Goal: Task Accomplishment & Management: Manage account settings

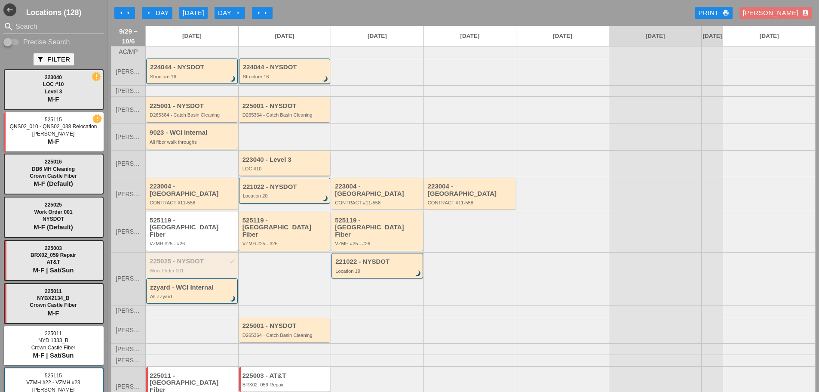
click at [306, 171] on div "LOC #10" at bounding box center [285, 168] width 86 height 5
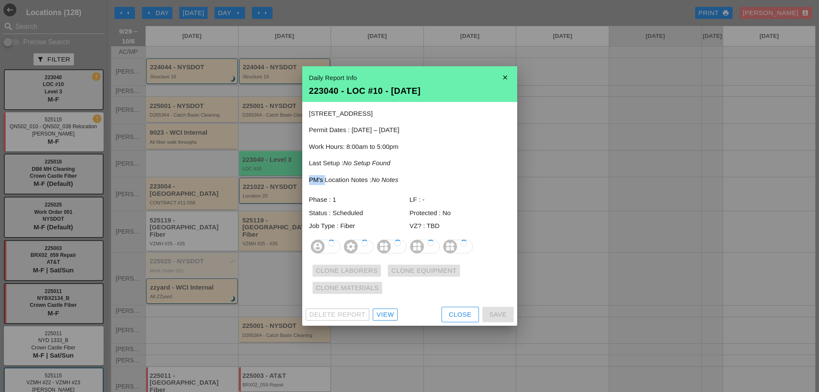
click at [306, 173] on div "440 E Main St Thomaston, CT 06787 Permit Dates : 09/29/2025 – 12/31/2025 Work H…" at bounding box center [409, 202] width 215 height 201
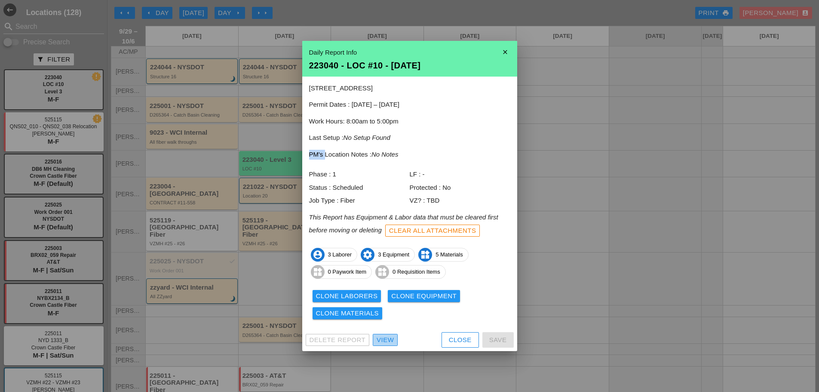
click at [390, 337] on div "View" at bounding box center [385, 340] width 17 height 10
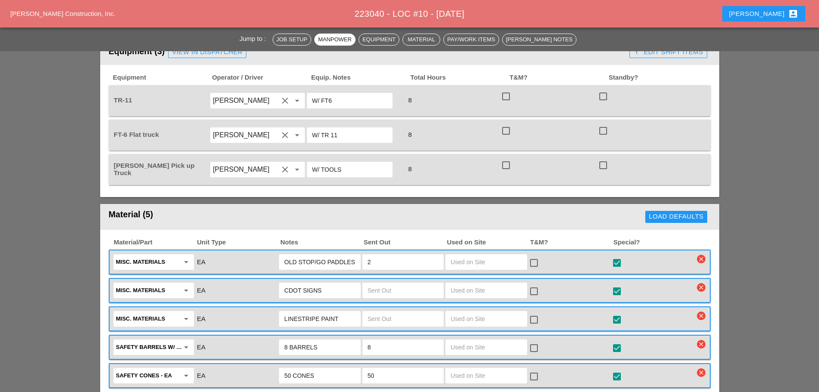
scroll to position [559, 0]
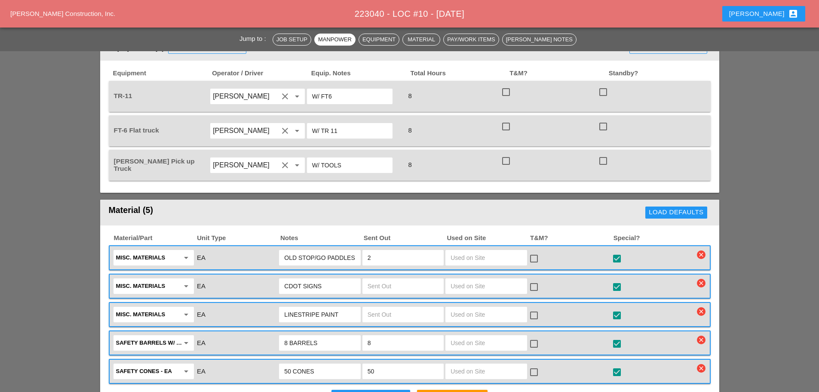
click at [353, 307] on input "LINESTRIPE PAINT" at bounding box center [319, 314] width 71 height 14
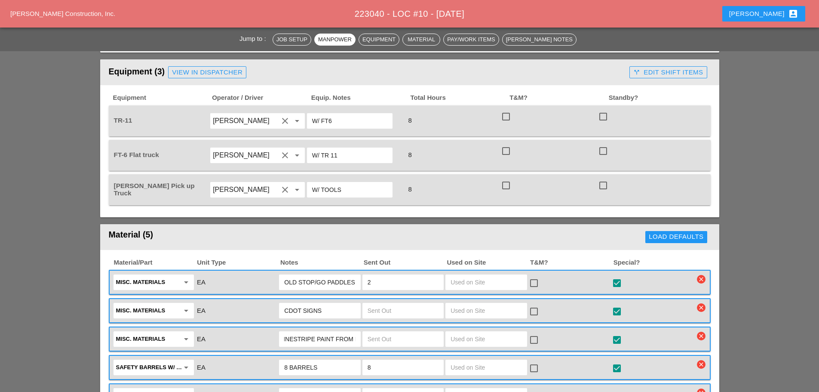
scroll to position [688, 0]
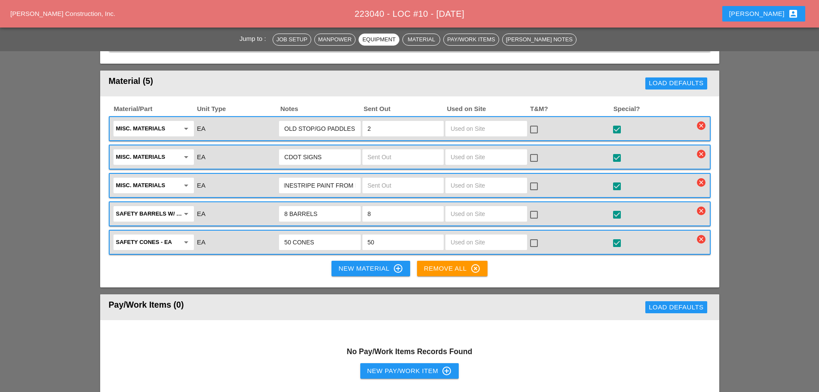
type input "LINESTRIPE PAINT FROM MP"
click at [347, 261] on button "New Material control_point" at bounding box center [370, 268] width 78 height 15
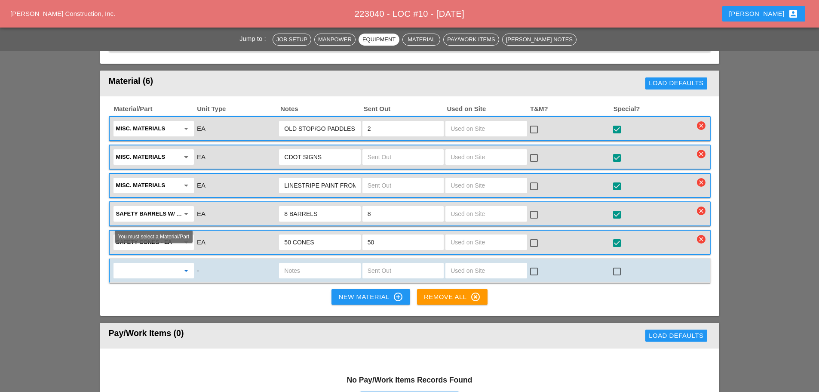
click at [144, 264] on input "text" at bounding box center [147, 271] width 63 height 14
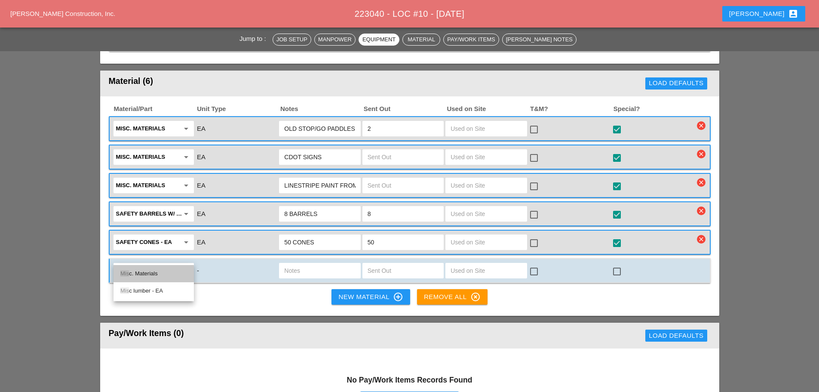
click at [145, 267] on div "Mis c. Materials" at bounding box center [153, 273] width 67 height 17
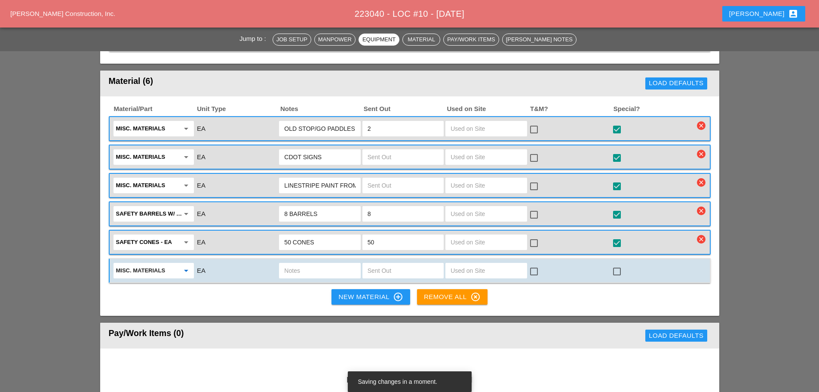
type input "Misc. Materials"
click at [288, 264] on input "text" at bounding box center [319, 271] width 71 height 14
type input "4'' WHITE TAPE"
click at [342, 291] on div "New Material control_point" at bounding box center [370, 296] width 64 height 10
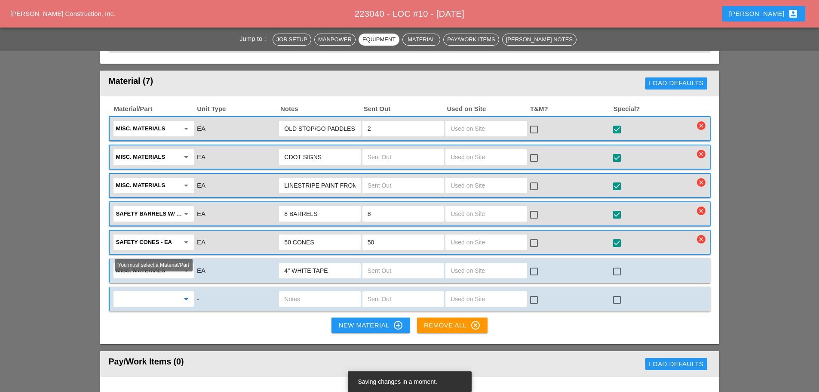
click at [171, 292] on input "text" at bounding box center [147, 299] width 63 height 14
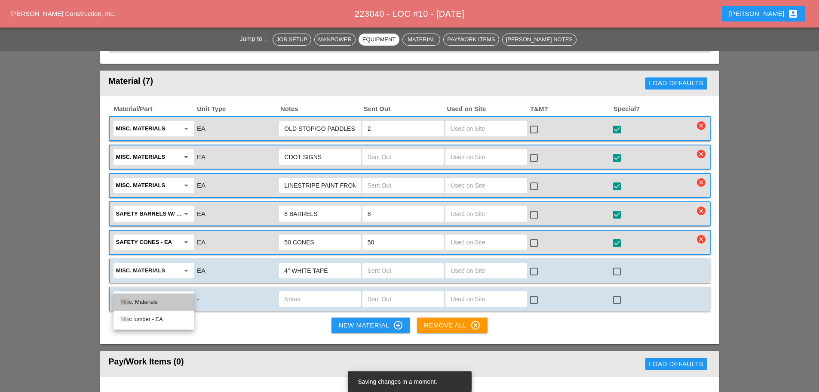
drag, startPoint x: 160, startPoint y: 298, endPoint x: 273, endPoint y: 283, distance: 113.6
click at [160, 298] on div "Mis c. Materials" at bounding box center [153, 302] width 67 height 10
type input "Misc. Materials"
click at [310, 292] on input "text" at bounding box center [319, 299] width 71 height 14
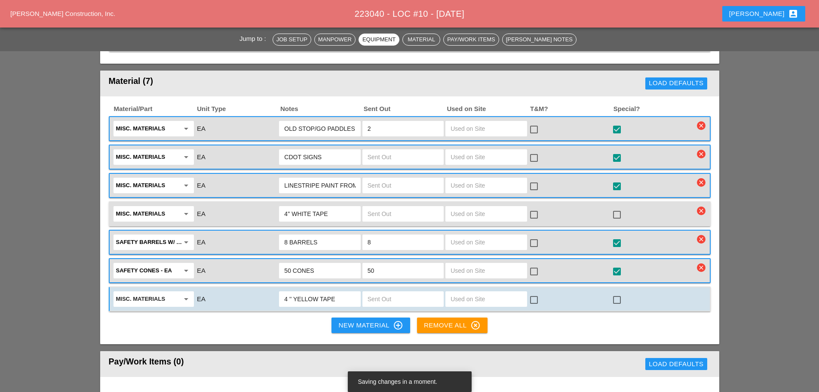
type input "4 '' YELLOW TAPE"
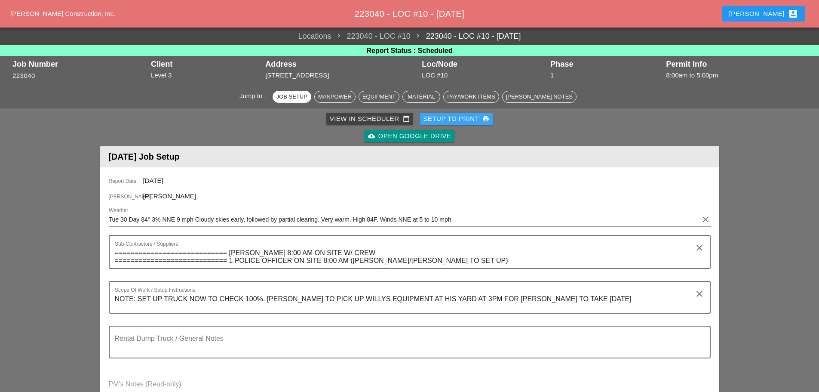
click at [457, 114] on div "Setup to Print print" at bounding box center [456, 119] width 66 height 10
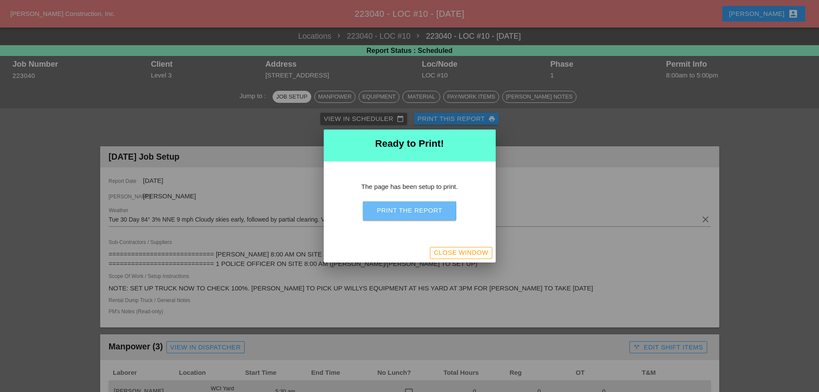
click at [424, 209] on div "Print the Report" at bounding box center [409, 210] width 65 height 10
click at [438, 256] on div "Close Window" at bounding box center [461, 253] width 54 height 10
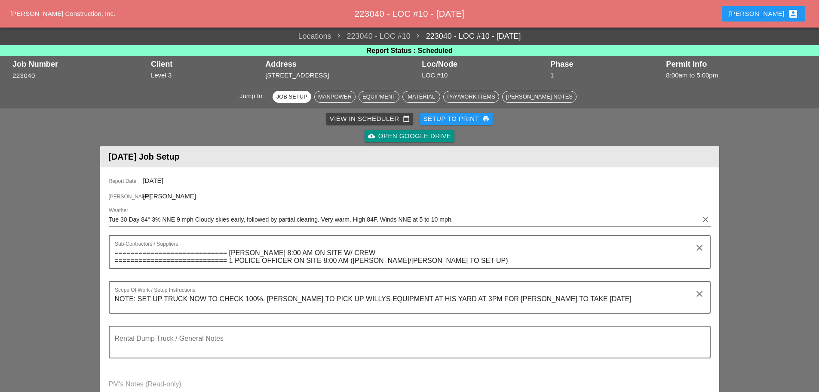
click at [782, 5] on div "[PERSON_NAME] account_box" at bounding box center [764, 13] width 90 height 21
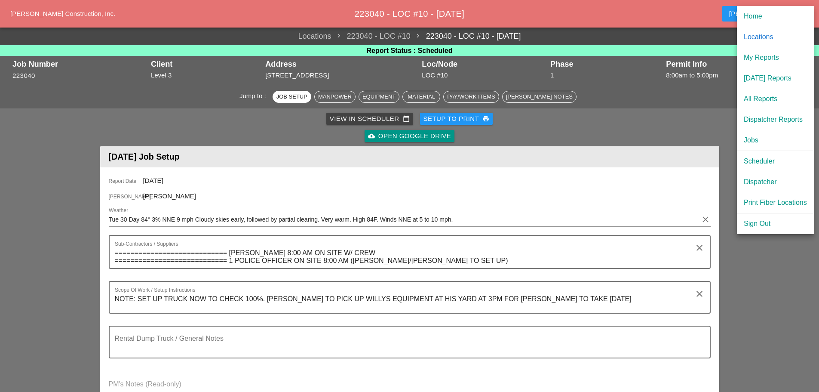
click at [745, 74] on div "[DATE] Reports" at bounding box center [775, 78] width 63 height 10
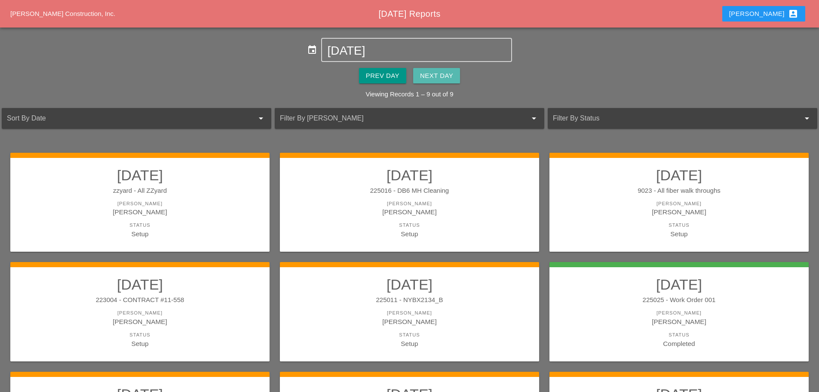
click at [429, 78] on div "Next Day" at bounding box center [436, 76] width 33 height 10
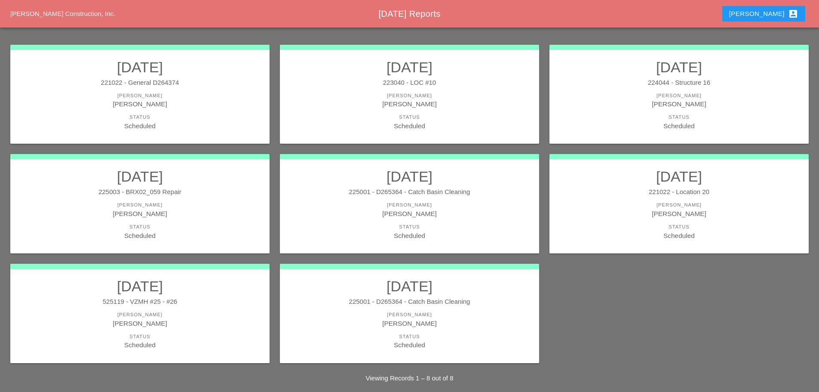
scroll to position [116, 0]
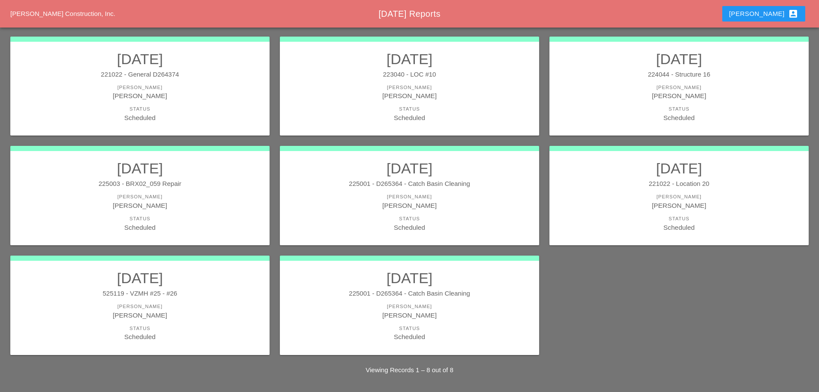
click at [221, 313] on div "[PERSON_NAME]" at bounding box center [140, 315] width 242 height 10
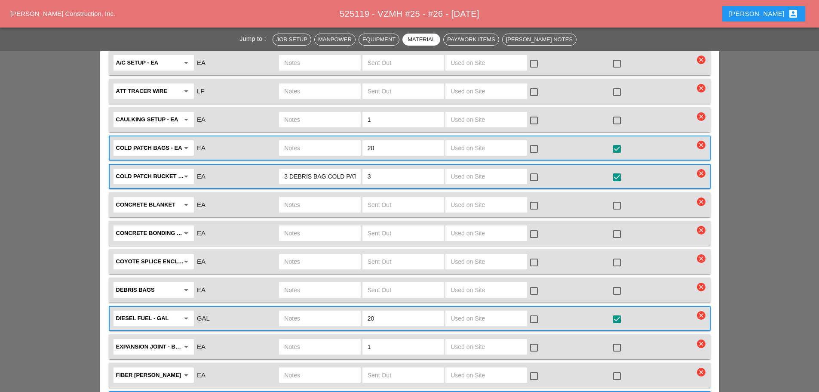
scroll to position [1505, 0]
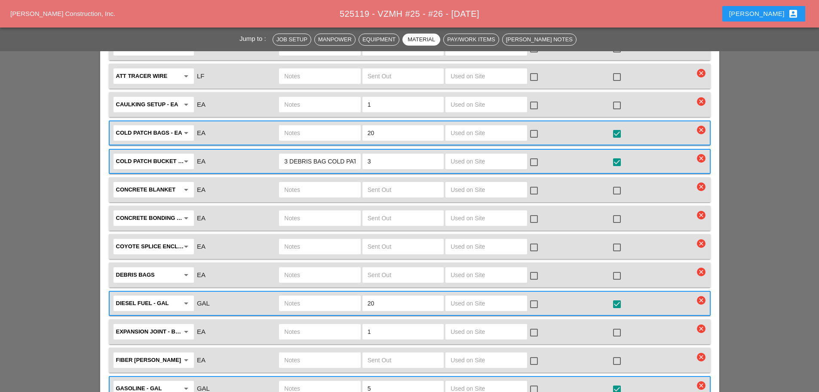
click at [310, 325] on input "text" at bounding box center [319, 332] width 71 height 14
type input "full buddle"
click at [615, 325] on div at bounding box center [617, 332] width 15 height 15
checkbox input "true"
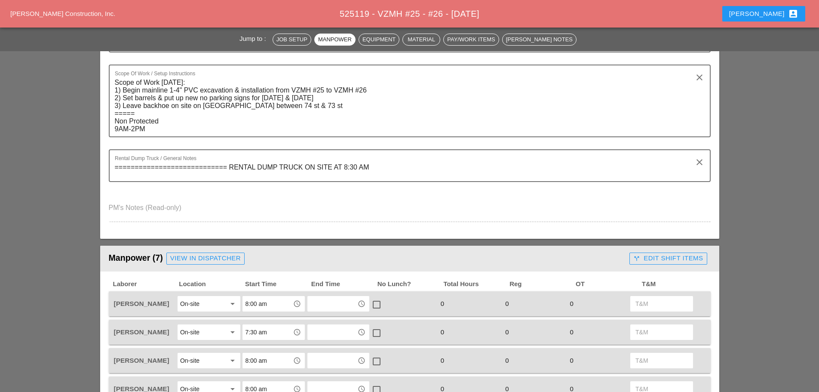
scroll to position [0, 0]
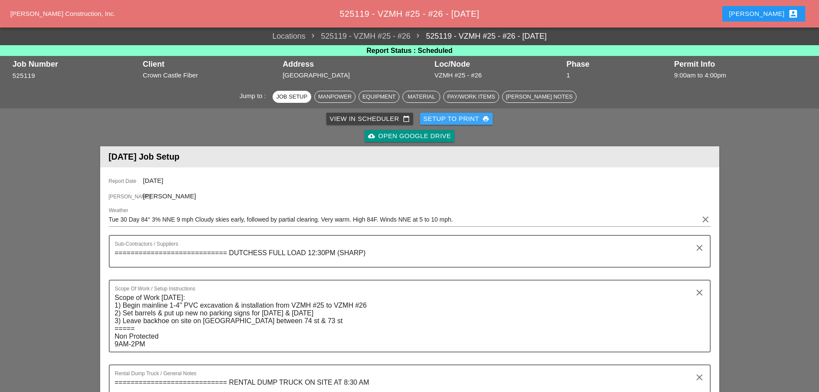
drag, startPoint x: 444, startPoint y: 119, endPoint x: 454, endPoint y: 147, distance: 29.9
click at [444, 119] on div "Setup to Print print" at bounding box center [456, 119] width 66 height 10
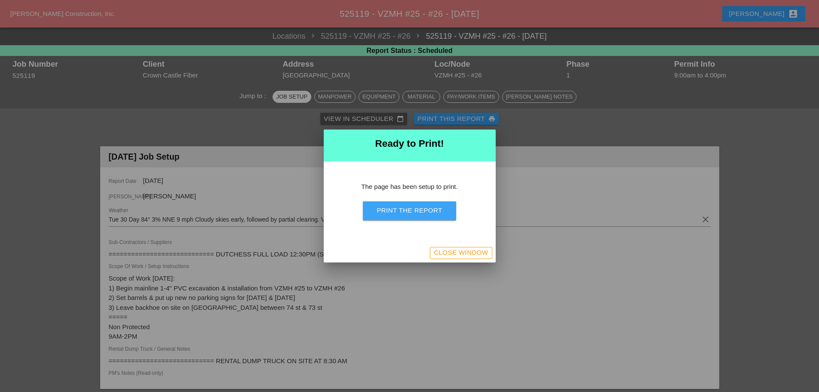
click at [440, 204] on button "Print the Report" at bounding box center [409, 210] width 93 height 19
click at [453, 258] on button "Close Window" at bounding box center [461, 253] width 62 height 12
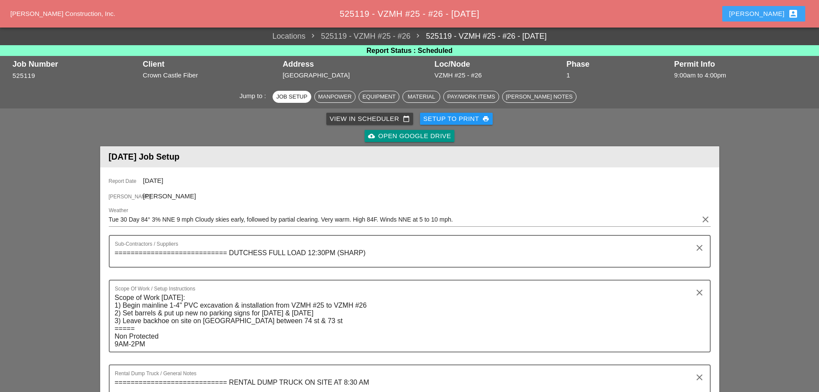
click at [760, 16] on button "[PERSON_NAME] account_box" at bounding box center [763, 13] width 83 height 15
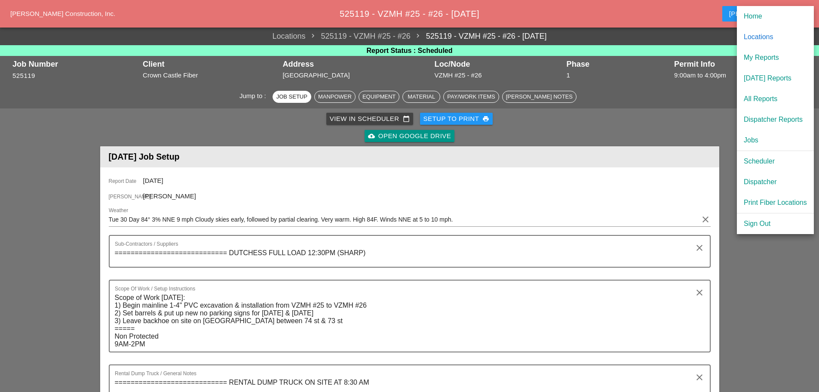
click at [769, 75] on div "[DATE] Reports" at bounding box center [775, 78] width 63 height 10
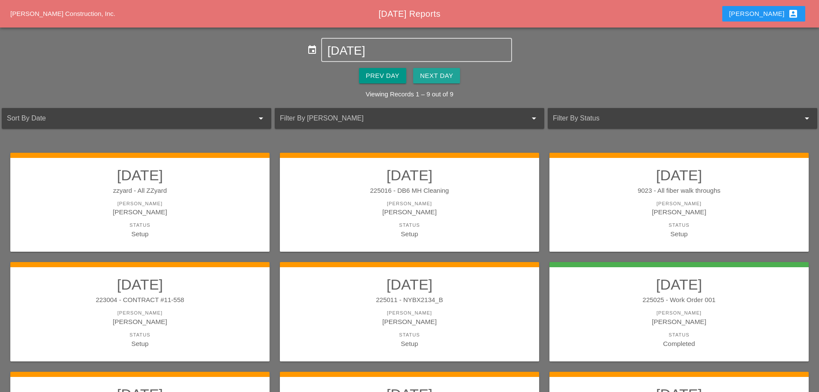
click at [443, 74] on div "Next Day" at bounding box center [436, 76] width 33 height 10
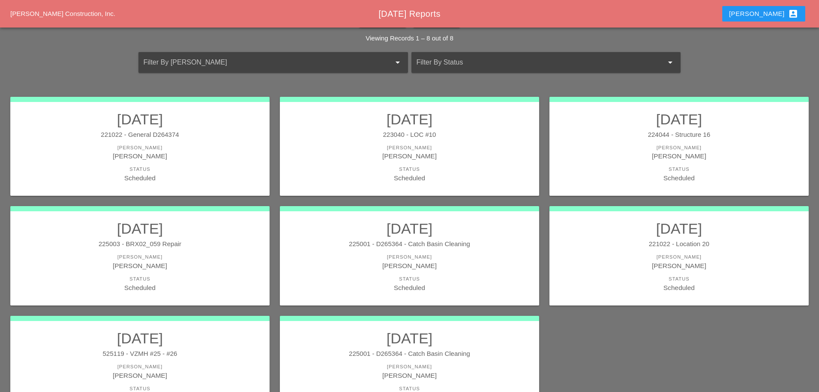
scroll to position [86, 0]
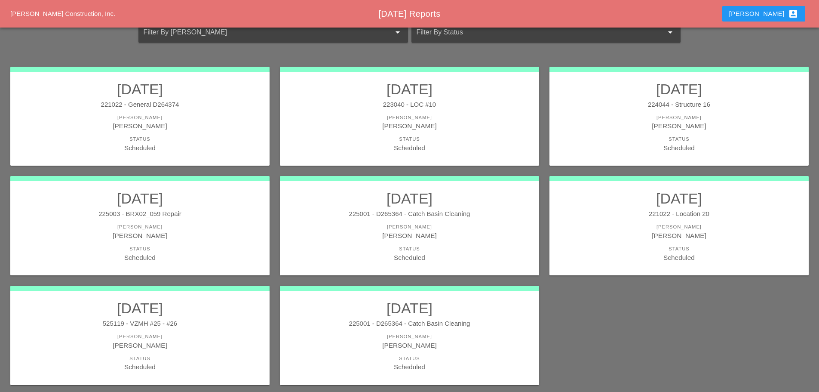
click at [188, 220] on link "[DATE] 225003 - BRX02_059 Repair [PERSON_NAME] [PERSON_NAME] Status Scheduled" at bounding box center [140, 226] width 242 height 72
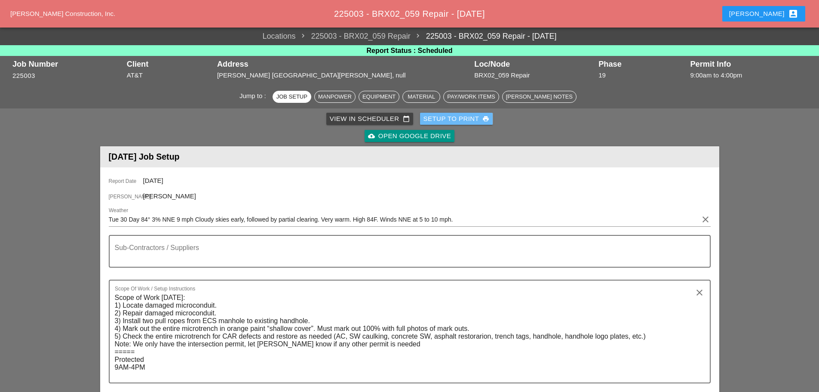
click at [455, 119] on div "Setup to Print print" at bounding box center [456, 119] width 66 height 10
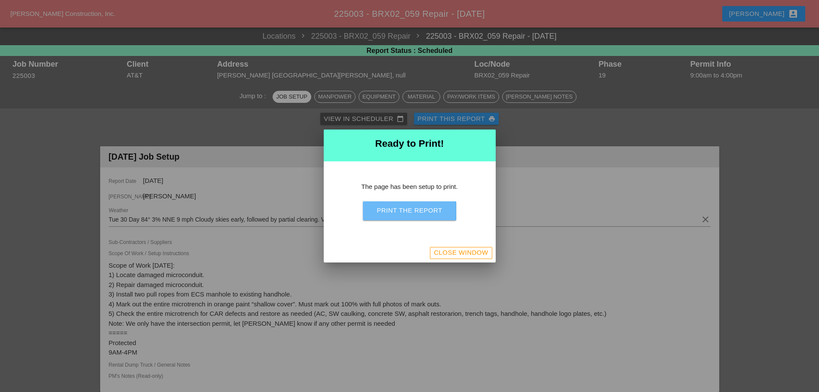
click at [415, 212] on div "Print the Report" at bounding box center [409, 210] width 65 height 10
click at [445, 248] on div "Close Window" at bounding box center [461, 253] width 54 height 10
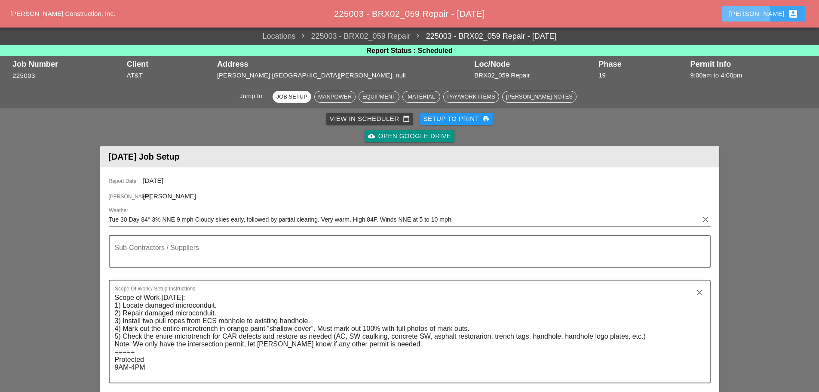
click at [776, 16] on div "[PERSON_NAME] account_box" at bounding box center [763, 14] width 69 height 10
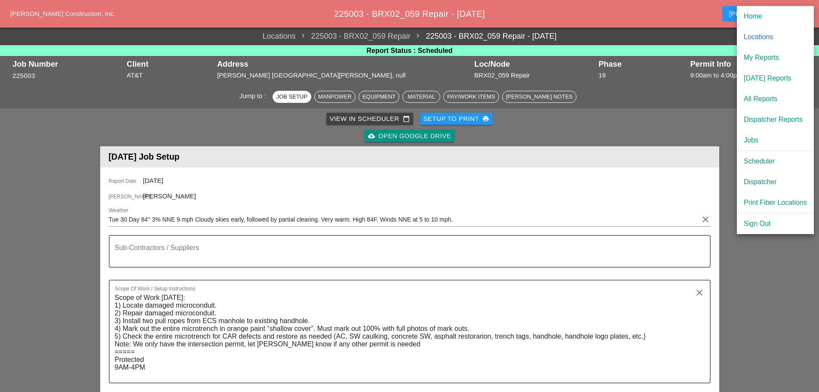
click at [765, 56] on div "My Reports" at bounding box center [775, 57] width 63 height 10
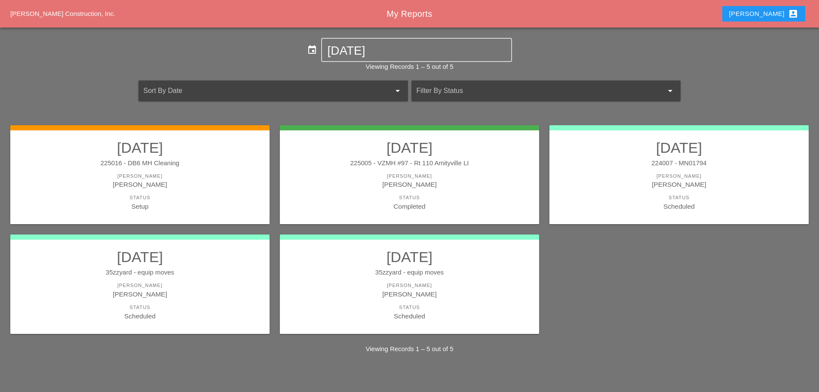
click at [189, 168] on link "09/29/2025 225016 - DB6 MH Cleaning Foreman Enrico Mareschi Status Setup" at bounding box center [140, 175] width 242 height 72
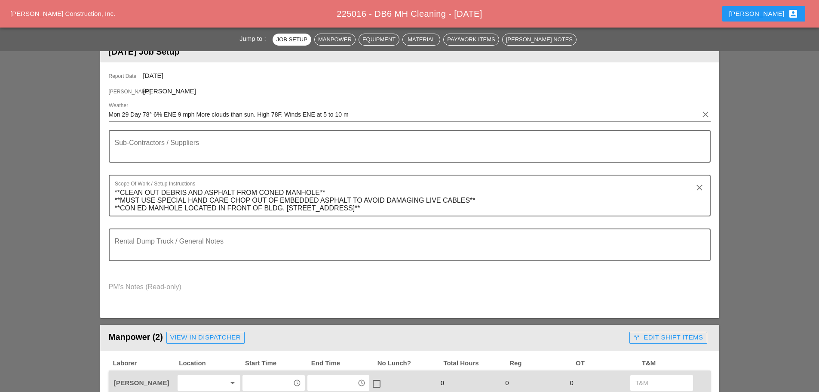
scroll to position [258, 0]
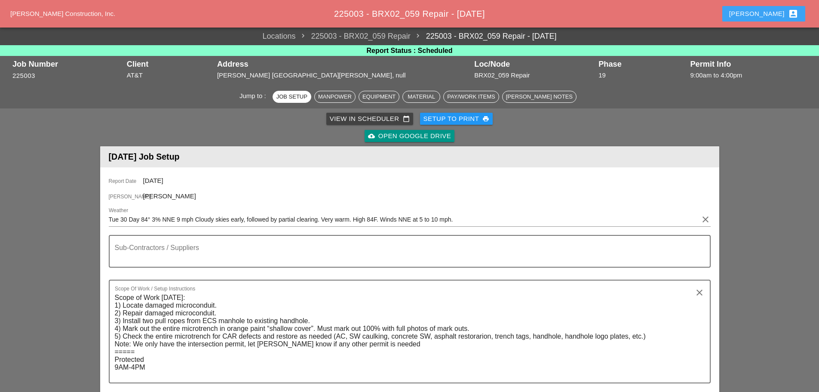
click at [767, 12] on div "[PERSON_NAME] account_box" at bounding box center [763, 14] width 69 height 10
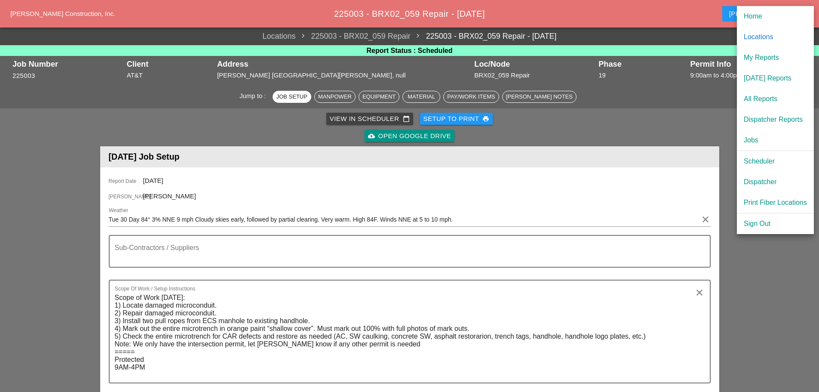
click at [762, 76] on div "[DATE] Reports" at bounding box center [775, 78] width 63 height 10
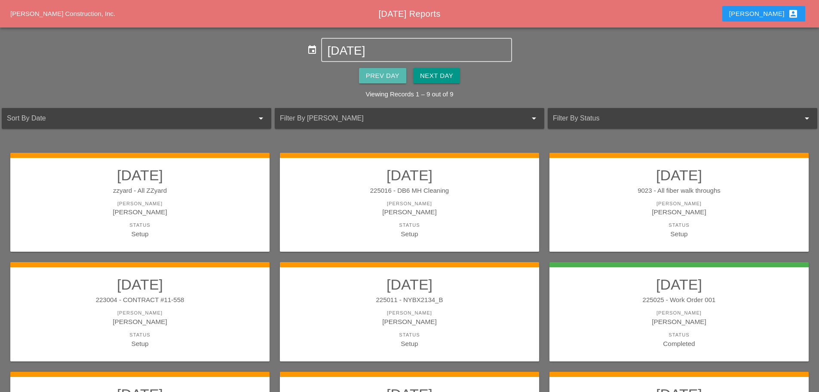
click at [376, 75] on div "Prev Day" at bounding box center [383, 76] width 34 height 10
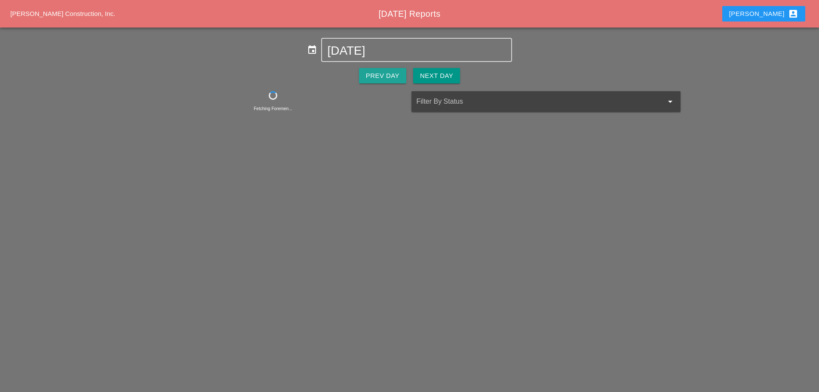
click at [375, 74] on div "Prev Day" at bounding box center [383, 76] width 34 height 10
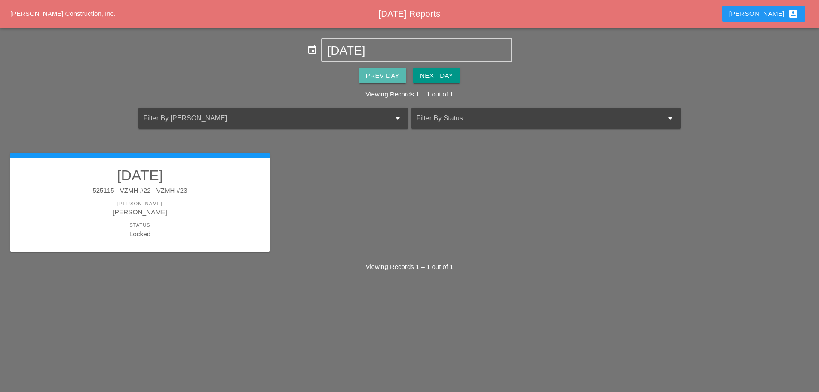
click at [375, 74] on div "Prev Day" at bounding box center [383, 76] width 34 height 10
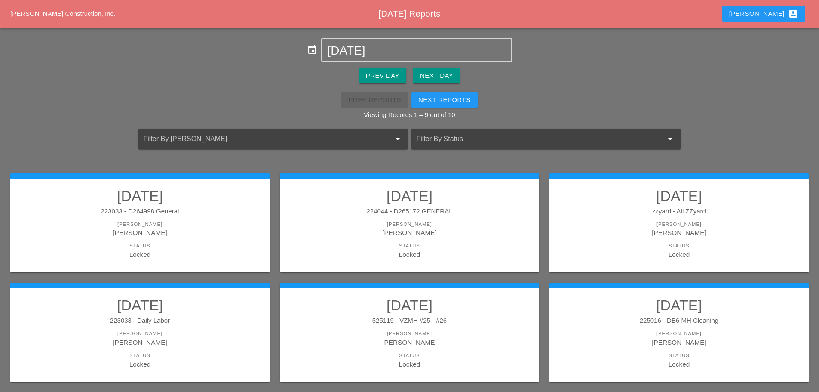
click at [617, 328] on link "09/26/2025 225016 - DB6 MH Cleaning Foreman Enrico Mareschi Status Locked" at bounding box center [679, 332] width 242 height 72
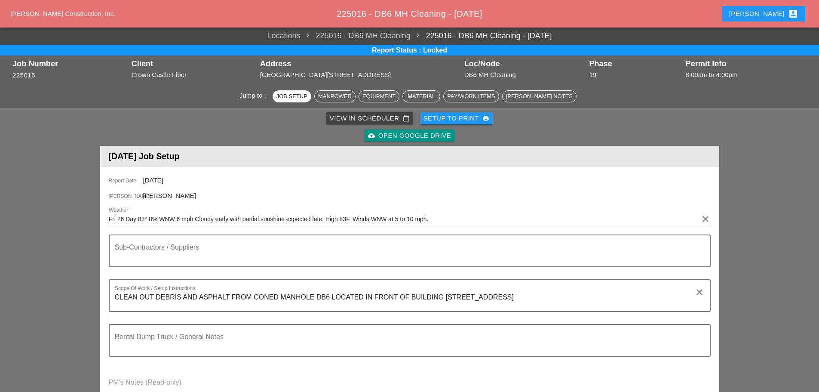
scroll to position [301, 0]
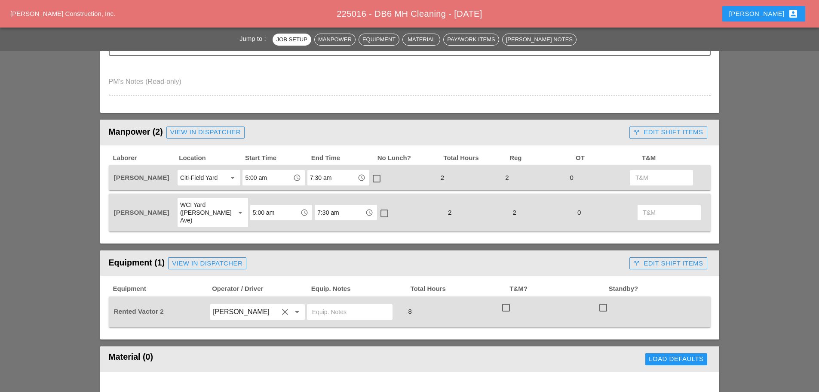
click at [373, 178] on div at bounding box center [376, 178] width 15 height 15
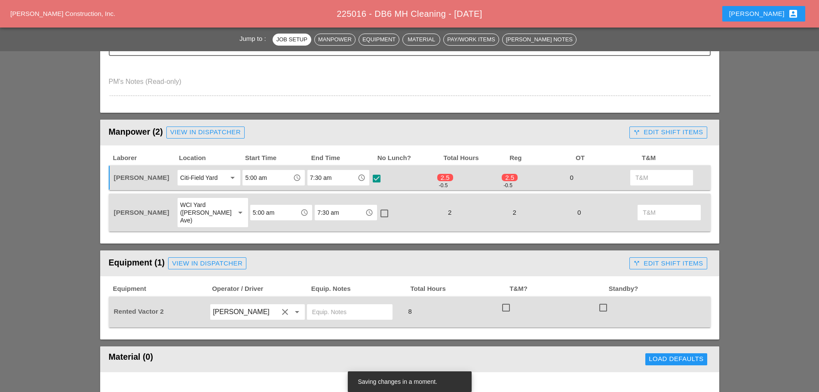
click at [376, 181] on div at bounding box center [376, 178] width 15 height 15
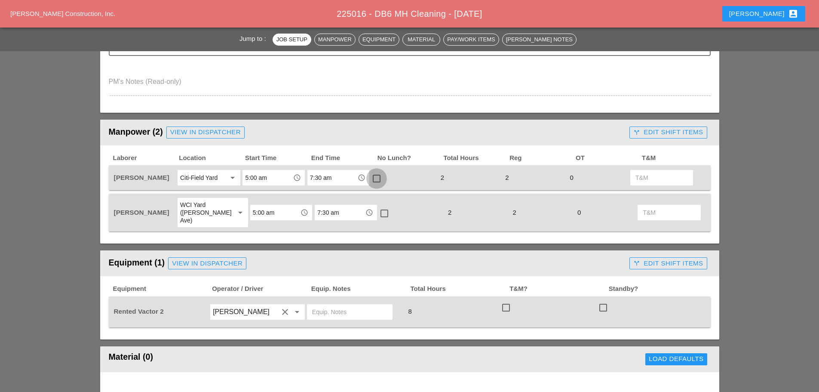
click at [376, 178] on div at bounding box center [376, 178] width 15 height 15
checkbox input "true"
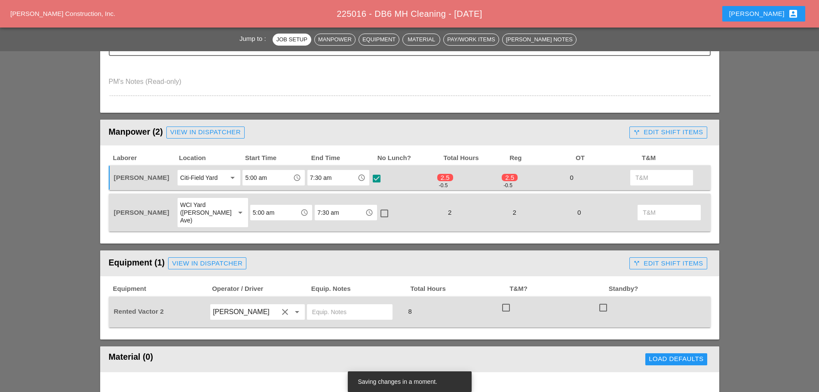
click at [377, 209] on div at bounding box center [384, 213] width 15 height 15
checkbox input "true"
click at [377, 178] on div at bounding box center [376, 178] width 15 height 15
checkbox input "false"
click at [377, 211] on div at bounding box center [384, 213] width 15 height 15
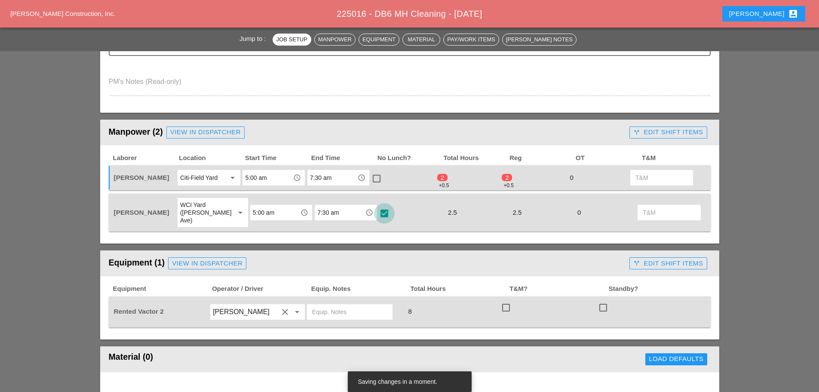
checkbox input "false"
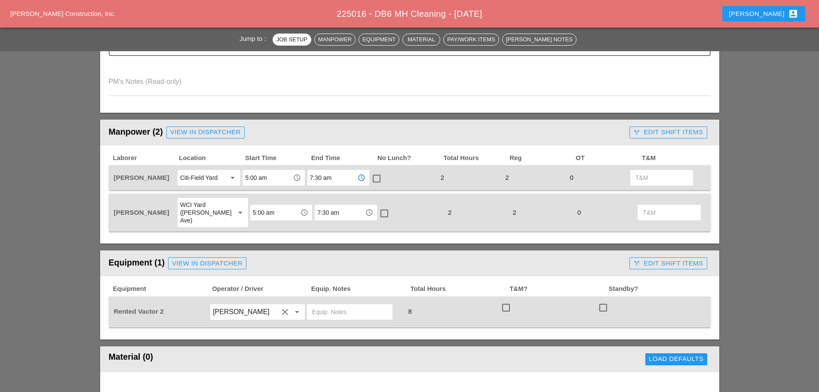
click at [332, 177] on input "7:30 am" at bounding box center [332, 178] width 45 height 14
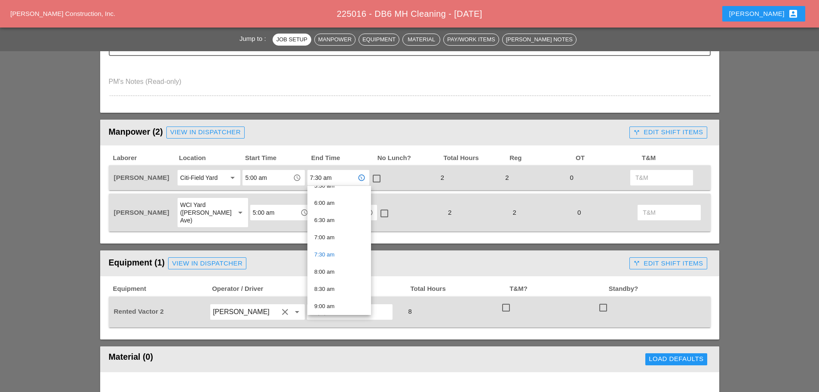
scroll to position [215, 0]
click at [328, 222] on div "7:00 am" at bounding box center [339, 222] width 50 height 10
type input "7:00 am"
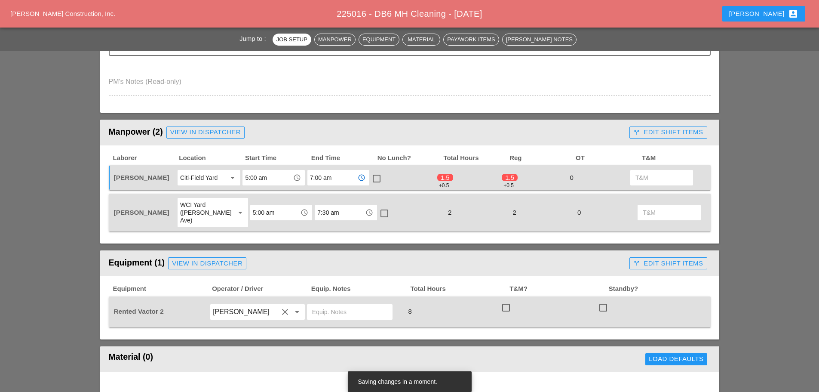
click at [339, 214] on input "7:30 am" at bounding box center [339, 212] width 45 height 14
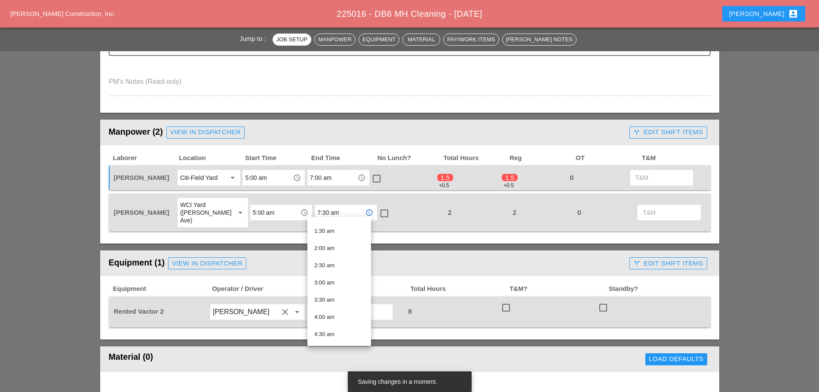
scroll to position [172, 0]
click at [334, 293] on div "7:00 am" at bounding box center [339, 296] width 50 height 10
type input "7:00 am"
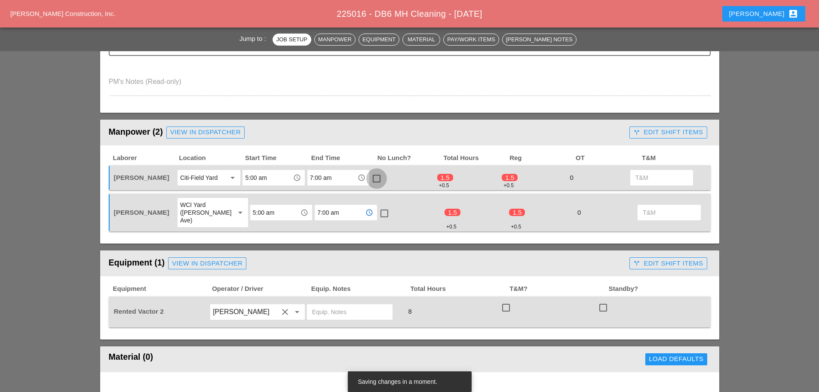
click at [374, 172] on div at bounding box center [376, 178] width 15 height 15
checkbox input "true"
click at [377, 209] on div at bounding box center [384, 213] width 15 height 15
checkbox input "true"
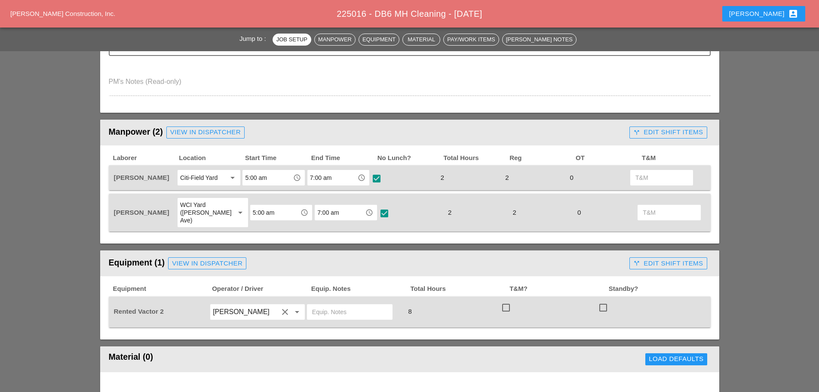
click at [377, 179] on div at bounding box center [376, 178] width 15 height 15
checkbox input "false"
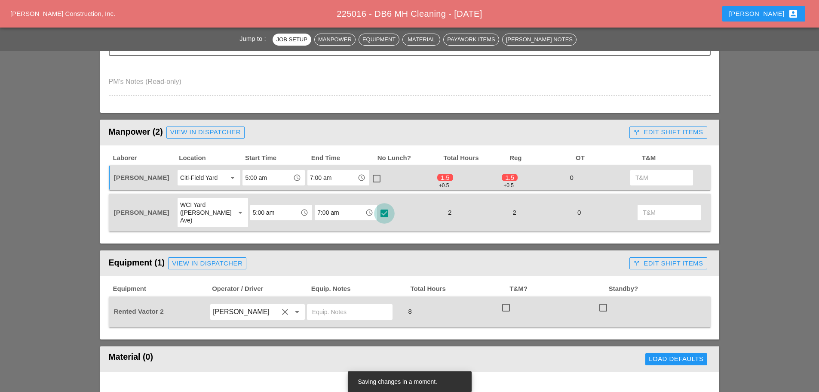
click at [379, 214] on div at bounding box center [384, 213] width 15 height 15
checkbox input "false"
click at [379, 177] on div at bounding box center [376, 178] width 15 height 15
checkbox input "true"
click at [377, 208] on div at bounding box center [384, 213] width 15 height 15
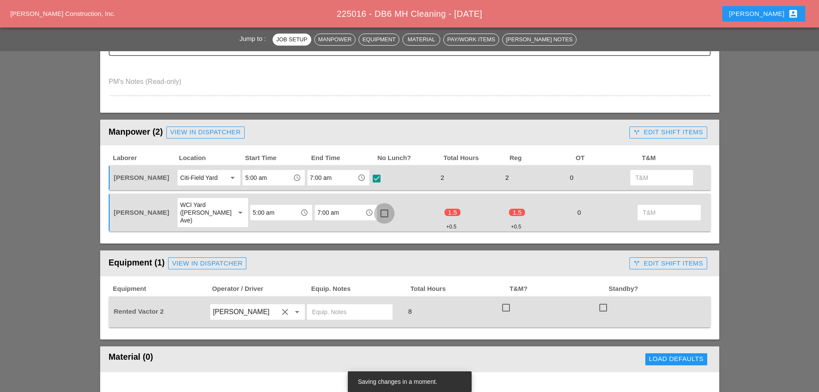
checkbox input "true"
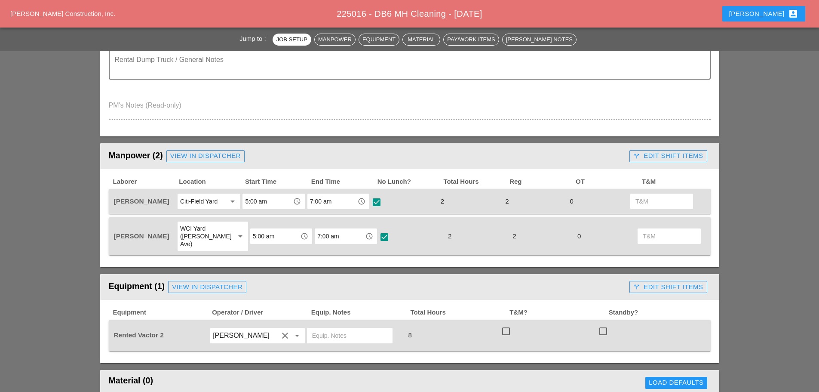
scroll to position [258, 0]
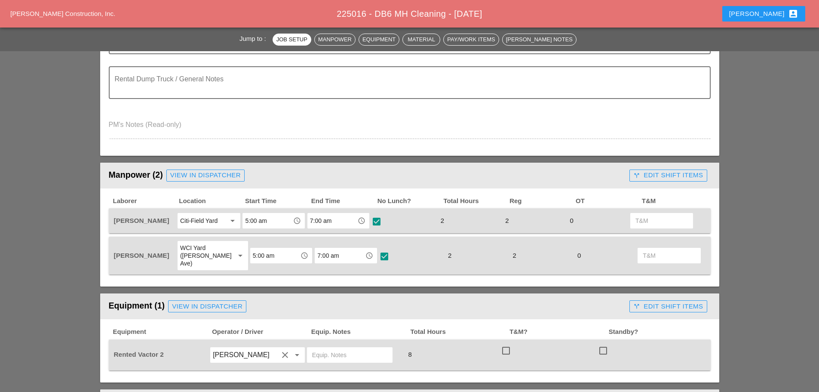
click at [344, 229] on div "7:00 am access_time" at bounding box center [338, 220] width 63 height 16
click at [343, 222] on input "7:00 am" at bounding box center [332, 221] width 45 height 14
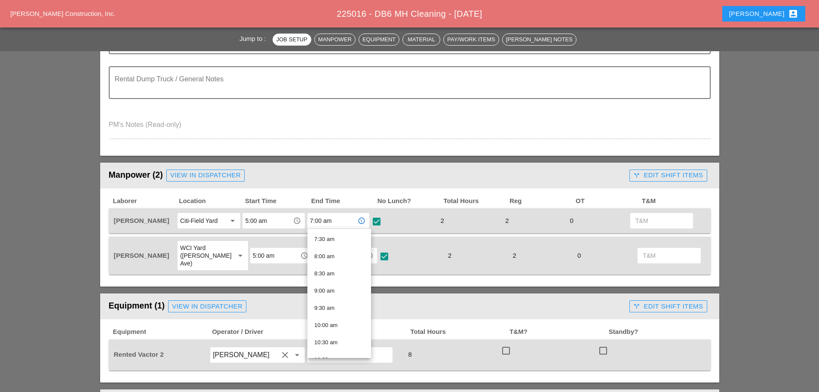
click at [330, 238] on div "7:30 am" at bounding box center [339, 239] width 50 height 10
type input "7:30 am"
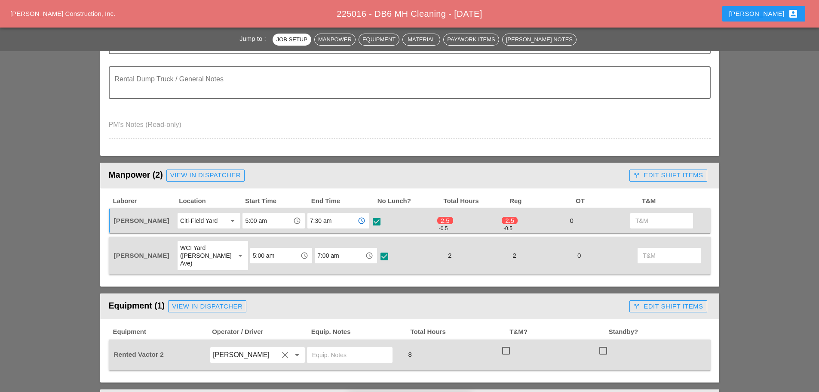
click at [378, 223] on div at bounding box center [376, 221] width 15 height 15
click at [378, 222] on div at bounding box center [376, 221] width 15 height 15
checkbox input "true"
click at [347, 256] on input "7:00 am" at bounding box center [339, 255] width 45 height 14
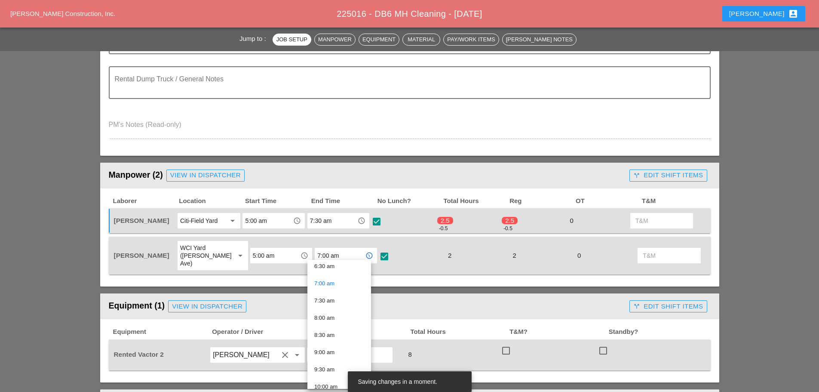
scroll to position [215, 0]
click at [334, 311] on div "7:30 am" at bounding box center [339, 313] width 50 height 10
type input "7:30 am"
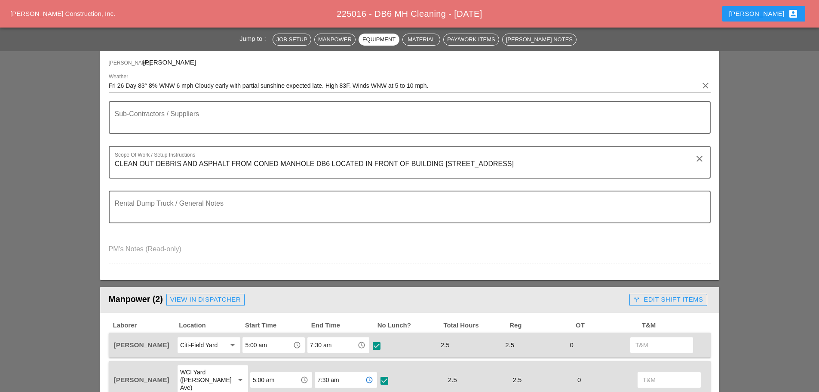
scroll to position [1, 0]
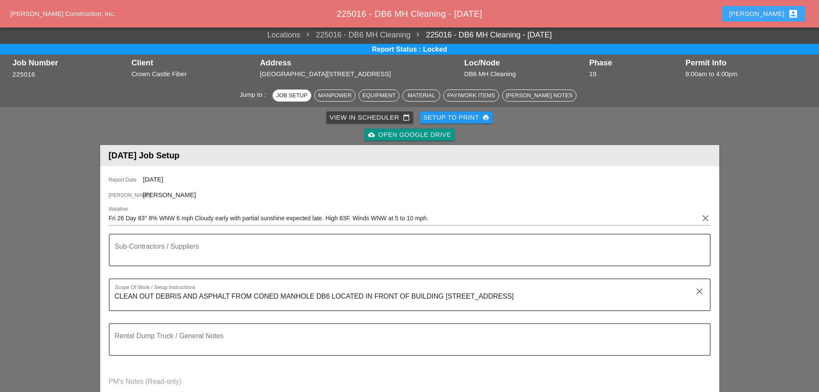
click at [764, 15] on button "Enrico account_box" at bounding box center [763, 13] width 83 height 15
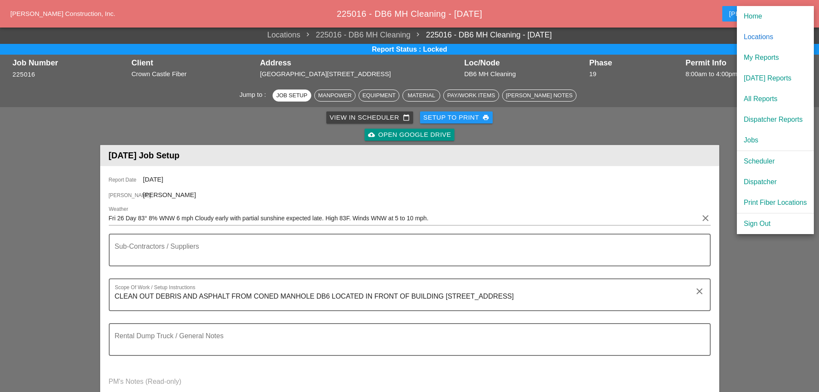
click at [758, 161] on div "Scheduler" at bounding box center [775, 161] width 63 height 10
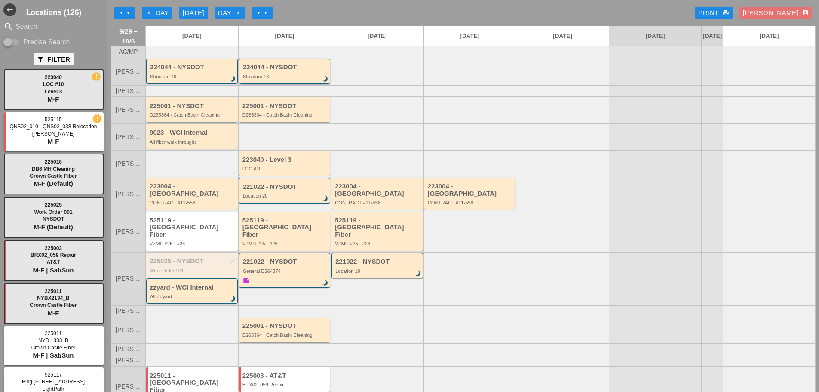
click at [278, 79] on div "Structure 16" at bounding box center [285, 76] width 85 height 5
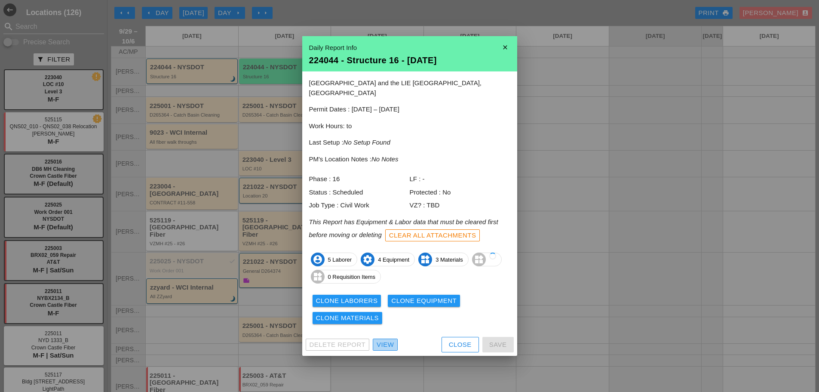
click at [385, 342] on div "View" at bounding box center [385, 345] width 17 height 10
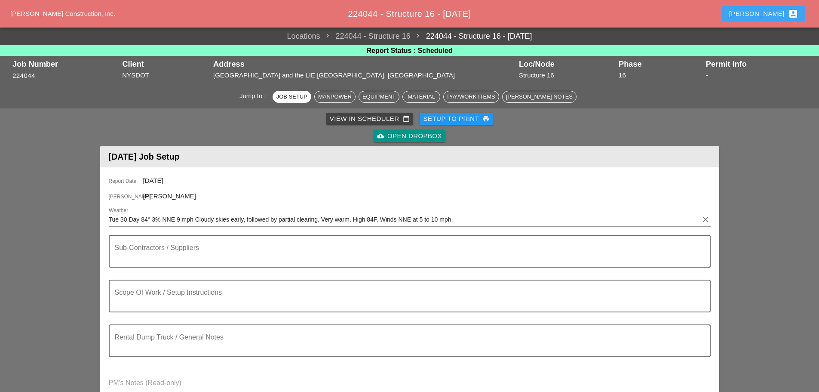
click at [778, 8] on button "Enrico account_box" at bounding box center [763, 13] width 83 height 15
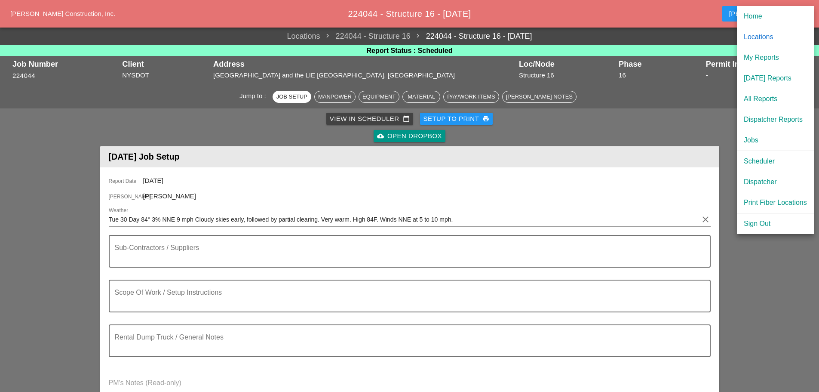
click at [781, 78] on div "[DATE] Reports" at bounding box center [775, 78] width 63 height 10
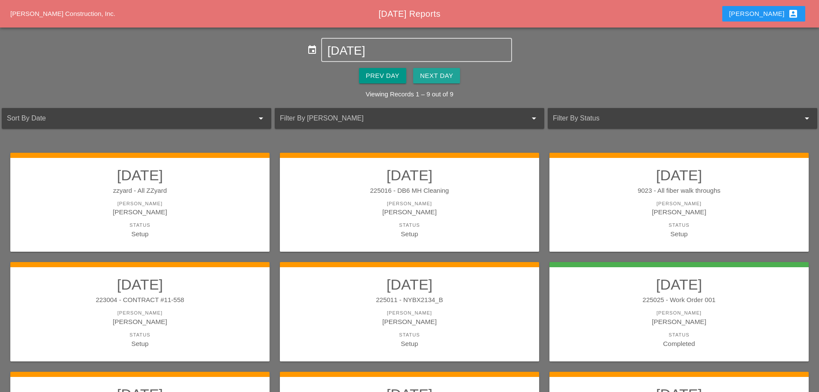
click at [434, 79] on div "Next Day" at bounding box center [436, 76] width 33 height 10
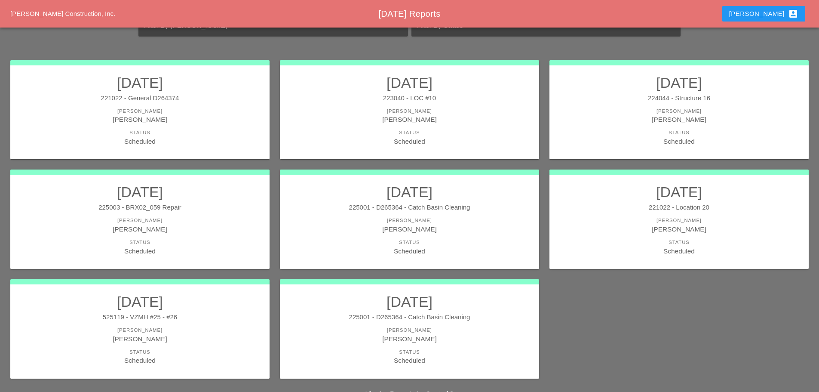
scroll to position [116, 0]
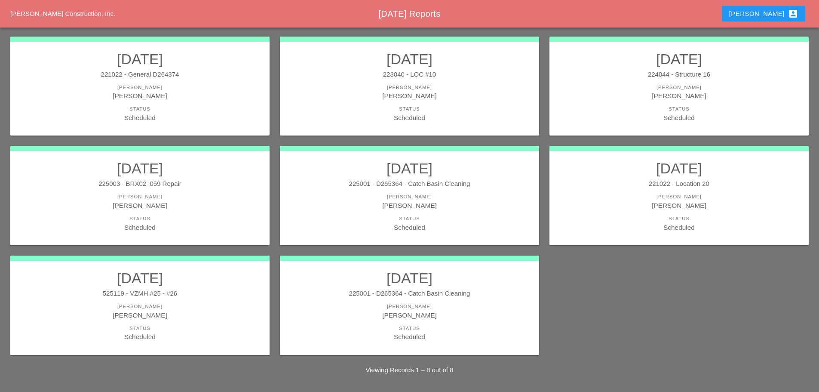
click at [439, 219] on div "Status" at bounding box center [409, 218] width 242 height 7
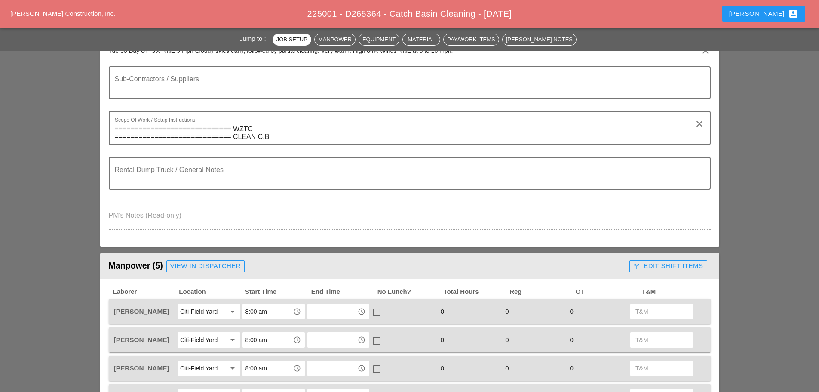
scroll to position [172, 0]
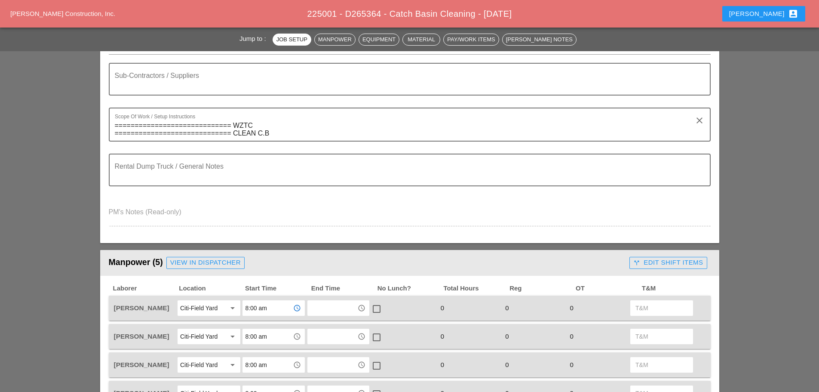
click at [269, 310] on input "8:00 am" at bounding box center [267, 308] width 45 height 14
click at [266, 267] on div "7:30 am" at bounding box center [274, 267] width 50 height 10
type input "7:30 am"
click at [277, 334] on input "8:00 am" at bounding box center [267, 336] width 45 height 14
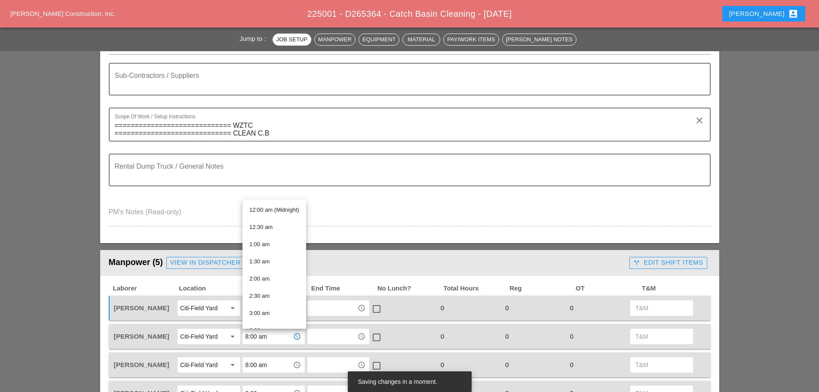
scroll to position [215, 0]
click at [261, 249] on div "7:30 am" at bounding box center [274, 253] width 50 height 10
type input "7:30 am"
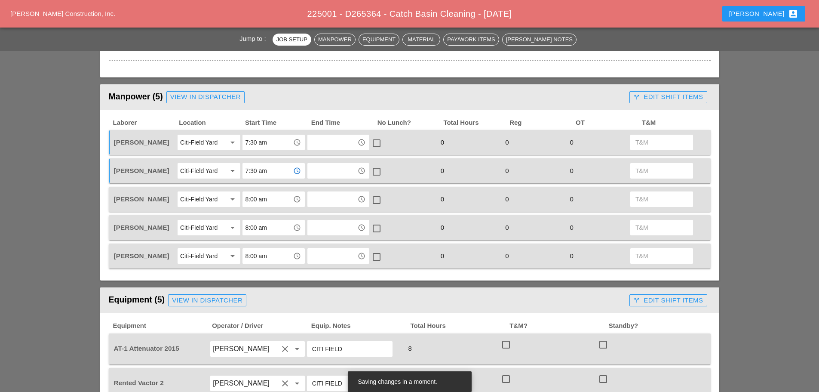
scroll to position [344, 0]
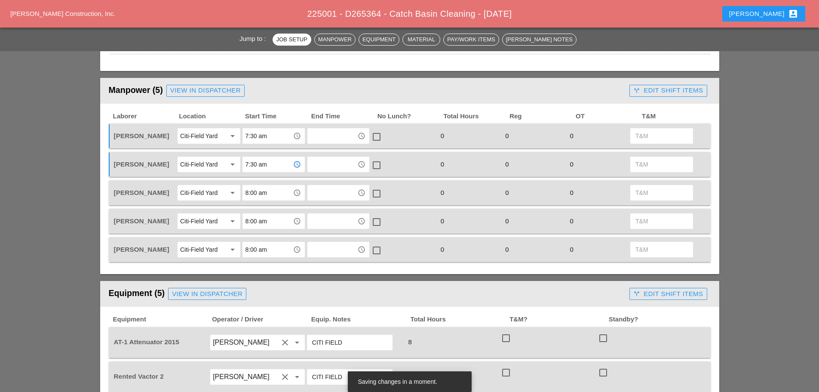
click at [279, 192] on input "8:00 am" at bounding box center [267, 193] width 45 height 14
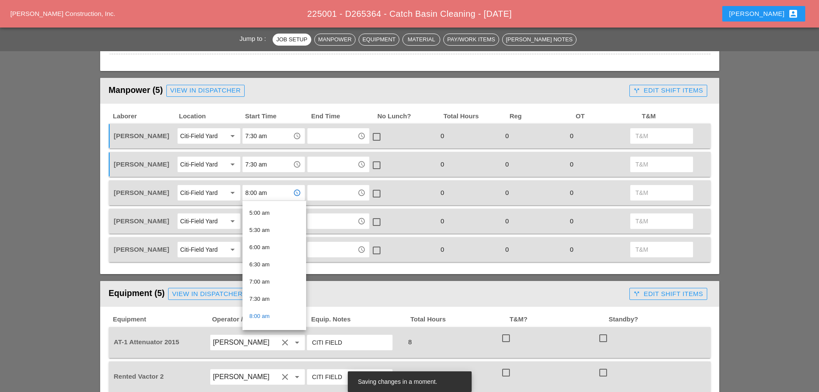
scroll to position [172, 0]
click at [272, 296] on div "7:30 am" at bounding box center [274, 297] width 50 height 10
type input "7:30 am"
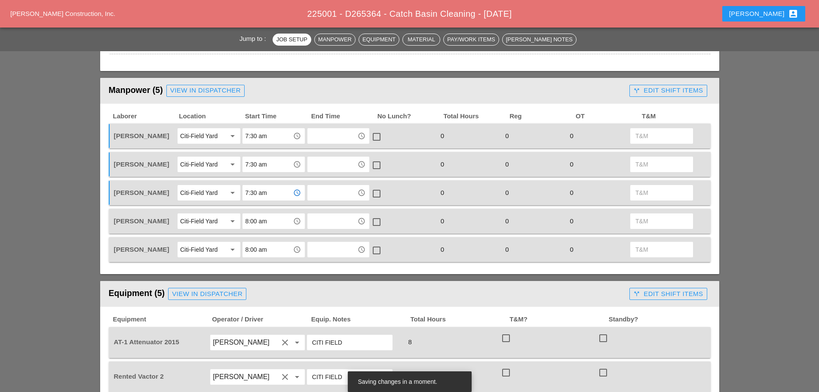
click at [277, 225] on input "8:00 am" at bounding box center [267, 221] width 45 height 14
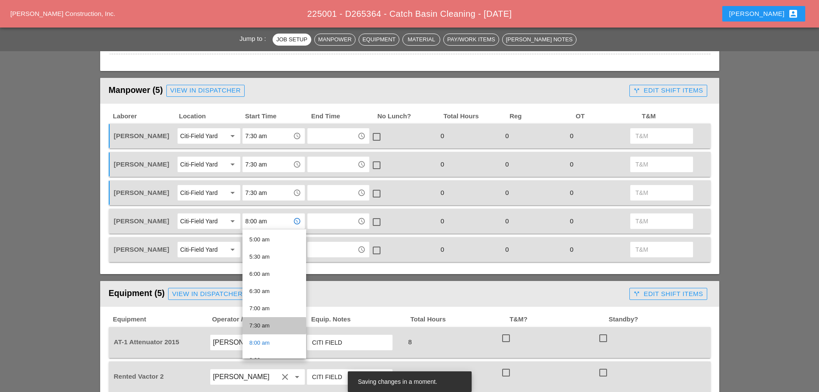
drag, startPoint x: 264, startPoint y: 324, endPoint x: 284, endPoint y: 279, distance: 48.3
click at [264, 323] on div "7:30 am" at bounding box center [274, 325] width 50 height 10
type input "7:30 am"
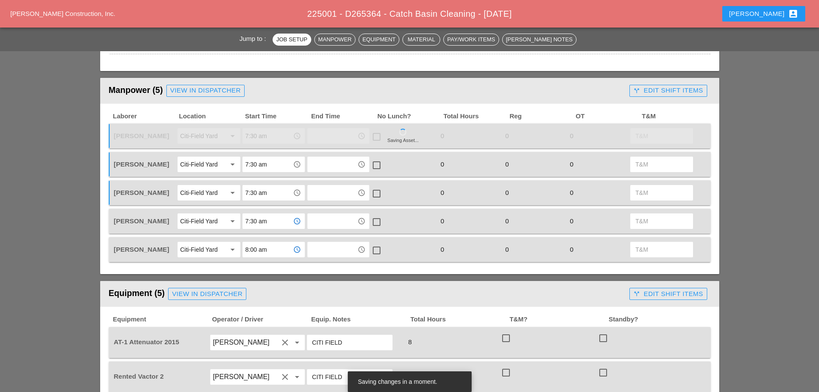
click at [282, 250] on input "8:00 am" at bounding box center [267, 249] width 45 height 14
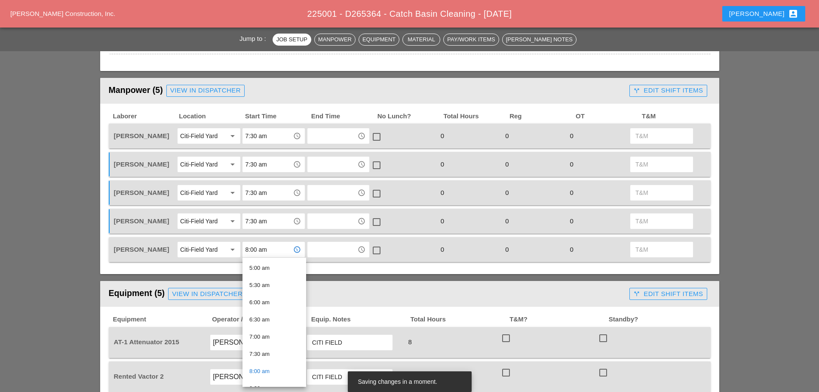
click at [268, 351] on div "7:30 am" at bounding box center [274, 354] width 50 height 10
type input "7:30 am"
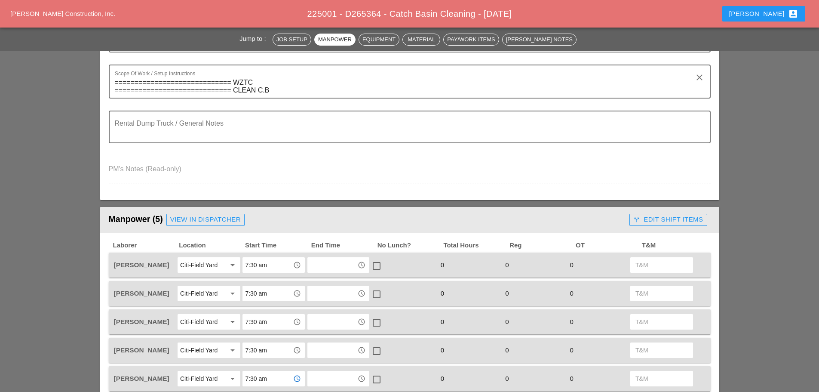
scroll to position [0, 0]
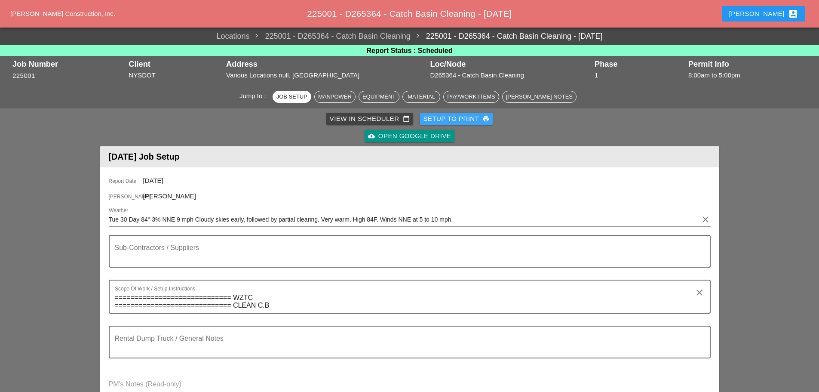
click at [450, 118] on div "Setup to Print print" at bounding box center [456, 119] width 66 height 10
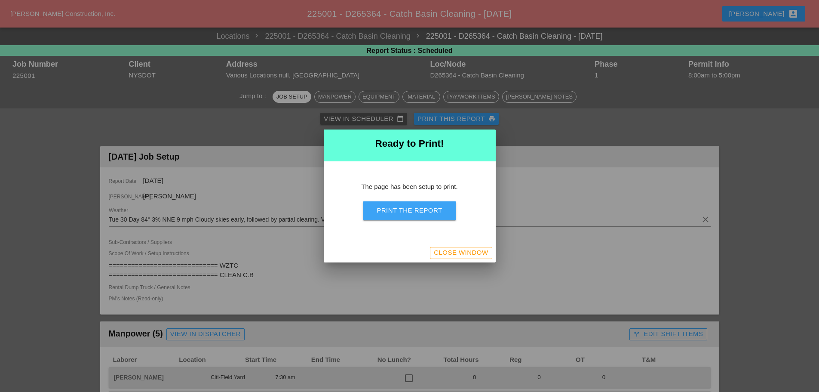
click at [446, 210] on button "Print the Report" at bounding box center [409, 210] width 93 height 19
click at [471, 250] on div "Close Window" at bounding box center [461, 253] width 54 height 10
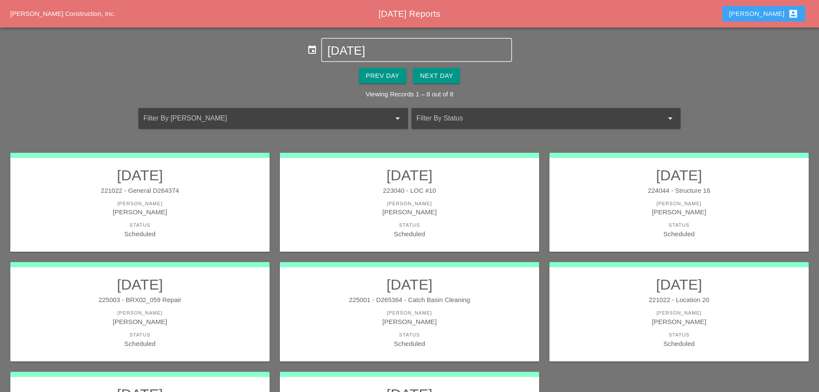
click at [766, 9] on div "Enrico account_box" at bounding box center [763, 14] width 69 height 10
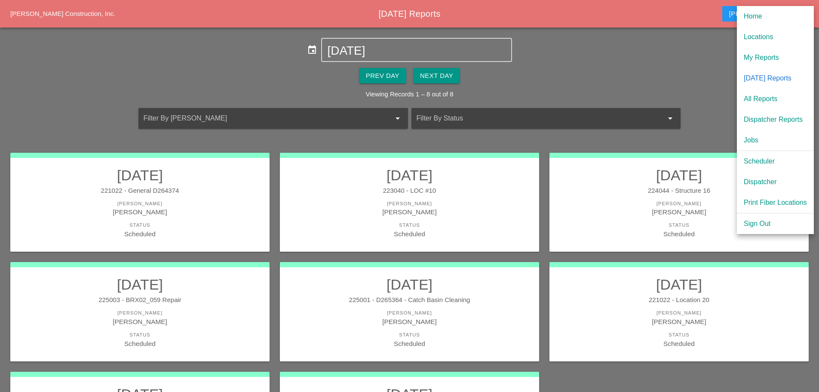
click at [764, 158] on div "Scheduler" at bounding box center [775, 161] width 63 height 10
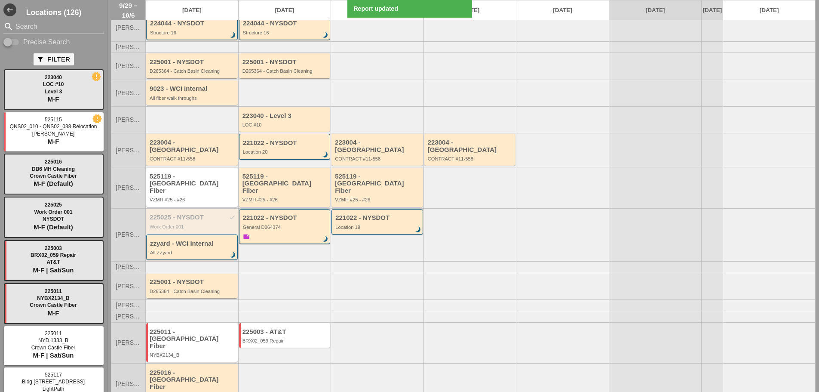
scroll to position [52, 0]
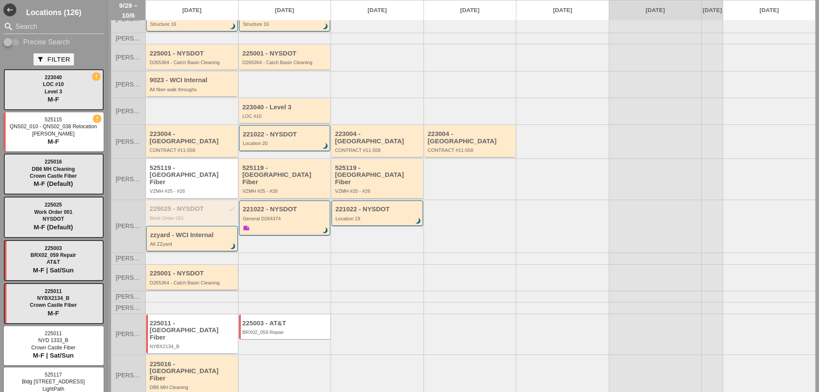
click at [169, 280] on div "D265364 - Catch Basin Cleaning" at bounding box center [193, 282] width 86 height 5
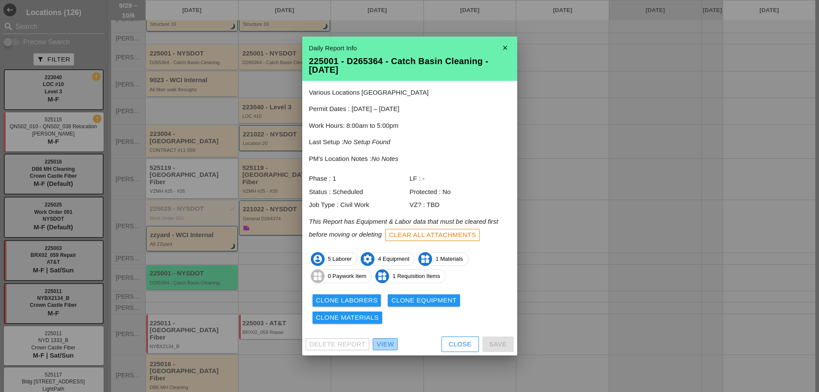
click at [380, 347] on div "View" at bounding box center [385, 344] width 17 height 10
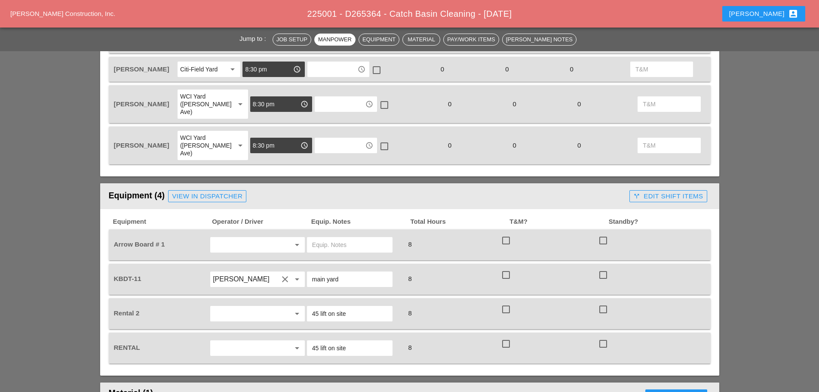
scroll to position [473, 0]
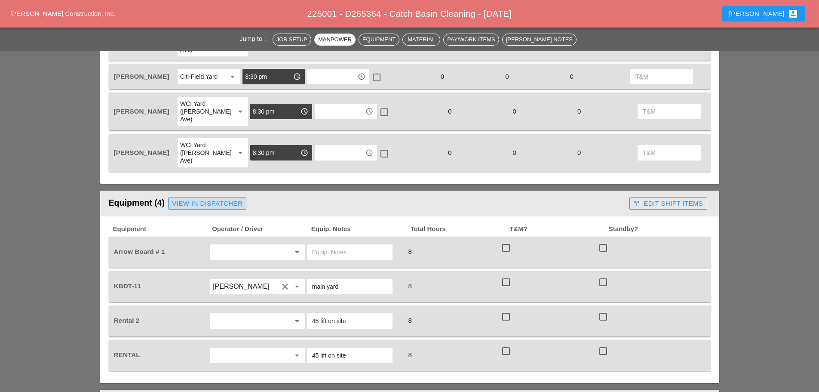
click at [236, 199] on div "View in Dispatcher" at bounding box center [207, 204] width 71 height 10
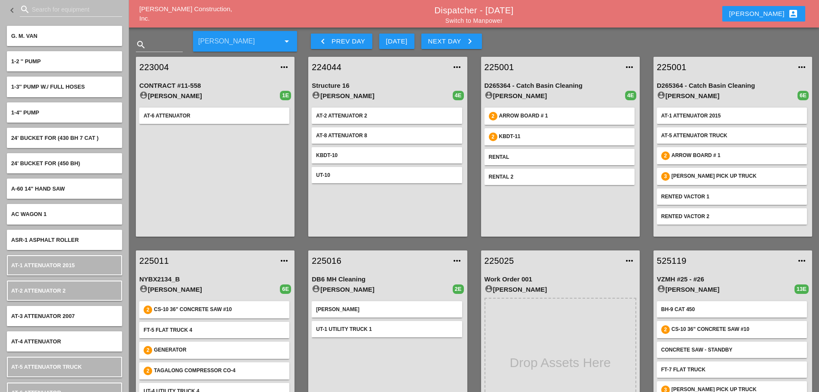
click at [62, 16] on div "search" at bounding box center [71, 10] width 102 height 14
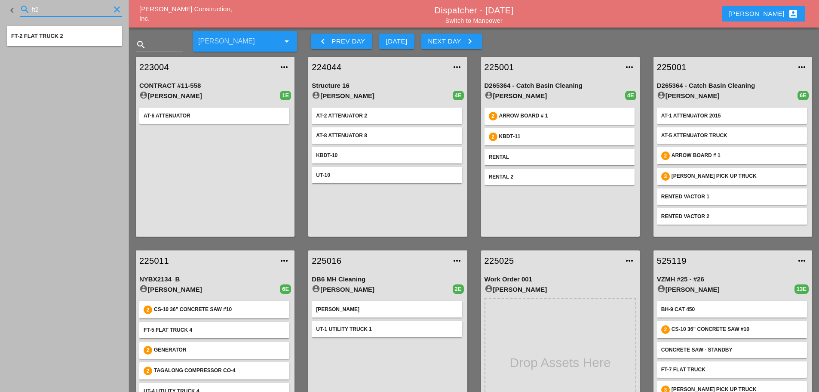
type input "ft2"
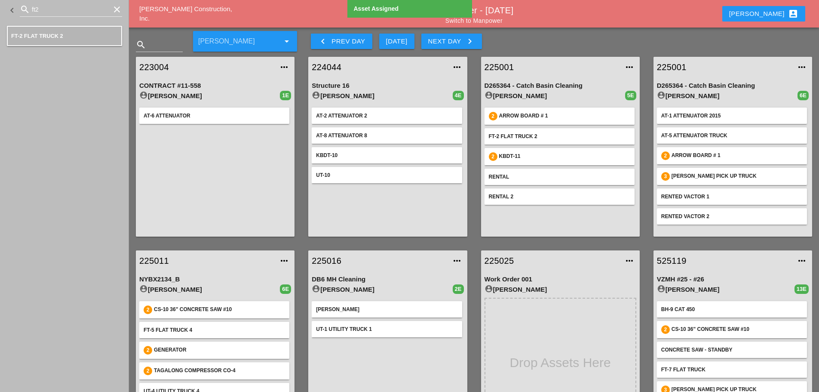
click at [120, 11] on icon "clear" at bounding box center [117, 9] width 10 height 10
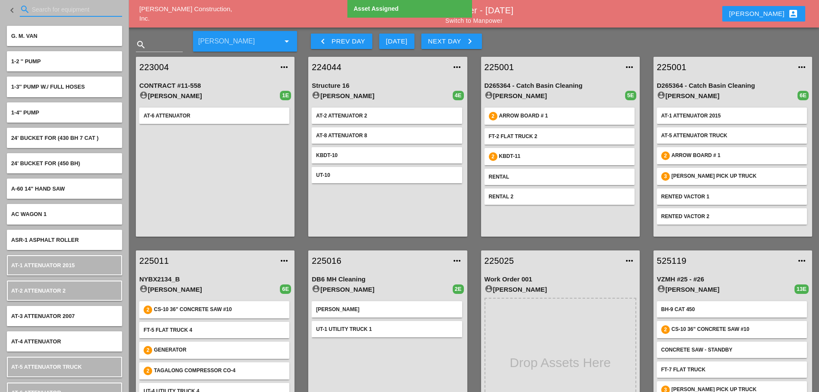
click at [49, 11] on input "Search for equipment" at bounding box center [71, 10] width 78 height 14
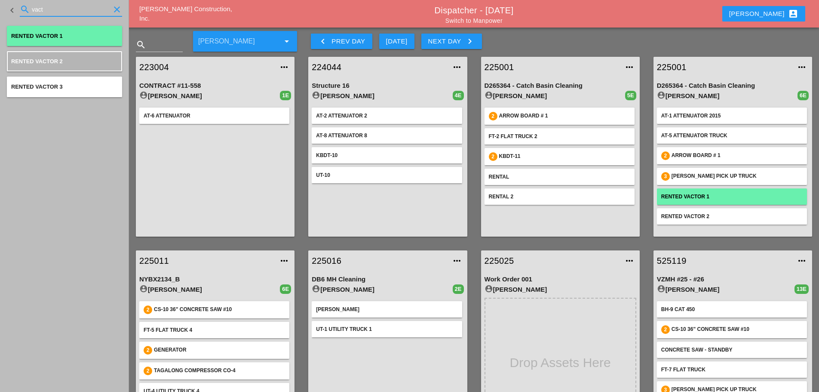
type input "vact"
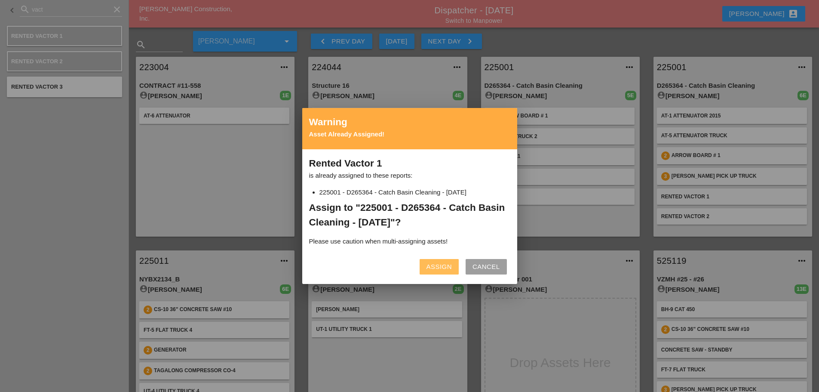
click at [437, 267] on div "Assign" at bounding box center [438, 267] width 25 height 10
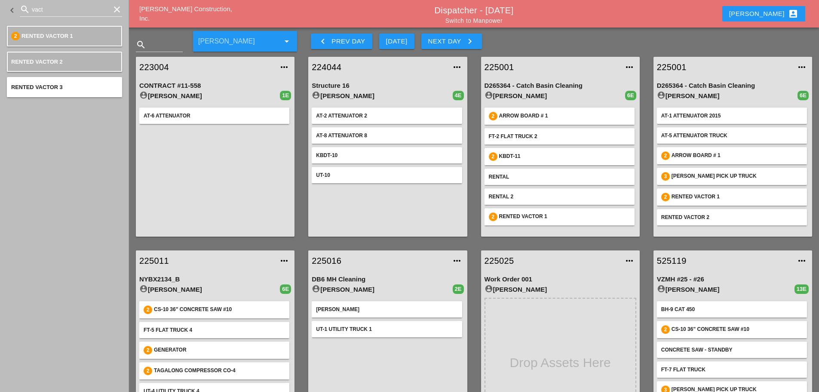
click at [118, 11] on icon "clear" at bounding box center [117, 9] width 10 height 10
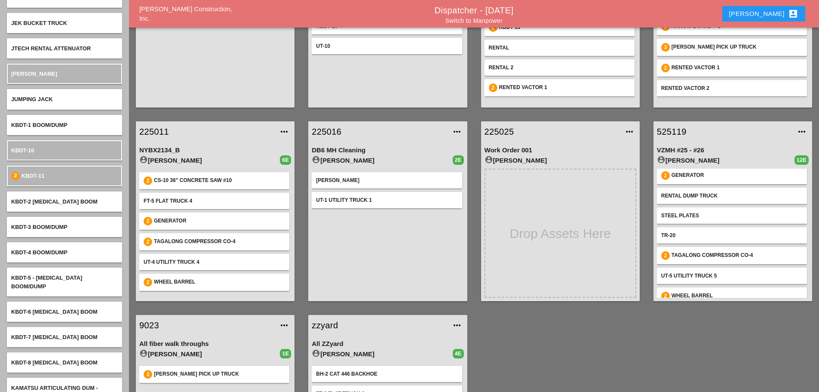
scroll to position [2408, 0]
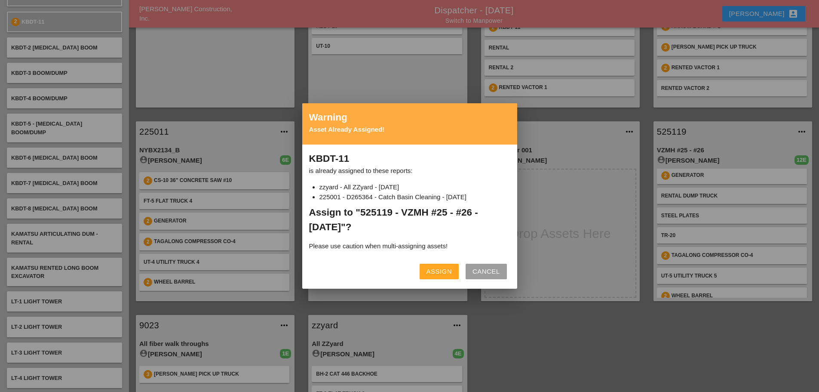
click at [436, 272] on div "Assign" at bounding box center [438, 272] width 25 height 10
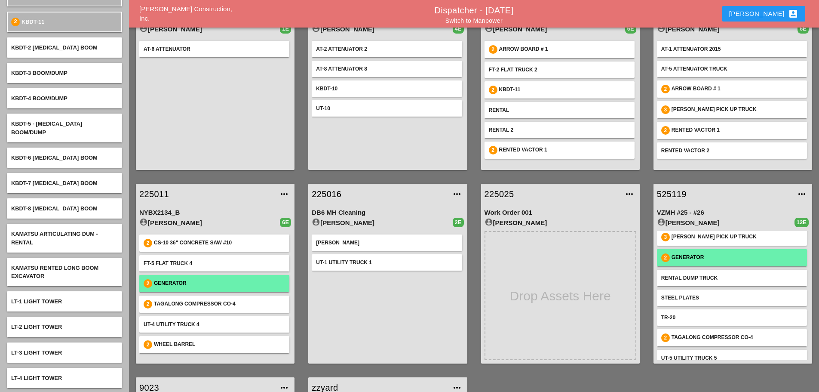
scroll to position [116, 0]
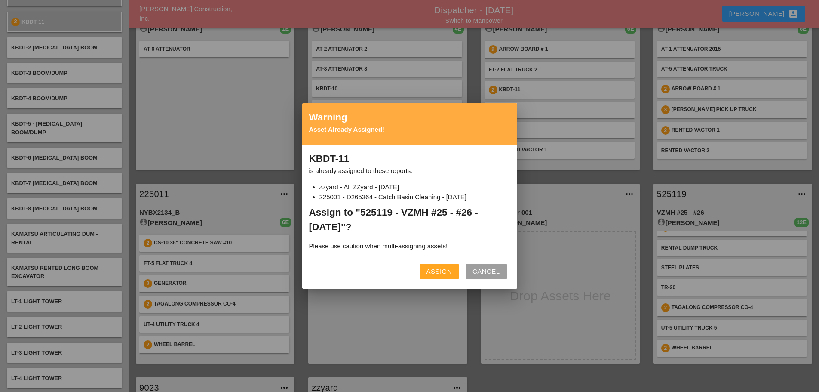
click at [448, 272] on div "Assign" at bounding box center [438, 272] width 25 height 10
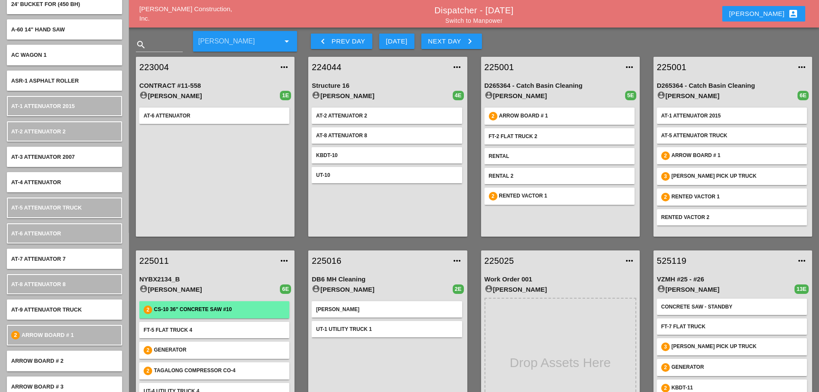
scroll to position [0, 0]
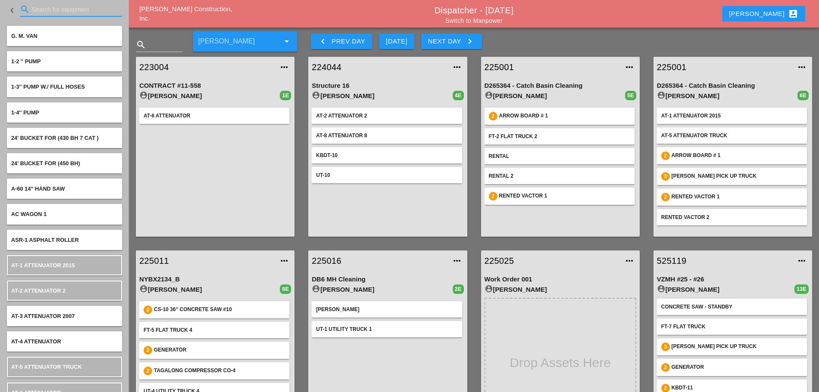
click at [40, 7] on input "Search for equipment" at bounding box center [71, 10] width 78 height 14
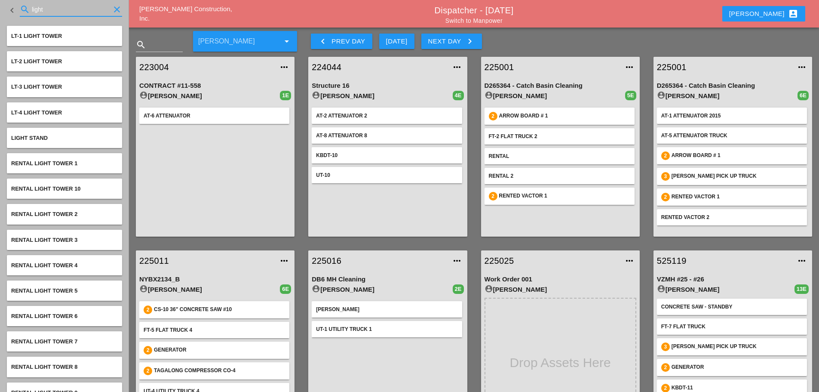
type input "light"
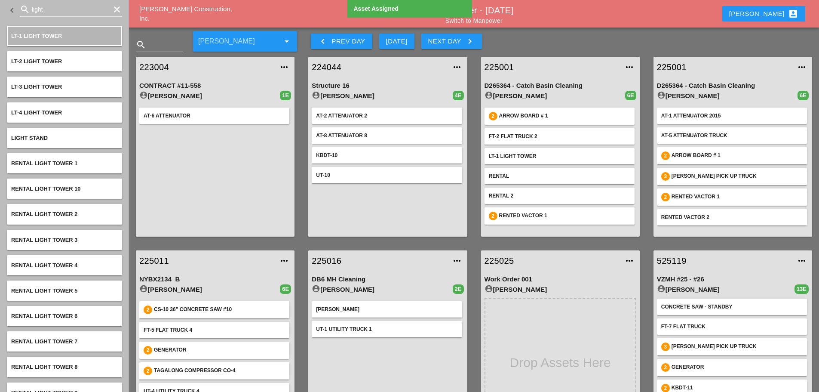
click at [115, 12] on icon "clear" at bounding box center [117, 9] width 10 height 10
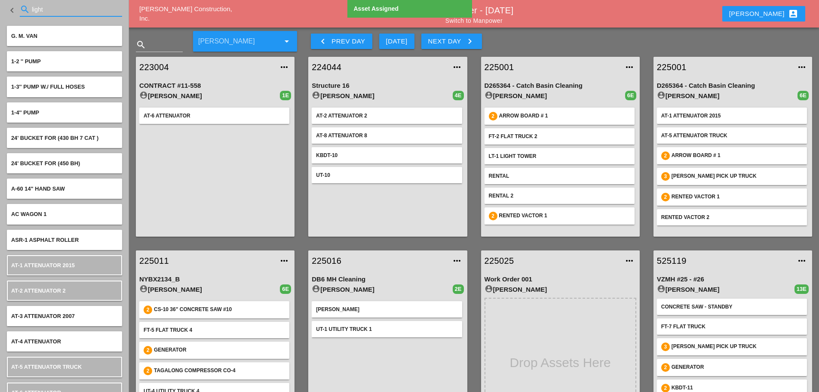
click at [64, 6] on input "light" at bounding box center [71, 10] width 78 height 14
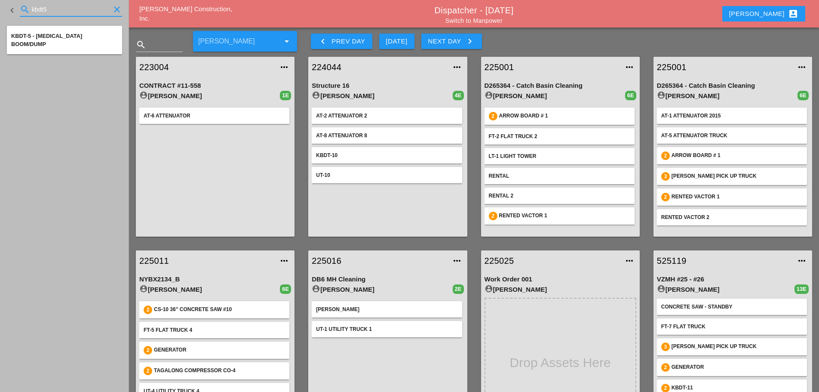
type input "kbdt5"
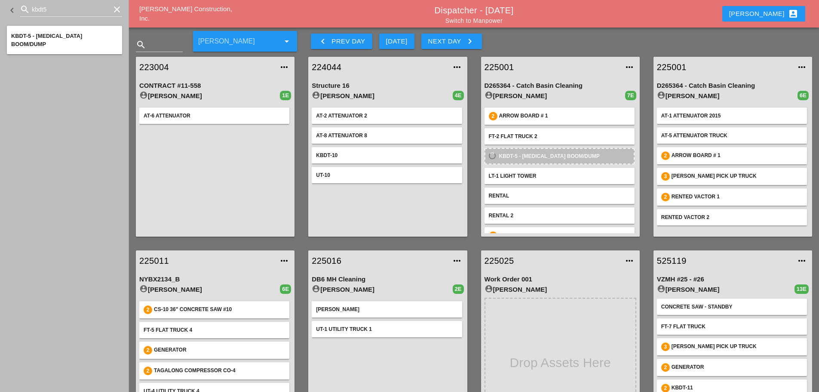
click at [119, 7] on icon "clear" at bounding box center [117, 9] width 10 height 10
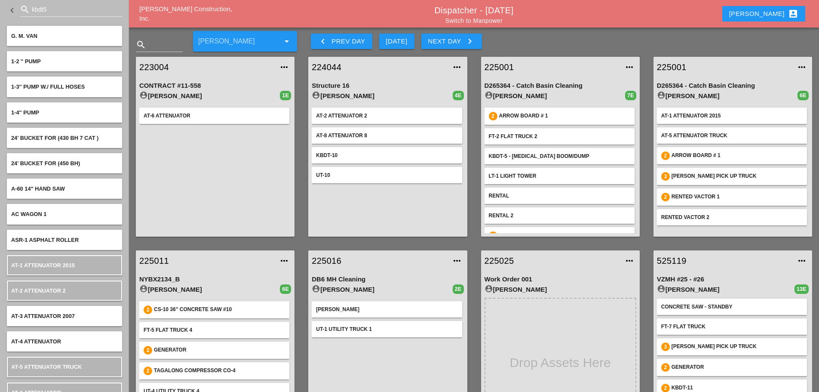
click at [510, 64] on link "225001" at bounding box center [552, 67] width 135 height 13
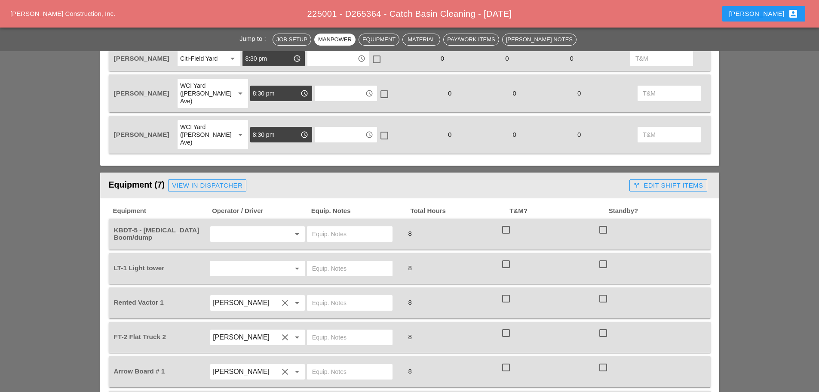
scroll to position [516, 0]
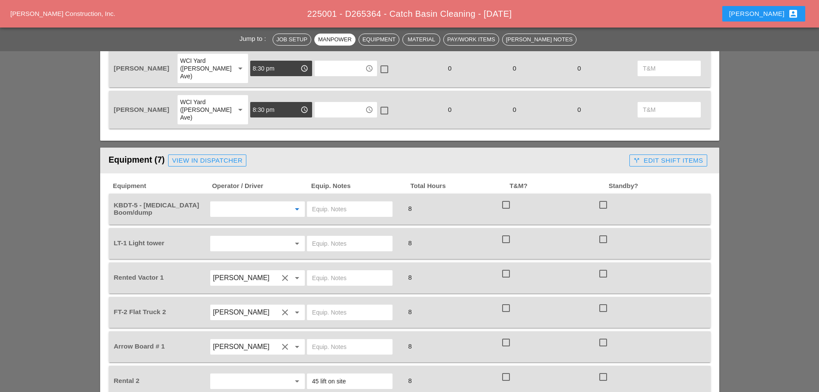
click at [239, 202] on input "text" at bounding box center [245, 209] width 65 height 14
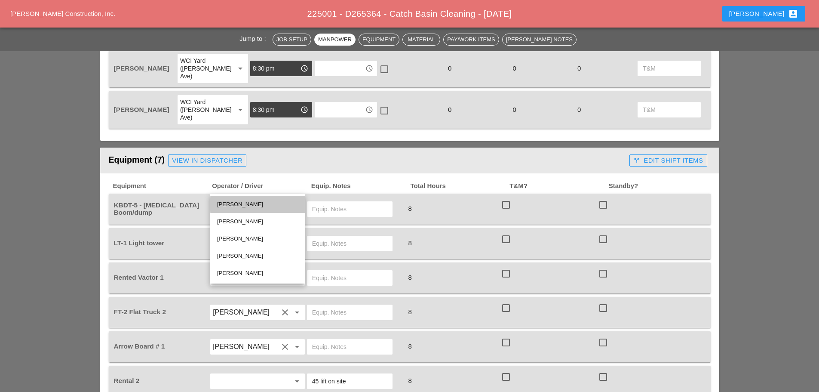
click at [242, 202] on div "[PERSON_NAME]" at bounding box center [257, 204] width 81 height 10
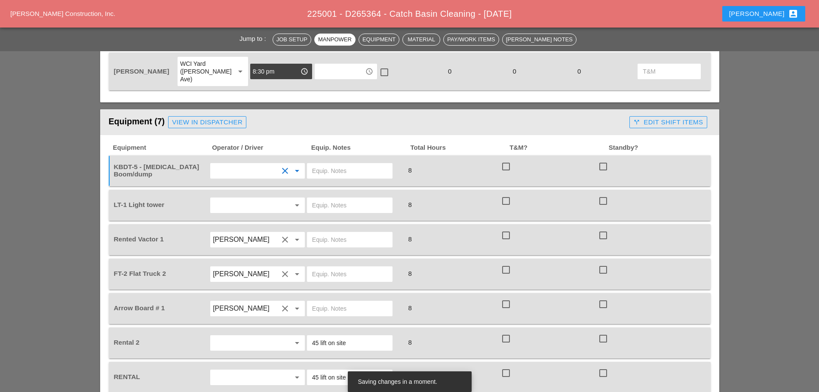
scroll to position [559, 0]
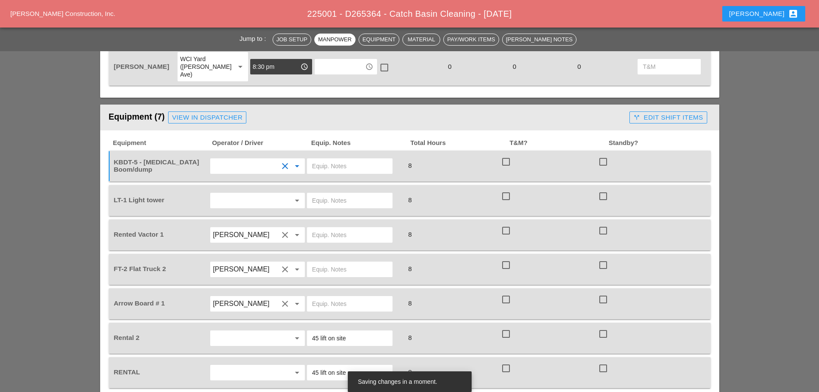
click at [327, 262] on input "text" at bounding box center [349, 269] width 75 height 14
type input "w"
type input "W/ PLYWOOD"
click at [320, 159] on input "text" at bounding box center [349, 166] width 75 height 14
type input "EMPTY"
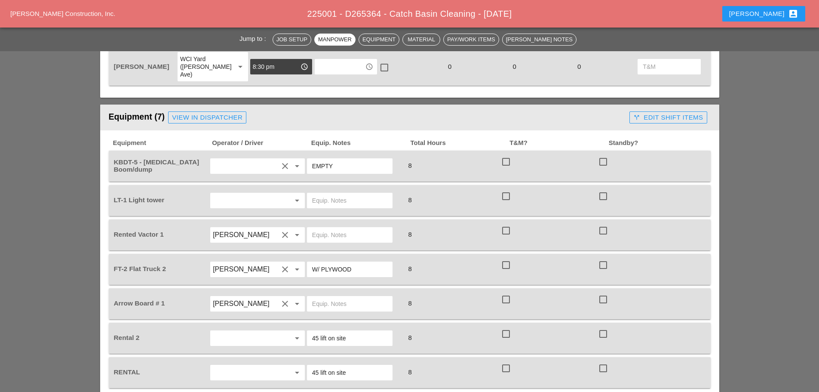
click at [328, 193] on input "text" at bounding box center [349, 200] width 75 height 14
type input "FROM CITIFIELD"
click at [265, 193] on input "text" at bounding box center [245, 200] width 65 height 14
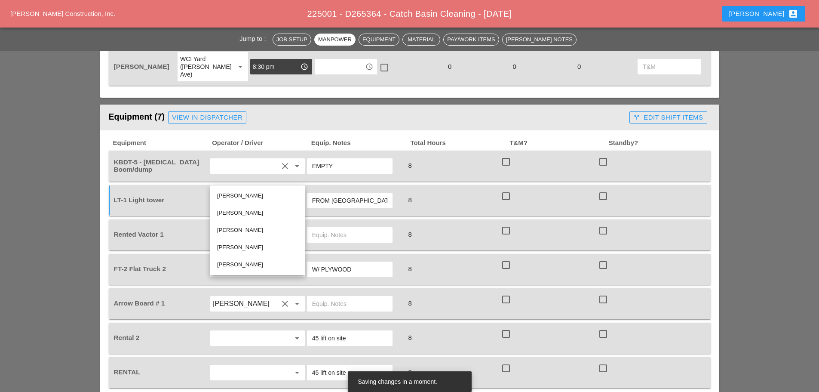
click at [776, 264] on div "Jump to : Job Setup Manpower Equipment Material Pay/Work Items Foreman's Notes …" at bounding box center [409, 367] width 819 height 1683
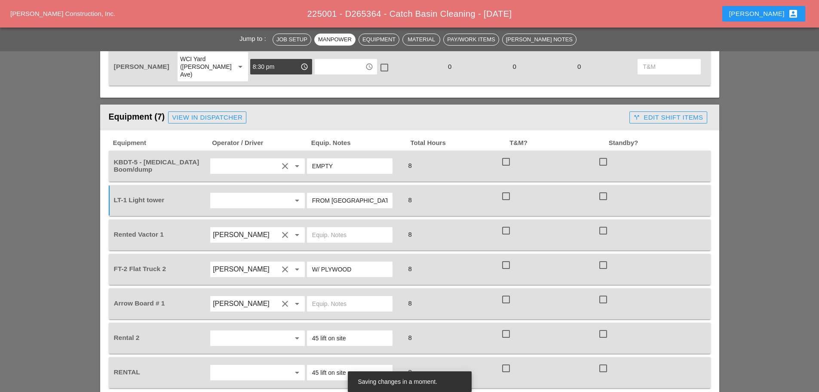
click at [238, 193] on input "text" at bounding box center [245, 200] width 65 height 14
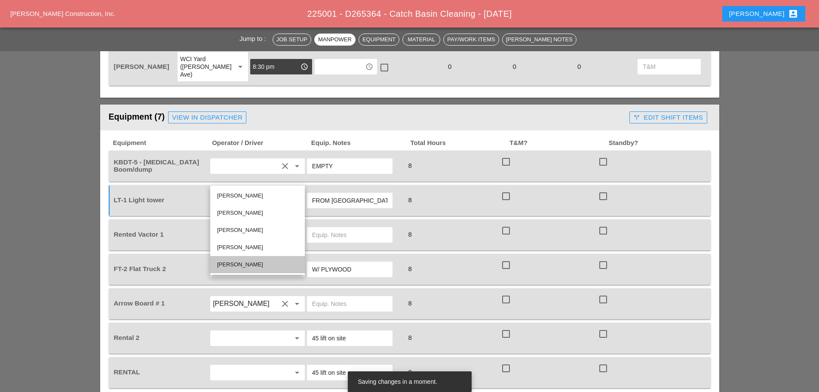
click at [250, 266] on div "[PERSON_NAME]" at bounding box center [257, 264] width 81 height 10
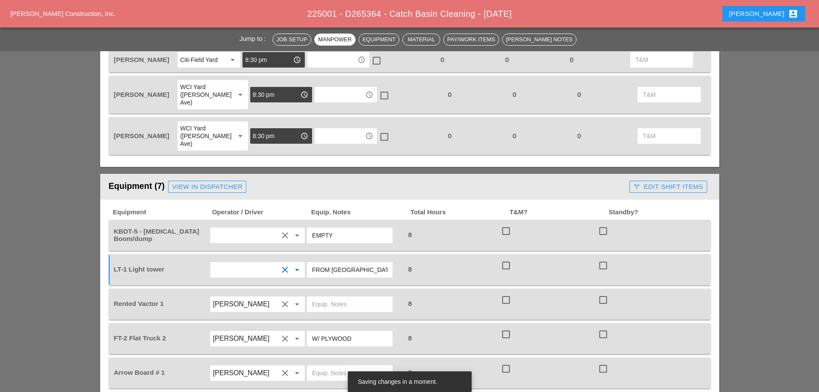
scroll to position [473, 0]
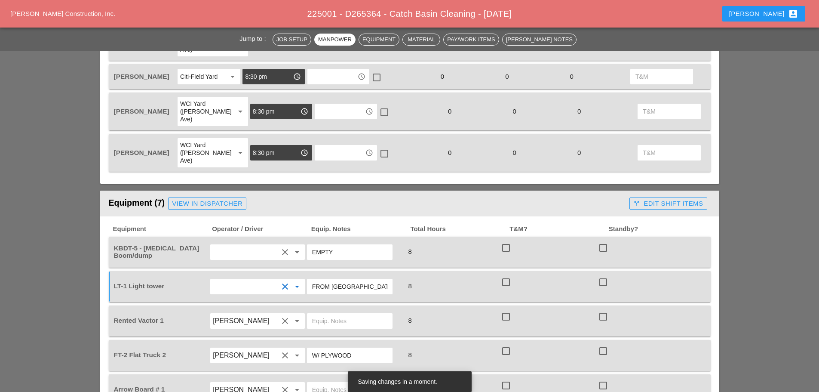
click at [353, 314] on input "text" at bounding box center [349, 321] width 75 height 14
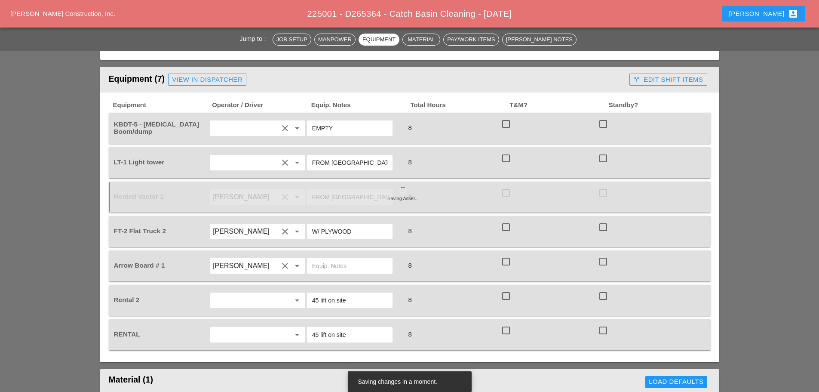
scroll to position [688, 0]
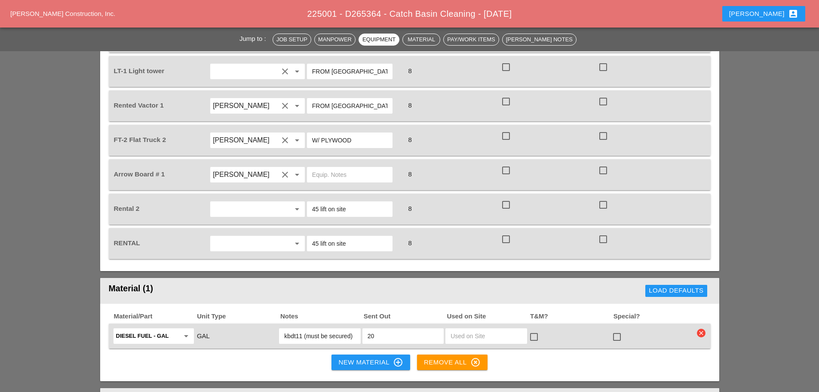
type input "FROM CITIFIELD"
click at [301, 329] on input "kbdt11 (must be secured)" at bounding box center [319, 336] width 71 height 14
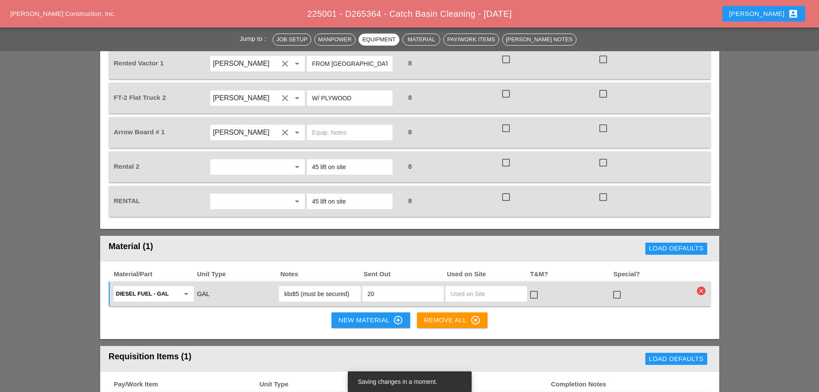
scroll to position [731, 0]
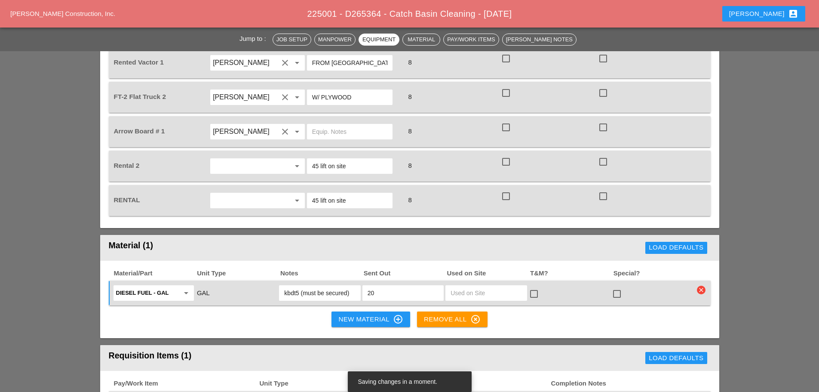
type input "kbdt5 (must be secured)"
click at [354, 314] on div "New Material control_point" at bounding box center [370, 319] width 64 height 10
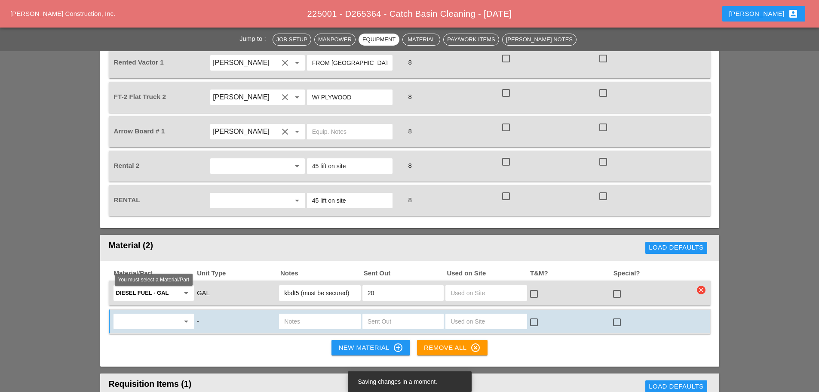
click at [163, 314] on input "text" at bounding box center [147, 321] width 63 height 14
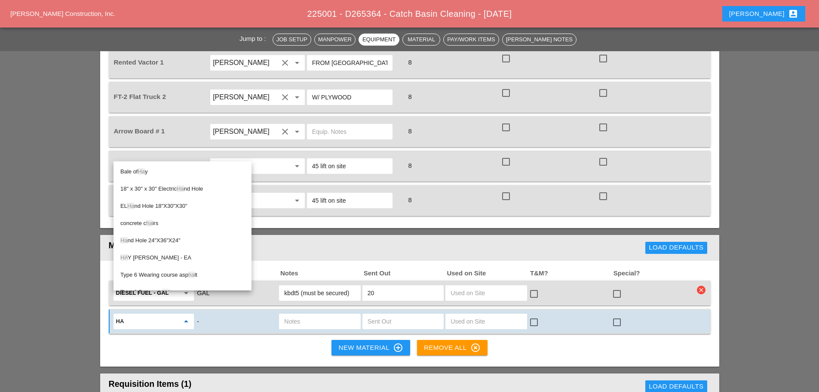
type input "H"
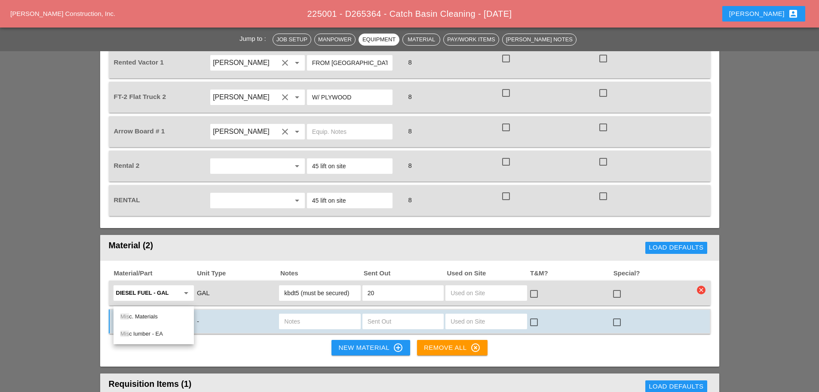
click at [154, 316] on div "Mis c. Materials" at bounding box center [153, 316] width 67 height 10
type input "Misc. Materials"
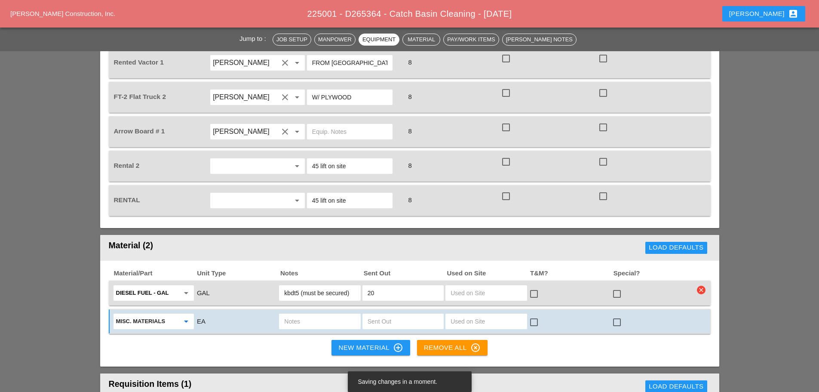
click at [295, 314] on input "text" at bounding box center [319, 321] width 71 height 14
type input "2 HARNESSES"
click at [387, 314] on input "text" at bounding box center [403, 321] width 71 height 14
type input "2"
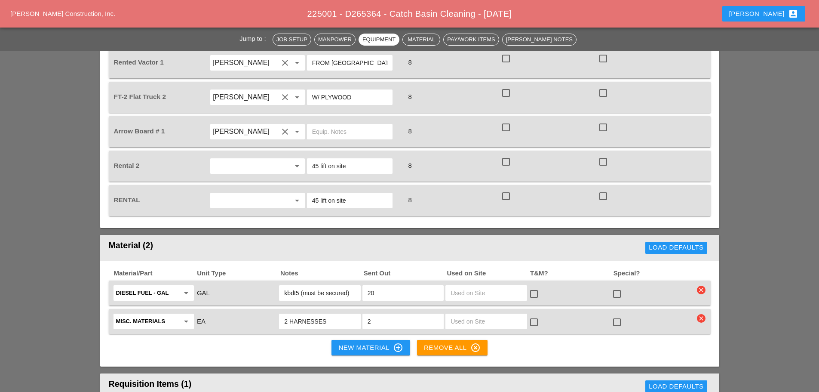
click at [620, 286] on div at bounding box center [617, 293] width 15 height 15
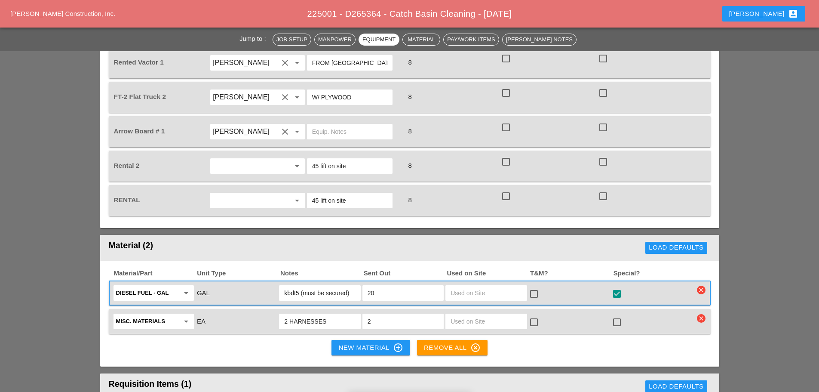
click at [619, 315] on div at bounding box center [617, 322] width 15 height 15
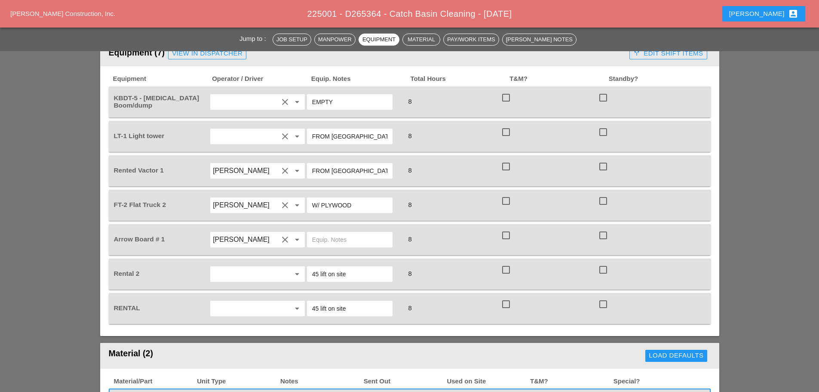
scroll to position [602, 0]
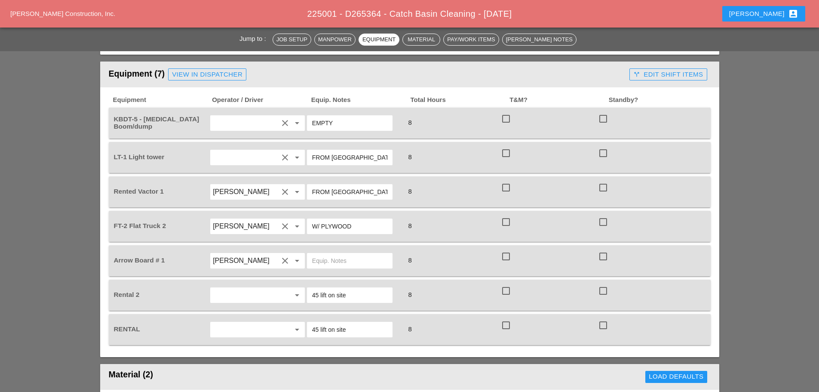
click at [349, 254] on input "text" at bounding box center [349, 261] width 75 height 14
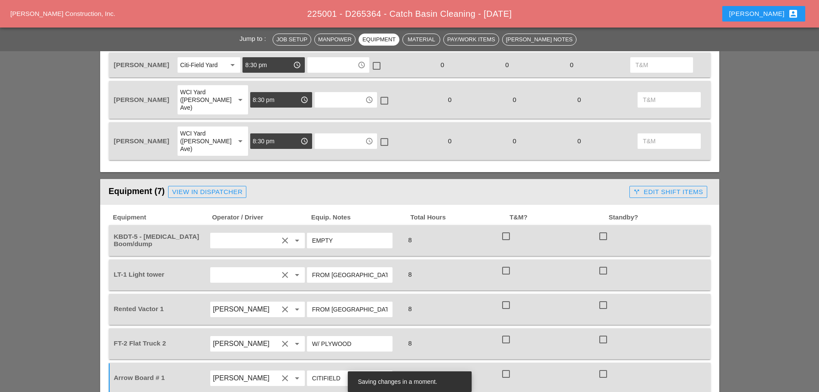
scroll to position [473, 0]
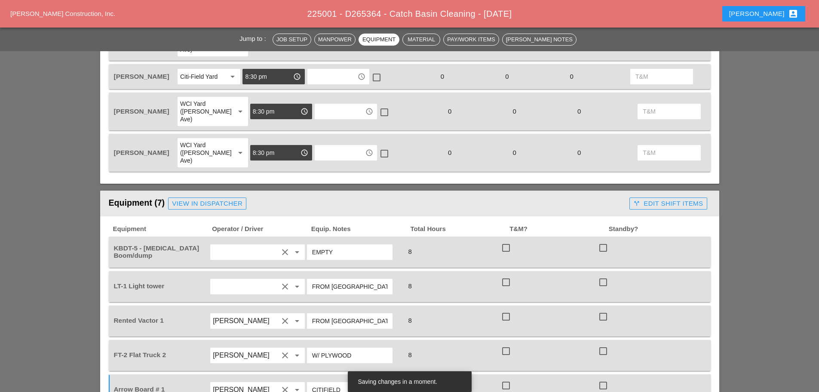
type input "CITIFIELD"
click at [366, 245] on input "EMPTY" at bounding box center [349, 252] width 75 height 14
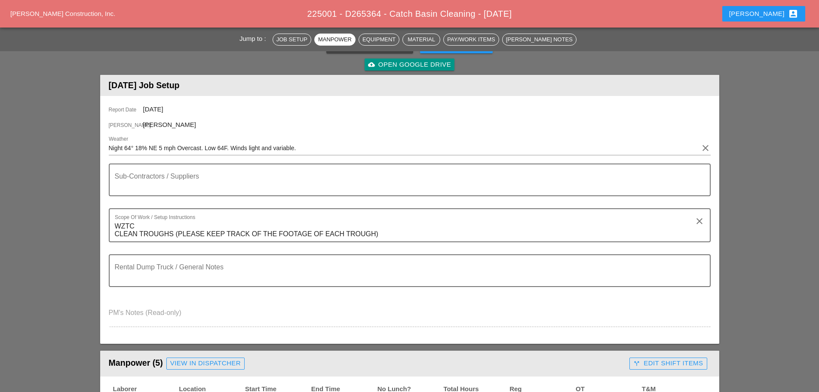
scroll to position [0, 0]
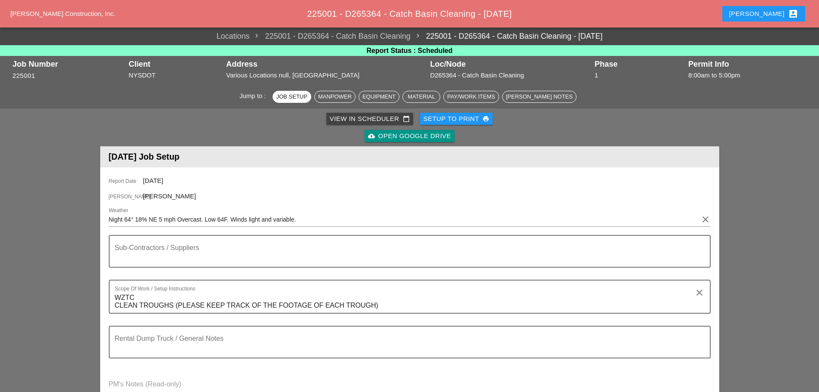
type input "EMPTY MAIN YARD"
click at [454, 119] on div "Setup to Print print" at bounding box center [456, 119] width 66 height 10
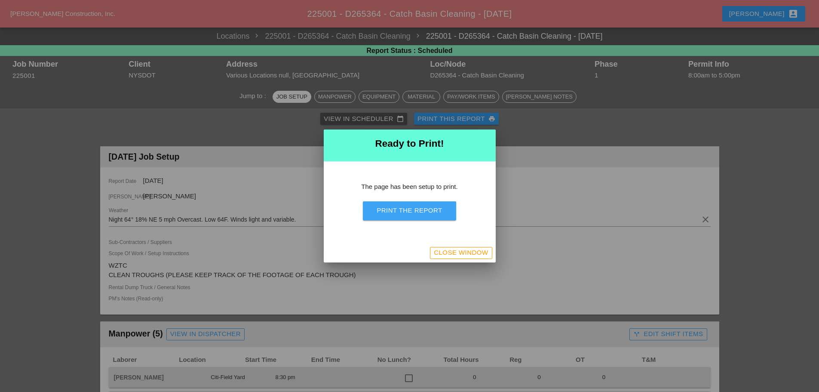
click at [432, 209] on div "Print the Report" at bounding box center [409, 210] width 65 height 10
drag, startPoint x: 424, startPoint y: 205, endPoint x: 644, endPoint y: 337, distance: 255.9
click at [426, 205] on div "Print the Report" at bounding box center [409, 210] width 65 height 10
drag, startPoint x: 469, startPoint y: 250, endPoint x: 466, endPoint y: 258, distance: 7.9
click at [469, 250] on div "Close Window" at bounding box center [461, 253] width 54 height 10
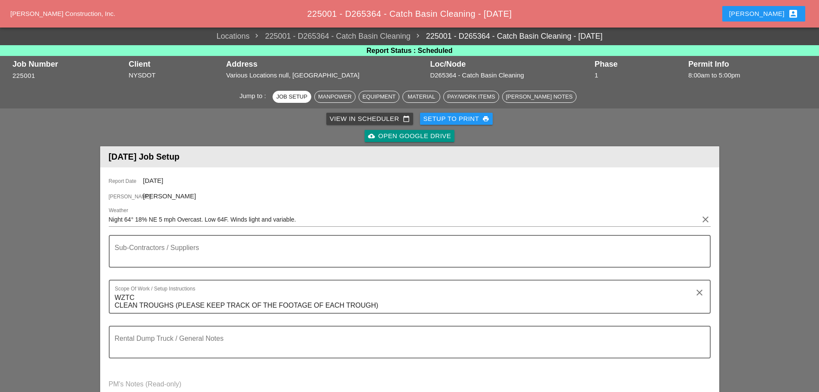
click at [767, 5] on div "Enrico account_box" at bounding box center [764, 13] width 90 height 21
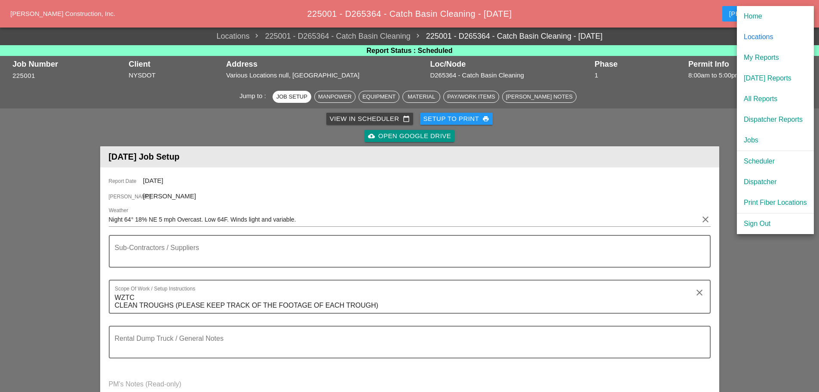
click at [765, 179] on div "Dispatcher" at bounding box center [775, 182] width 63 height 10
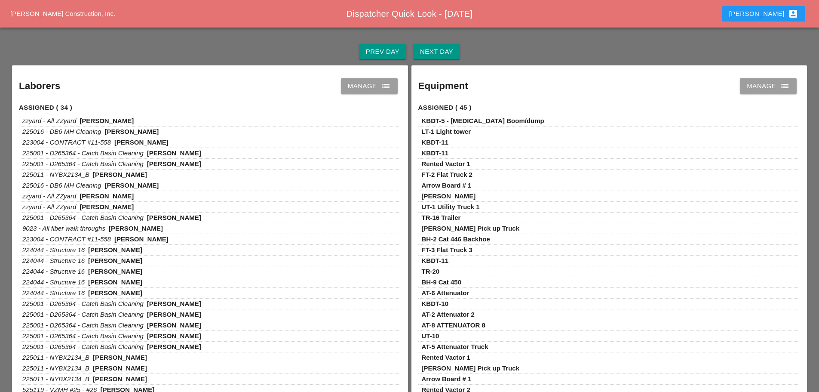
click at [443, 61] on div "Prev Day Next Day" at bounding box center [409, 52] width 798 height 28
click at [455, 48] on button "Next Day" at bounding box center [436, 51] width 47 height 15
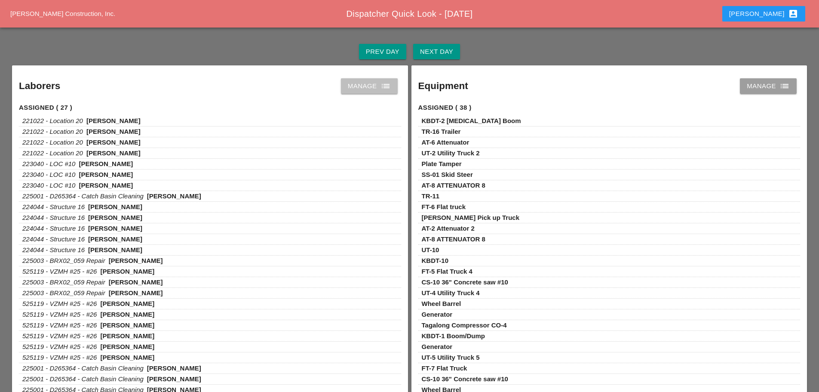
click at [388, 89] on icon "list" at bounding box center [385, 86] width 10 height 10
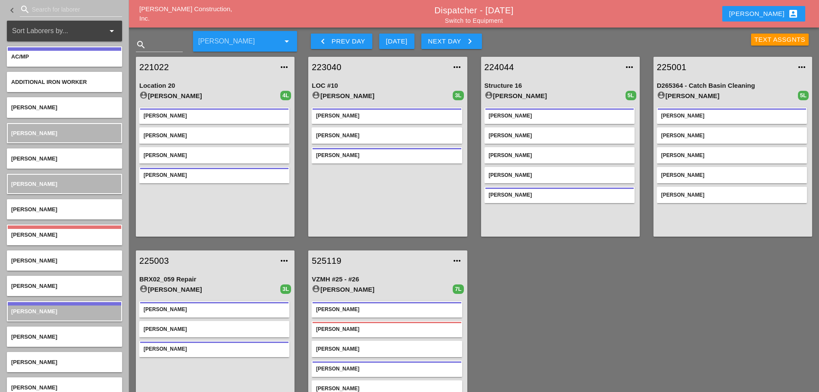
click at [465, 23] on link "Switch to Equipment" at bounding box center [474, 20] width 58 height 7
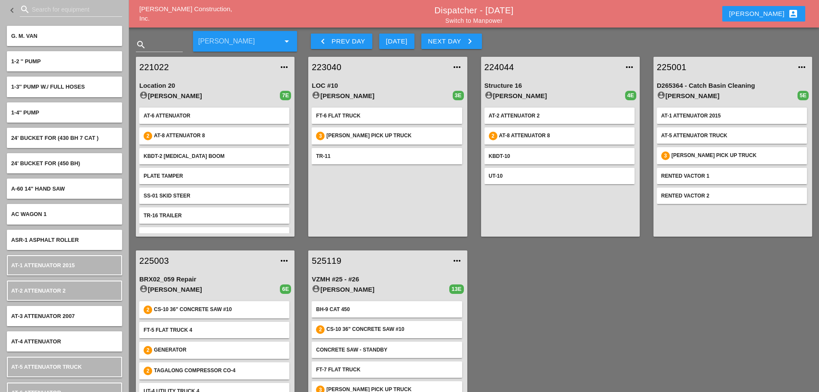
click at [56, 10] on input "Search for equipment" at bounding box center [71, 10] width 78 height 14
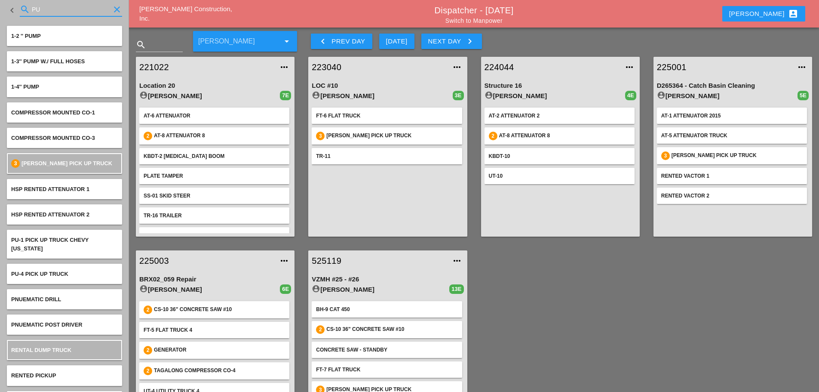
type input "PU"
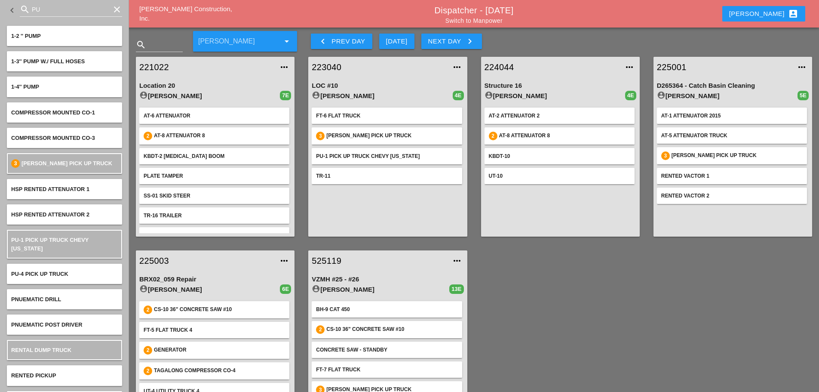
click at [331, 65] on link "223040" at bounding box center [379, 67] width 135 height 13
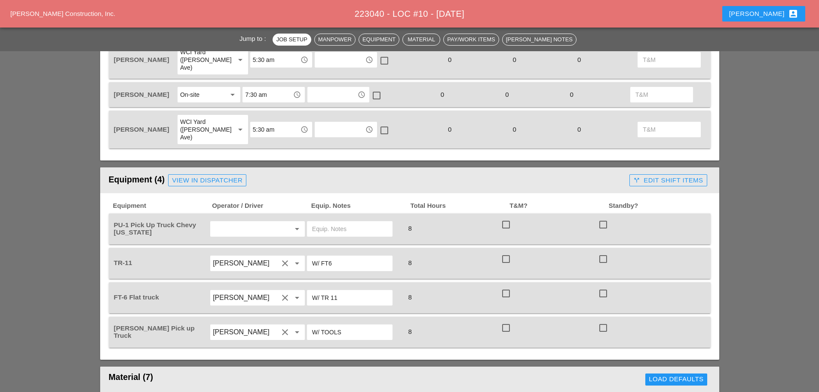
scroll to position [430, 0]
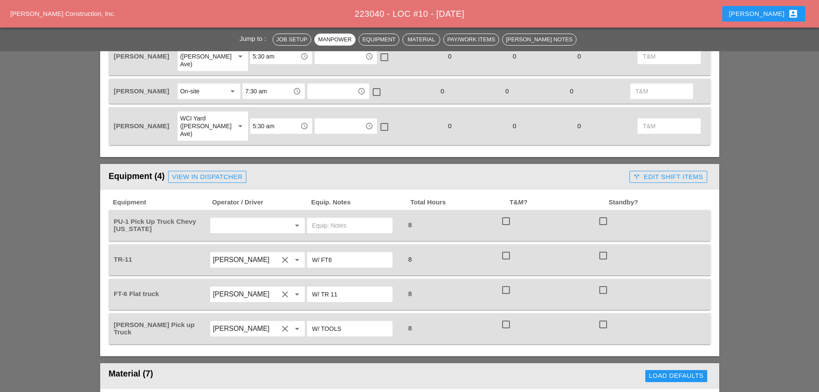
click at [244, 218] on input "text" at bounding box center [245, 225] width 65 height 14
click at [250, 224] on div "Bra ndon Velez Rodriguez" at bounding box center [257, 228] width 81 height 10
type input "[PERSON_NAME]"
click at [355, 218] on input "text" at bounding box center [349, 225] width 75 height 14
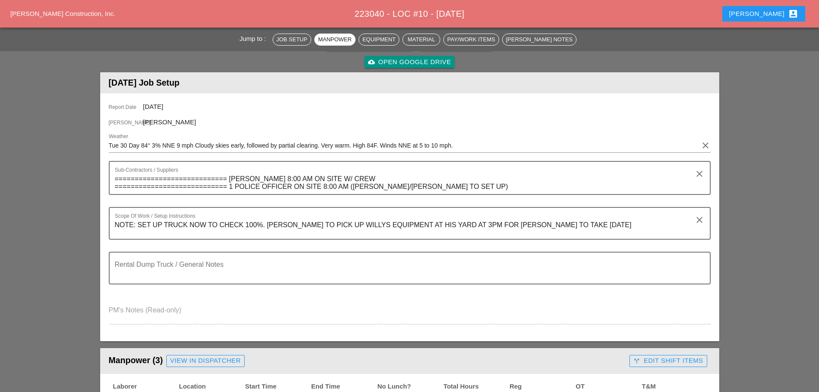
scroll to position [43, 0]
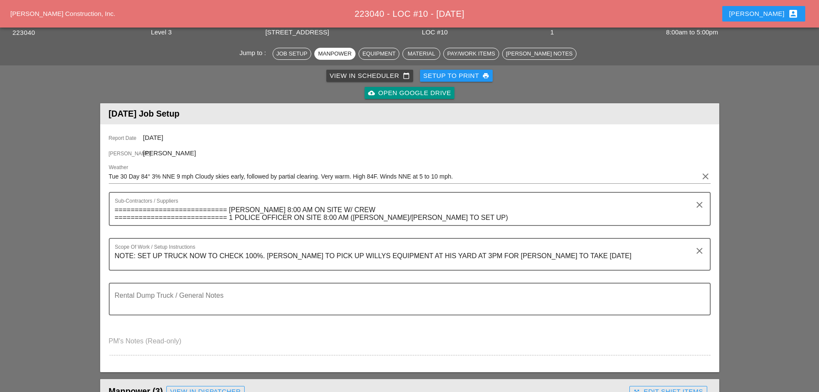
type input "FROM BRONX YARD"
click at [450, 75] on div "Setup to Print print" at bounding box center [456, 76] width 66 height 10
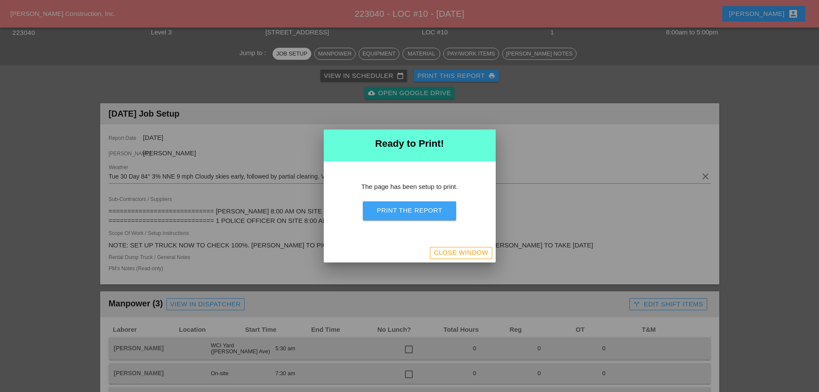
drag, startPoint x: 424, startPoint y: 204, endPoint x: 625, endPoint y: 334, distance: 239.1
click at [424, 204] on button "Print the Report" at bounding box center [409, 210] width 93 height 19
click at [462, 254] on div "Close Window" at bounding box center [461, 253] width 54 height 10
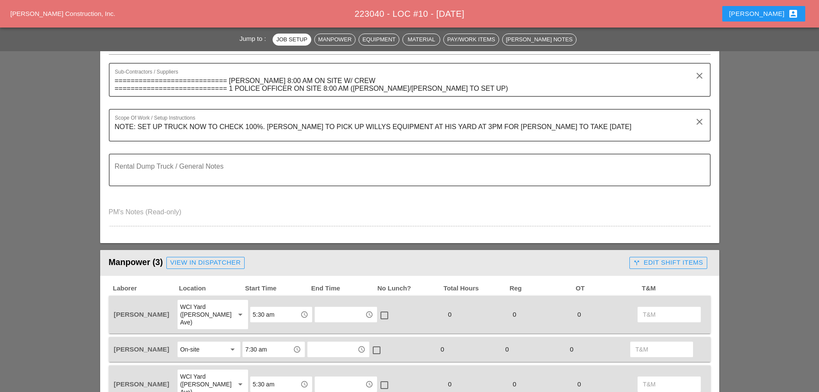
scroll to position [0, 0]
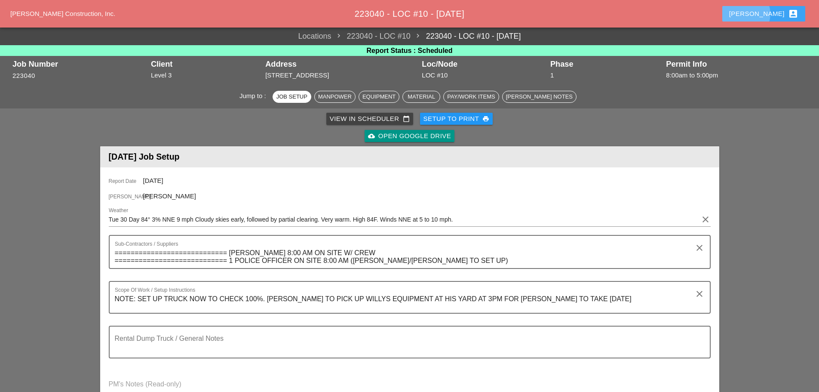
click at [769, 13] on div "Enrico account_box" at bounding box center [763, 14] width 69 height 10
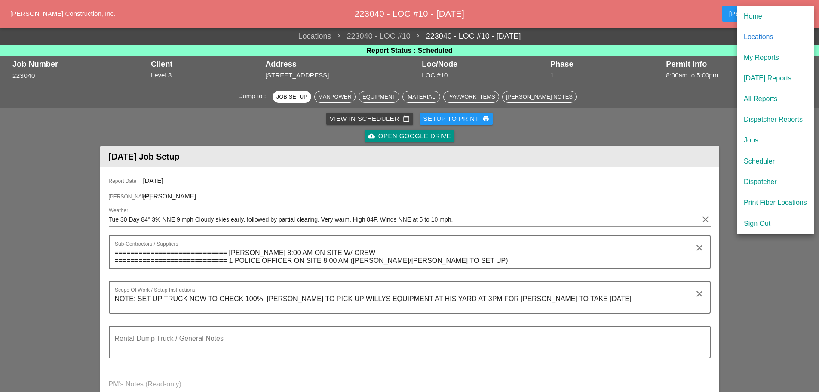
click at [770, 78] on div "[DATE] Reports" at bounding box center [775, 78] width 63 height 10
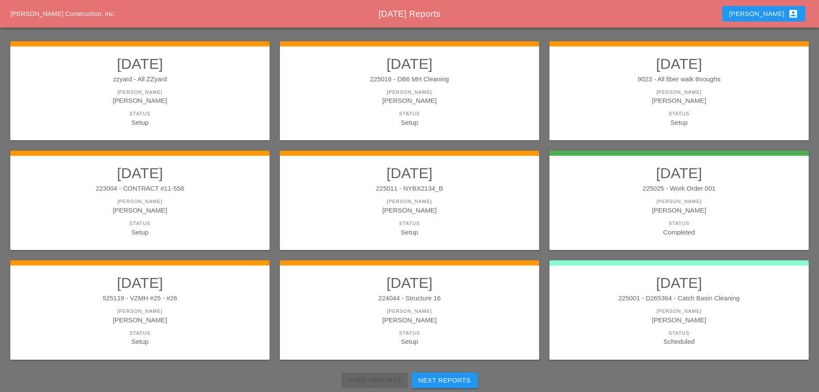
scroll to position [157, 0]
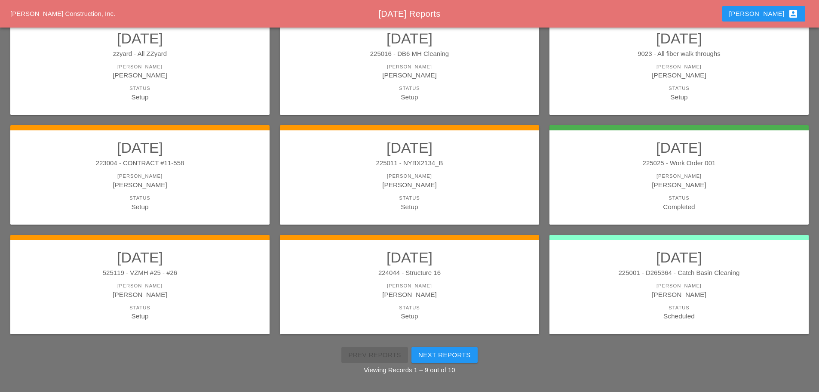
click at [623, 280] on link "09/29/2025 225001 - D265364 - Catch Basin Cleaning Foreman Daniel Kavanaugh Sta…" at bounding box center [679, 284] width 242 height 72
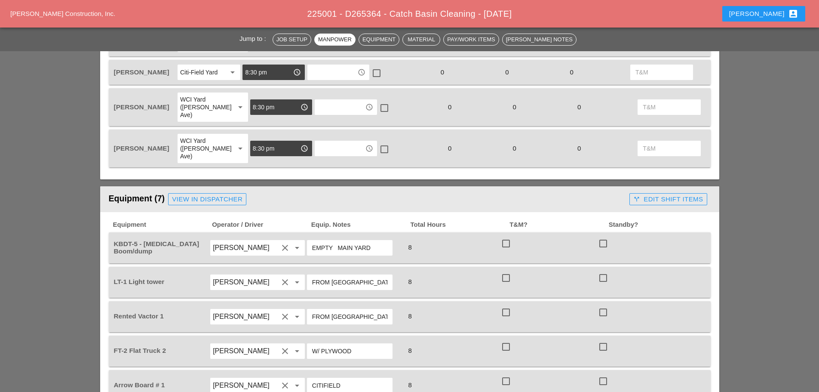
scroll to position [473, 0]
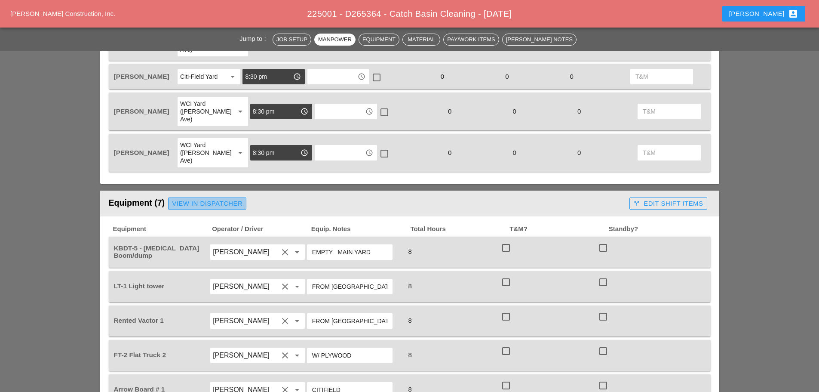
click at [216, 199] on div "View in Dispatcher" at bounding box center [207, 204] width 71 height 10
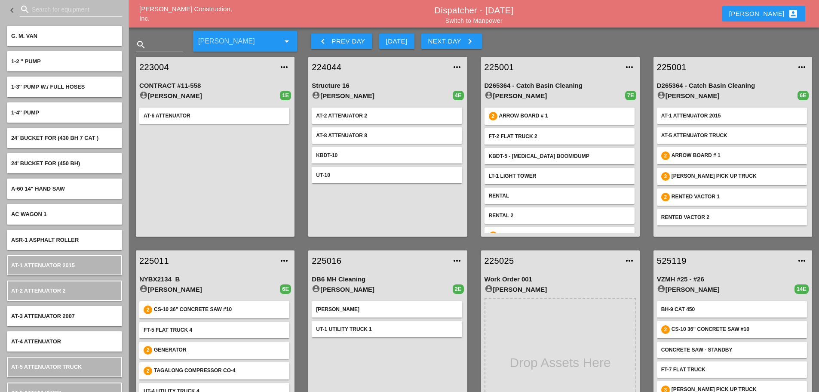
click at [42, 7] on input "Search for equipment" at bounding box center [71, 10] width 78 height 14
click at [67, 9] on input "Search for equipment" at bounding box center [71, 10] width 78 height 14
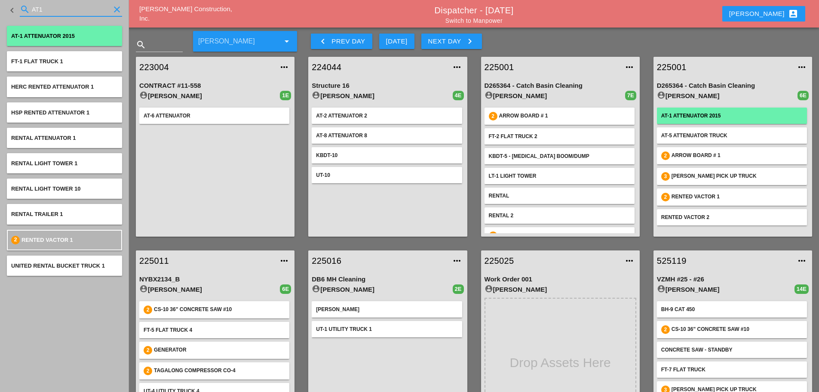
type input "AT1"
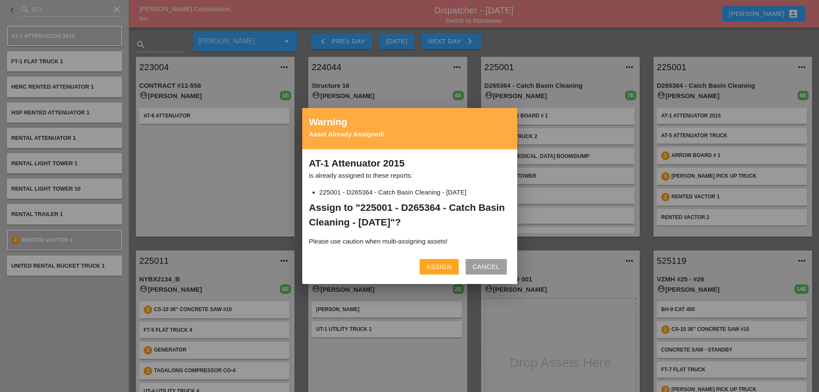
click at [446, 269] on div "Assign" at bounding box center [438, 267] width 25 height 10
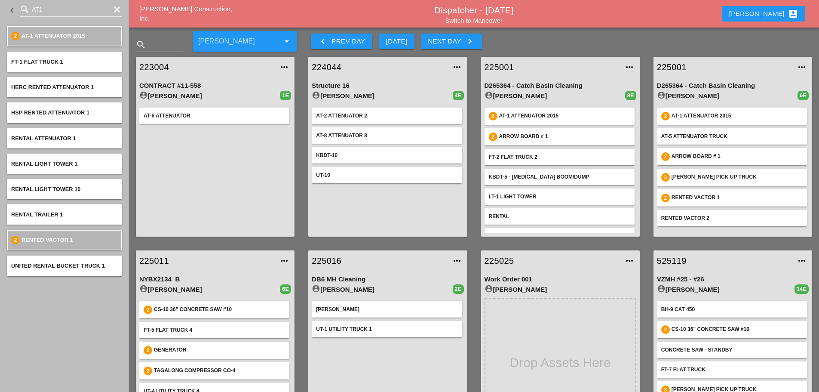
click at [501, 67] on link "225001" at bounding box center [552, 67] width 135 height 13
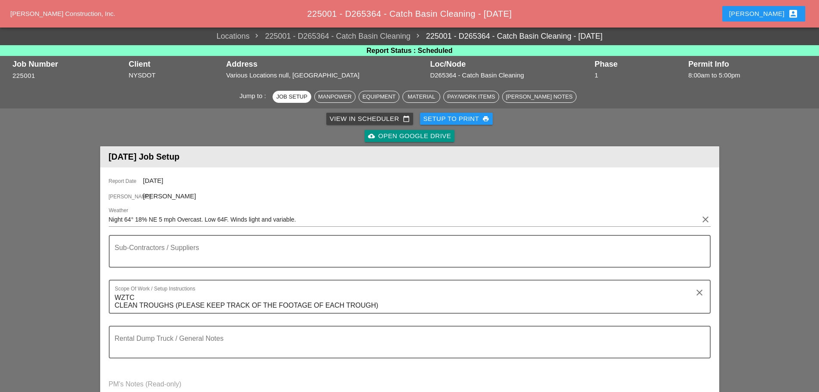
scroll to position [430, 0]
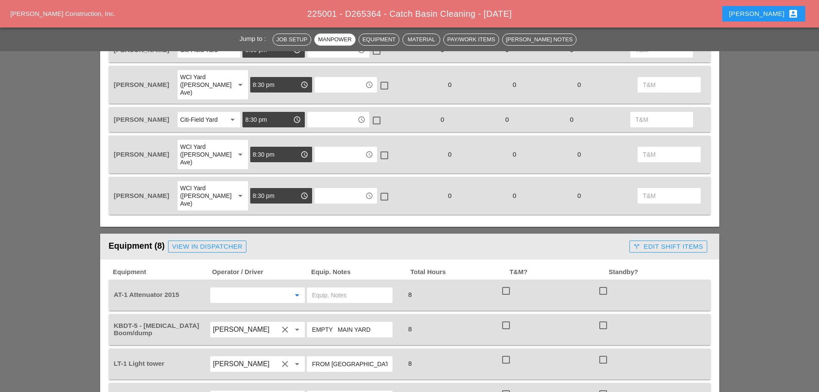
click at [270, 288] on input "text" at bounding box center [245, 295] width 65 height 14
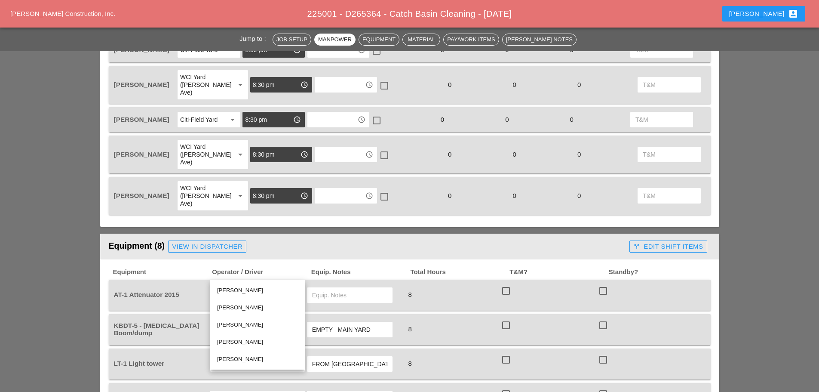
click at [250, 307] on div "[PERSON_NAME]" at bounding box center [257, 307] width 81 height 10
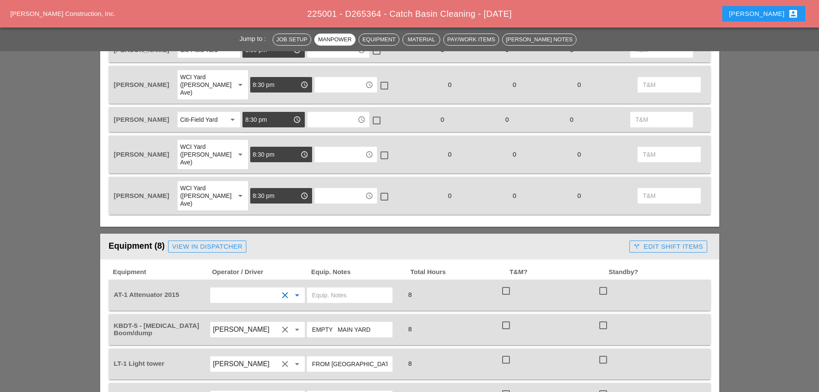
click at [346, 288] on input "text" at bounding box center [349, 295] width 75 height 14
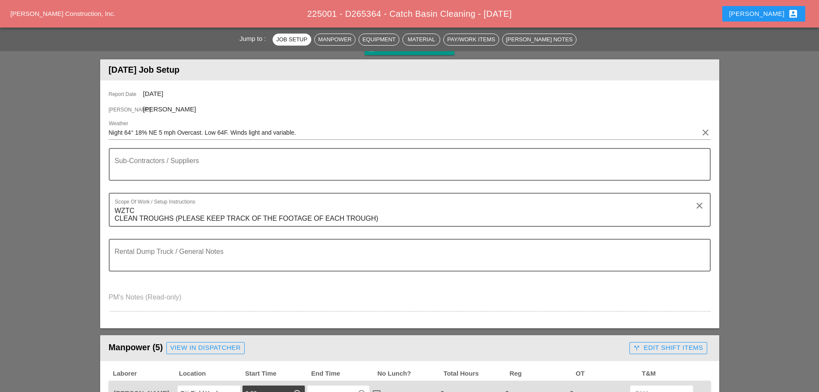
scroll to position [0, 0]
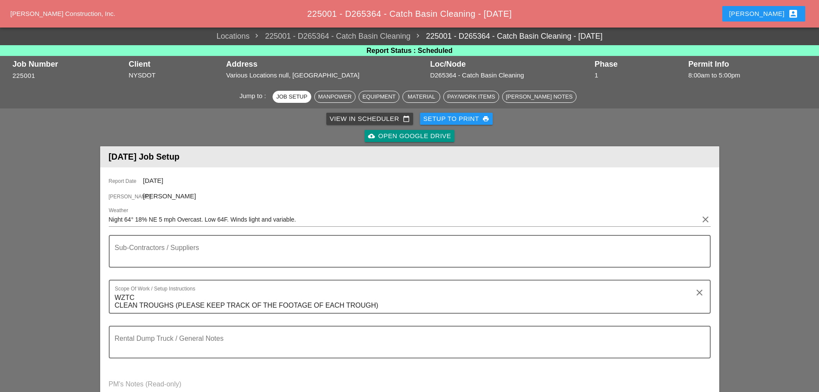
type input "CITIFEILD"
click at [455, 119] on div "Setup to Print print" at bounding box center [456, 119] width 66 height 10
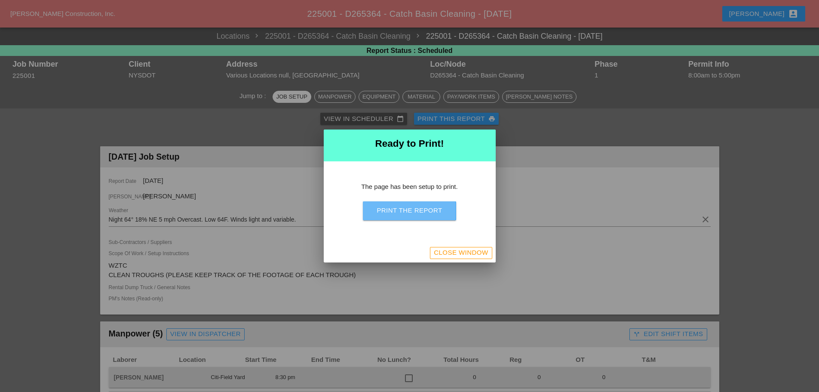
click at [417, 211] on div "Print the Report" at bounding box center [409, 210] width 65 height 10
click at [462, 251] on div "Close Window" at bounding box center [461, 253] width 54 height 10
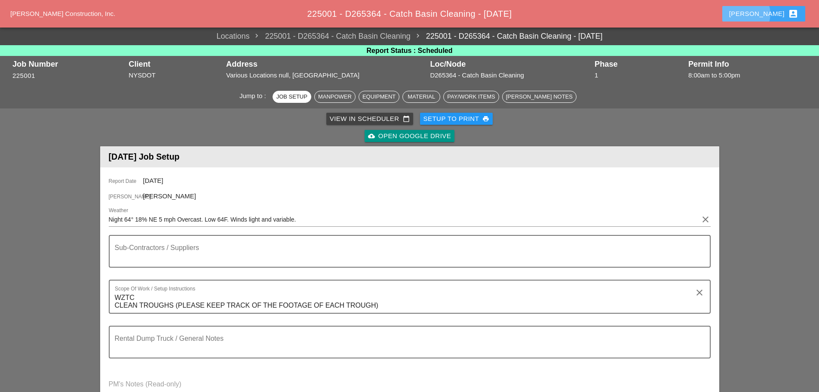
click at [772, 12] on div "Enrico account_box" at bounding box center [763, 14] width 69 height 10
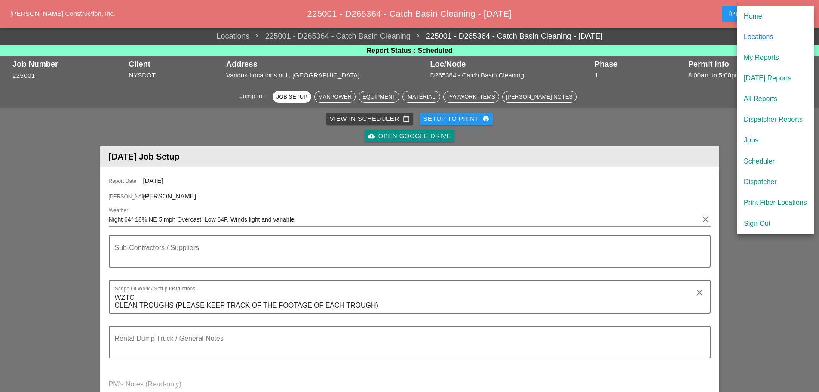
click at [755, 80] on div "[DATE] Reports" at bounding box center [775, 78] width 63 height 10
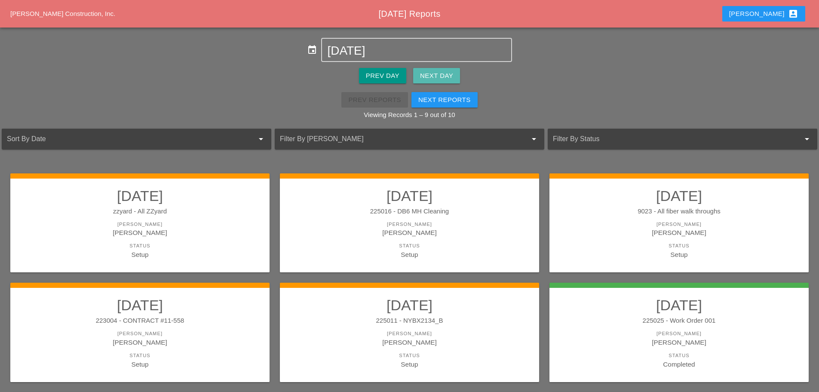
click at [447, 75] on div "Next Day" at bounding box center [436, 76] width 33 height 10
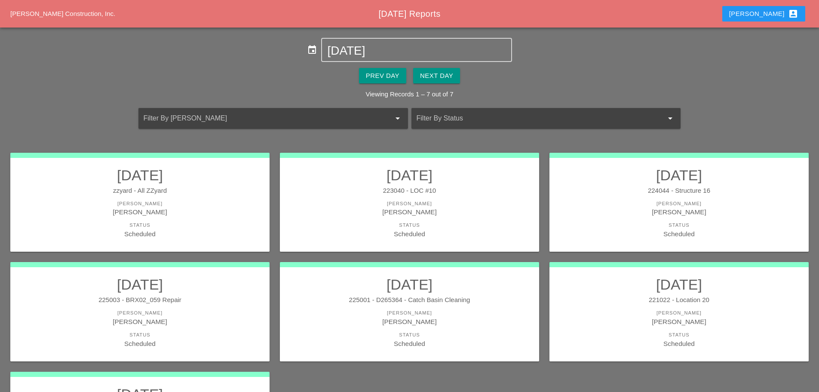
click at [207, 215] on div "[PERSON_NAME]" at bounding box center [140, 212] width 242 height 10
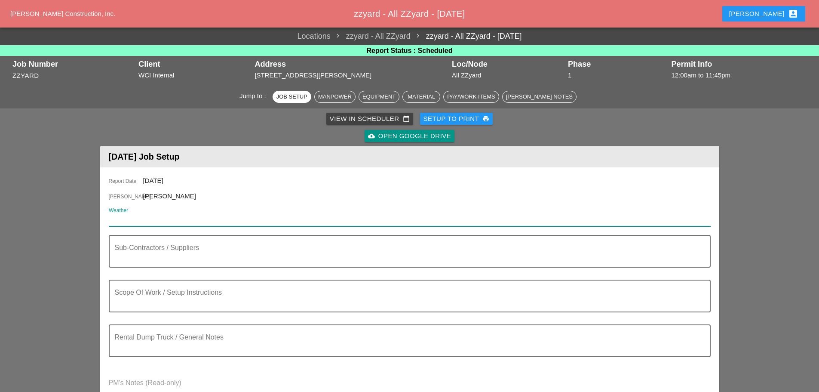
paste input "Tue 30 Day 82° 3% NNE 11 mph Cloudy skies early, followed by partial clearing. …"
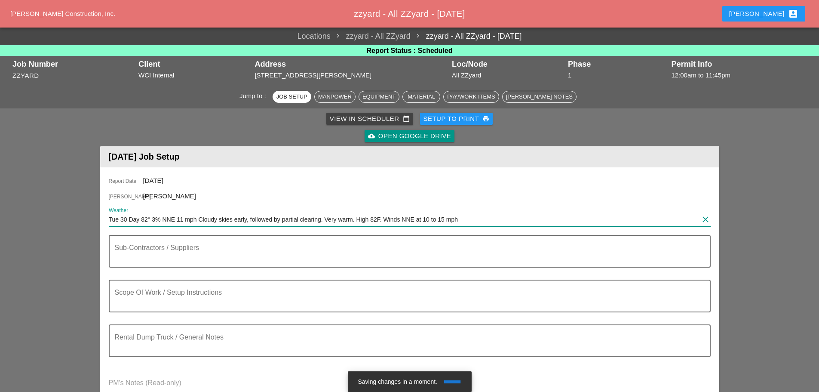
scroll to position [172, 0]
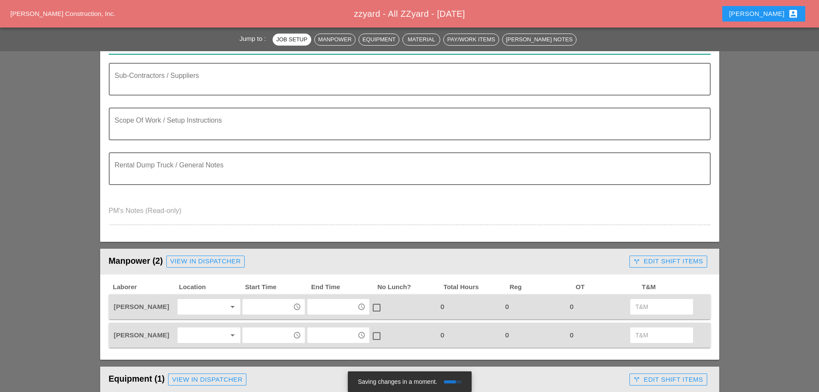
type input "Tue 30 Day 82° 3% NNE 11 mph Cloudy skies early, followed by partial clearing. …"
click at [195, 305] on div at bounding box center [203, 307] width 46 height 14
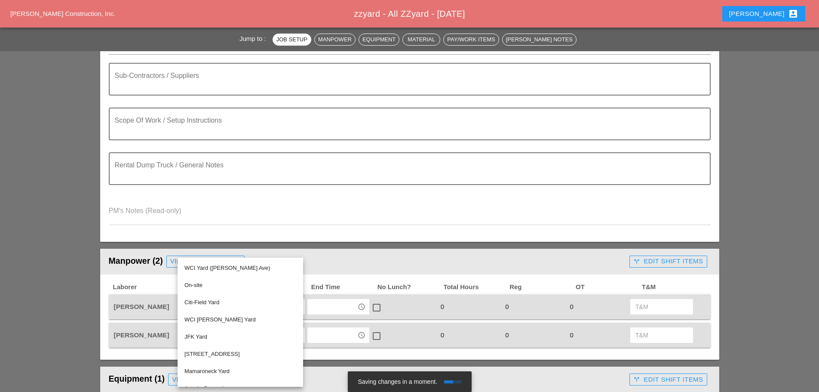
click at [199, 268] on div "WCI Yard (Provost Ave)" at bounding box center [240, 268] width 112 height 10
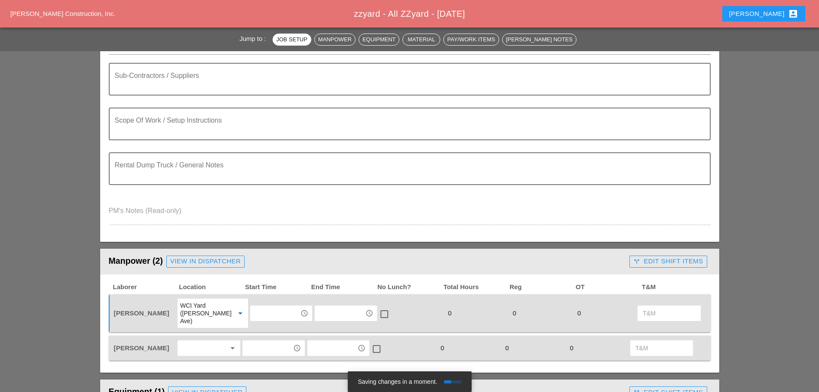
click at [213, 339] on div "arrow_drop_down" at bounding box center [209, 348] width 64 height 18
drag, startPoint x: 208, startPoint y: 344, endPoint x: 217, endPoint y: 338, distance: 10.9
click at [209, 344] on div at bounding box center [203, 348] width 46 height 14
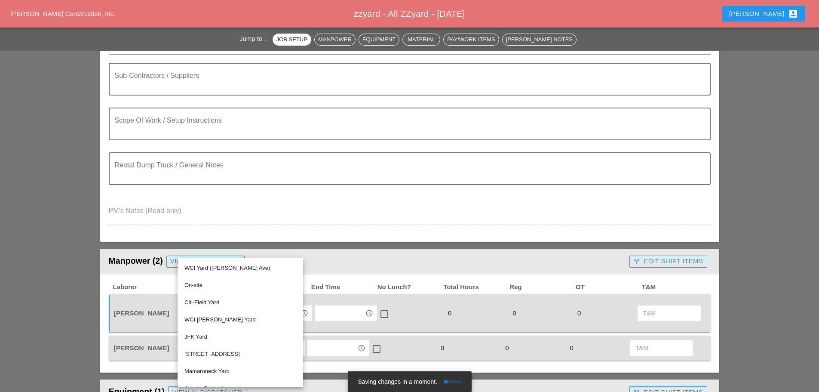
drag, startPoint x: 207, startPoint y: 268, endPoint x: 289, endPoint y: 263, distance: 82.7
click at [207, 268] on div "WCI Yard (Provost Ave)" at bounding box center [240, 268] width 112 height 10
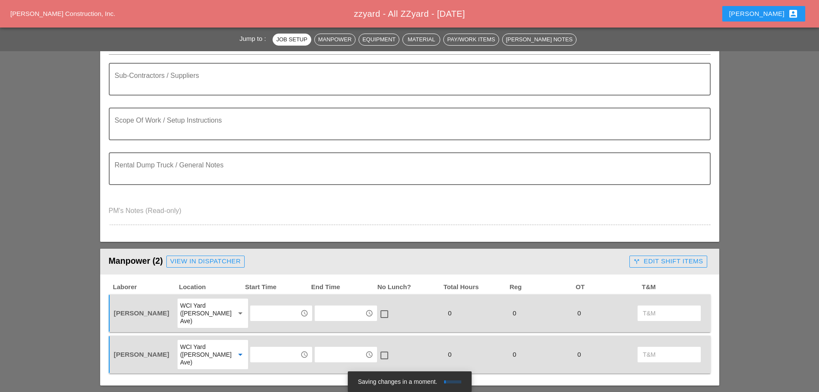
click at [273, 306] on input "text" at bounding box center [275, 313] width 45 height 14
click at [263, 251] on div "7:00 am" at bounding box center [274, 251] width 50 height 10
click at [262, 347] on input "text" at bounding box center [275, 354] width 45 height 14
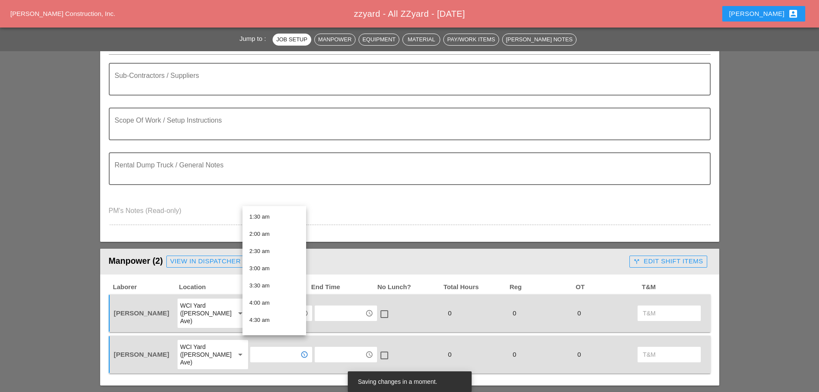
scroll to position [129, 0]
click at [269, 322] on div "7:00 am" at bounding box center [274, 327] width 50 height 17
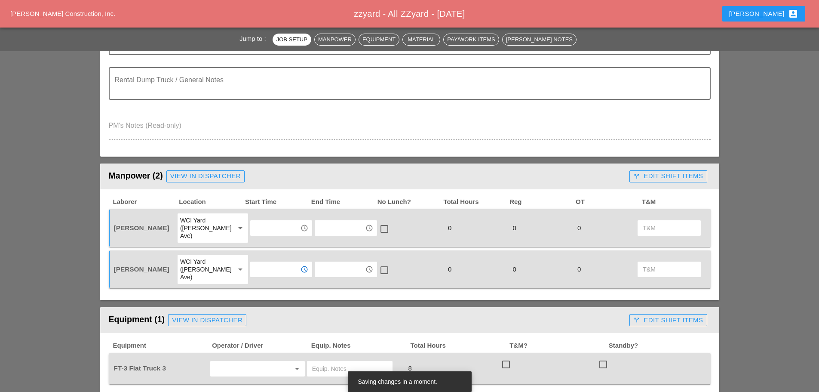
scroll to position [387, 0]
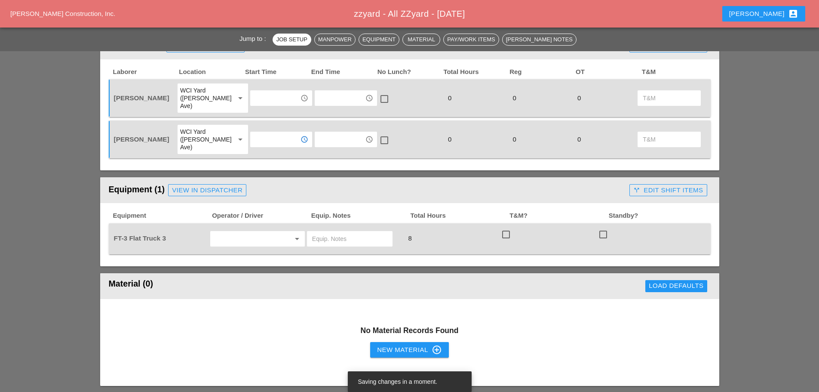
click at [257, 232] on input "text" at bounding box center [245, 239] width 65 height 14
click at [249, 239] on div "[PERSON_NAME]" at bounding box center [257, 241] width 81 height 10
click at [248, 232] on input "text" at bounding box center [245, 239] width 65 height 14
click at [250, 258] on div "[PERSON_NAME]" at bounding box center [257, 259] width 81 height 10
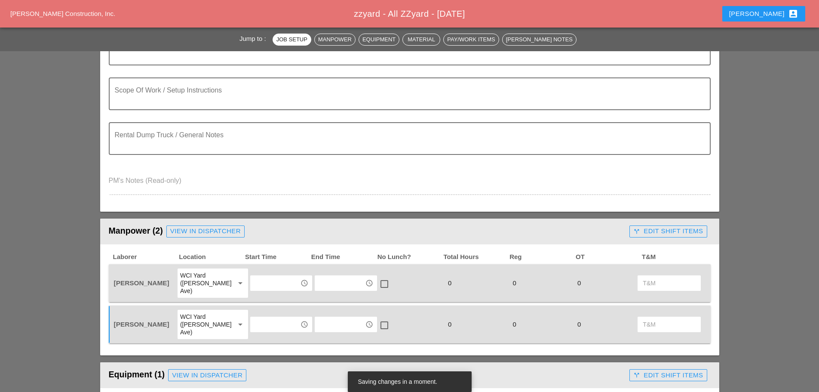
scroll to position [86, 0]
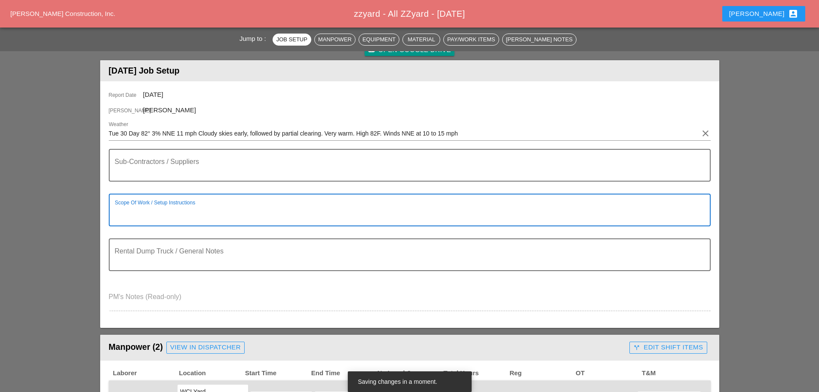
click at [155, 212] on textarea "Scope Of Work / Setup Instructions" at bounding box center [406, 215] width 583 height 21
type textarea "------------------- STATE OFFICE"
type textarea "C"
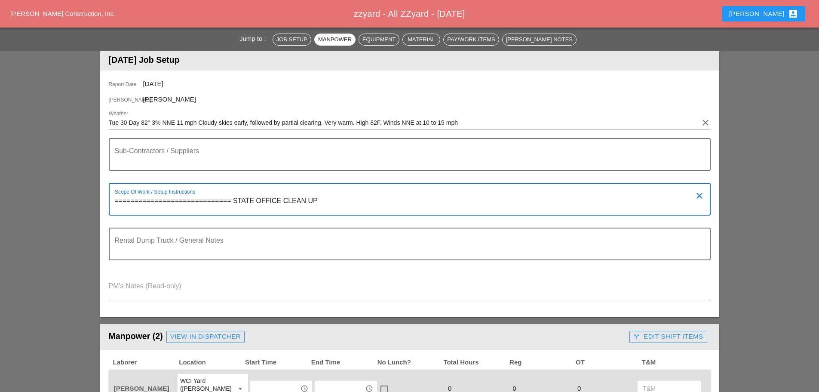
scroll to position [0, 0]
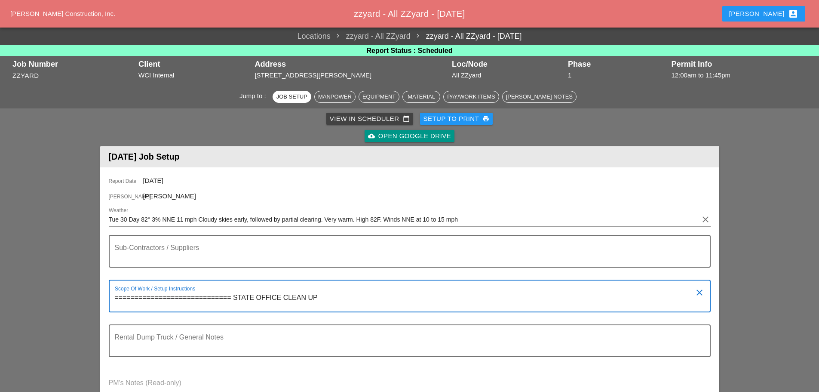
type textarea "============================= STATE OFFICE CLEAN UP"
click at [464, 120] on div "Setup to Print print" at bounding box center [456, 119] width 66 height 10
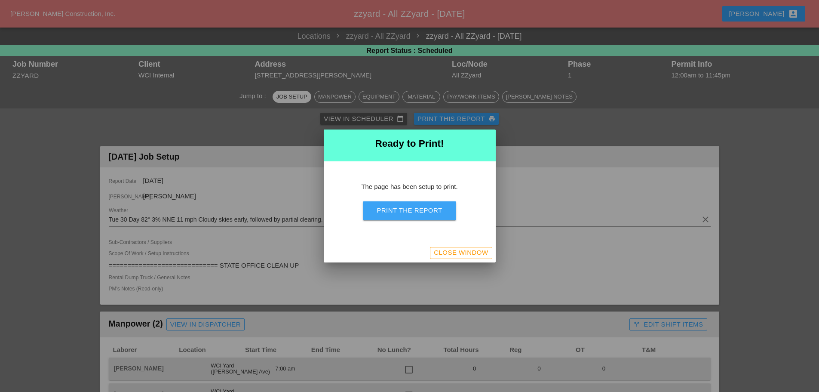
click at [433, 208] on div "Print the Report" at bounding box center [409, 210] width 65 height 10
click at [457, 247] on button "Close Window" at bounding box center [461, 253] width 62 height 12
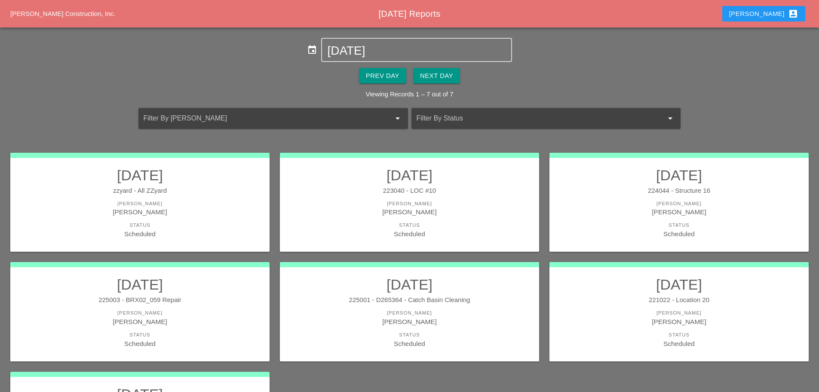
click at [634, 232] on div "Scheduled" at bounding box center [679, 234] width 242 height 10
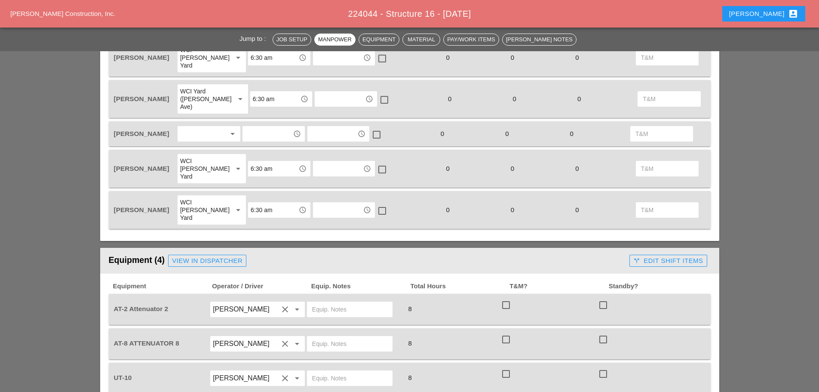
scroll to position [387, 0]
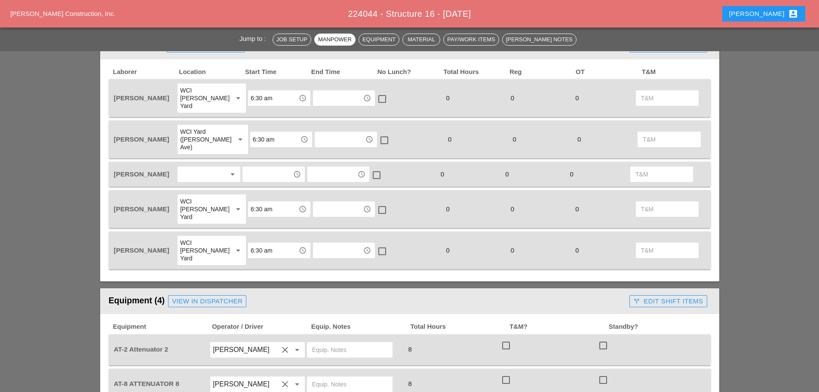
click at [220, 167] on div at bounding box center [203, 174] width 46 height 14
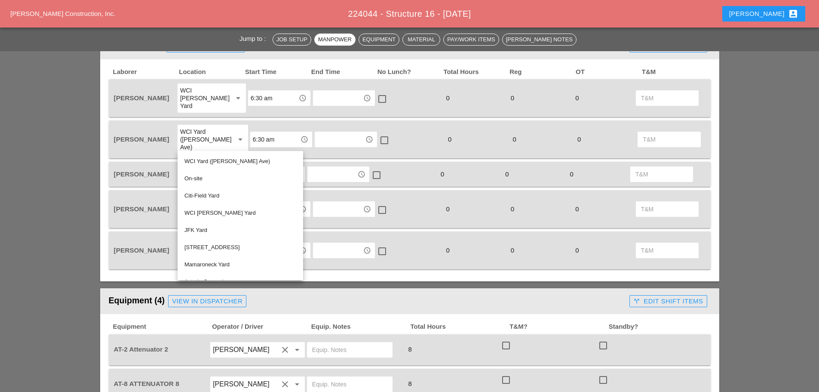
click at [222, 164] on div "WCI Yard (Provost Ave)" at bounding box center [240, 161] width 112 height 10
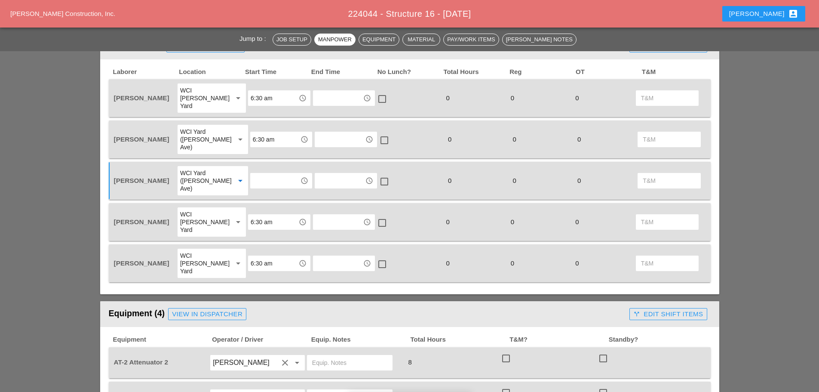
click at [278, 174] on input "text" at bounding box center [275, 181] width 45 height 14
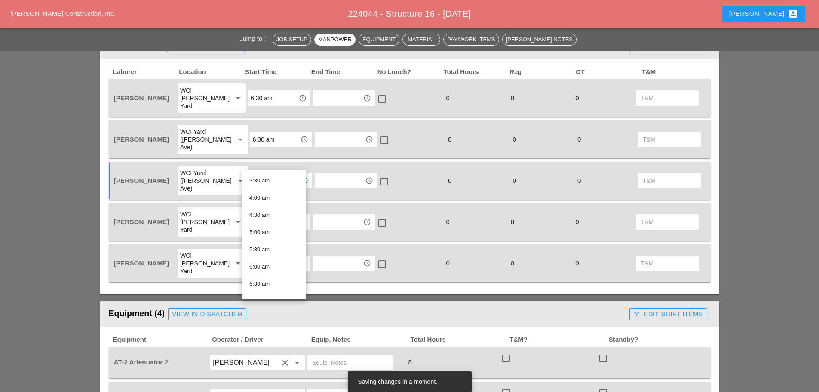
scroll to position [172, 0]
click at [266, 231] on div "6:30 am" at bounding box center [274, 231] width 50 height 10
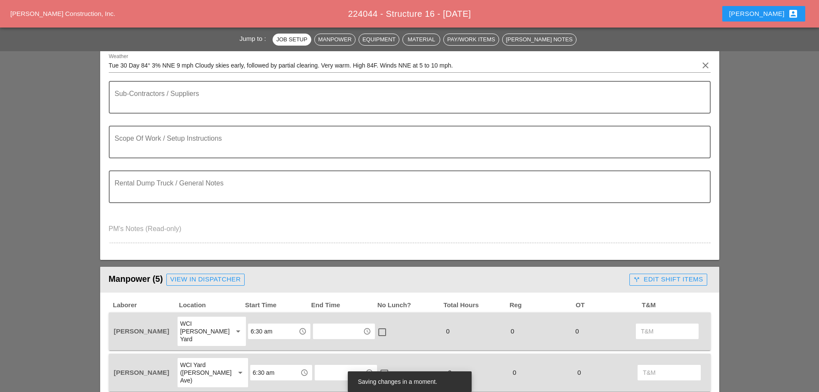
scroll to position [0, 0]
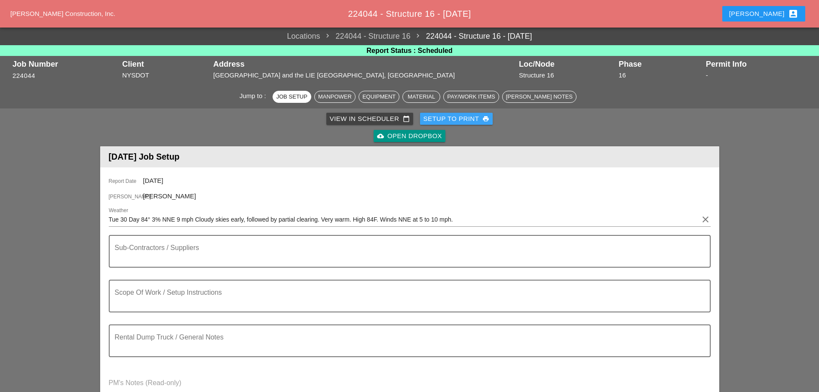
click at [460, 119] on div "Setup to Print print" at bounding box center [456, 119] width 66 height 10
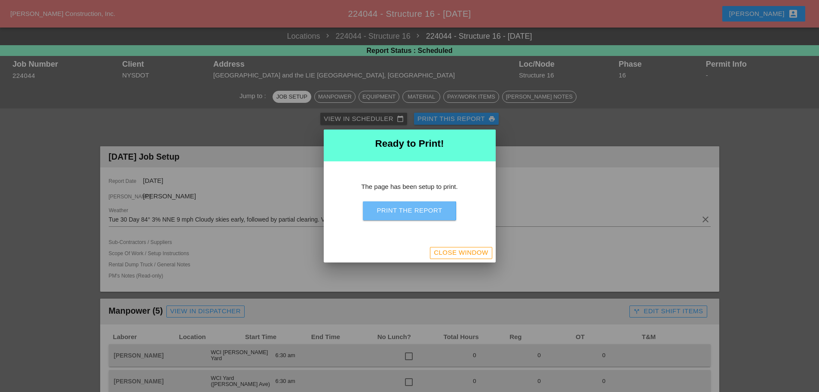
click at [435, 209] on div "Print the Report" at bounding box center [409, 210] width 65 height 10
click at [469, 256] on div "Close Window" at bounding box center [461, 253] width 54 height 10
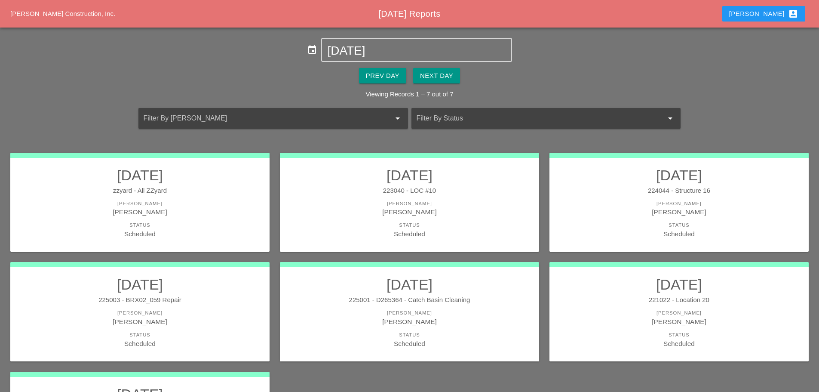
click at [608, 303] on div "221022 - Location 20" at bounding box center [679, 300] width 242 height 10
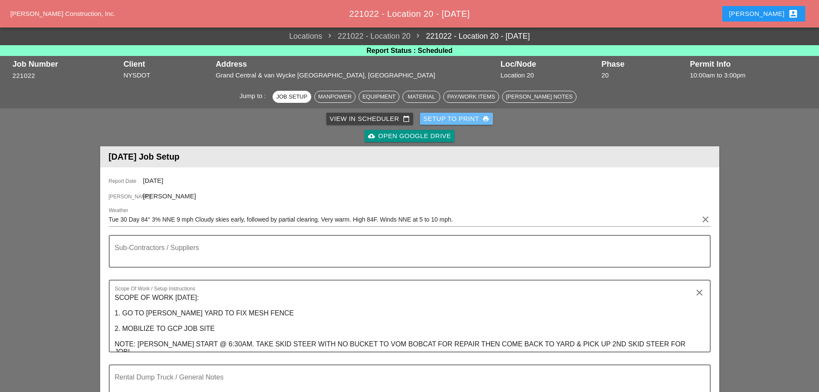
click at [465, 116] on div "Setup to Print print" at bounding box center [456, 119] width 66 height 10
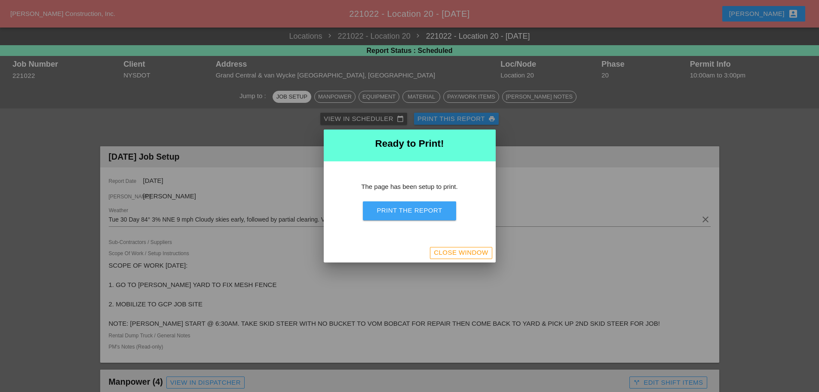
click at [417, 212] on div "Print the Report" at bounding box center [409, 210] width 65 height 10
click at [475, 254] on div "Close Window" at bounding box center [461, 253] width 54 height 10
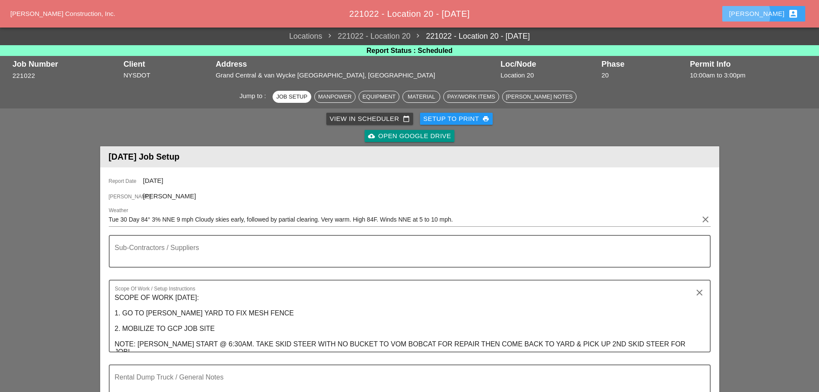
click at [766, 12] on div "Enrico account_box" at bounding box center [763, 14] width 69 height 10
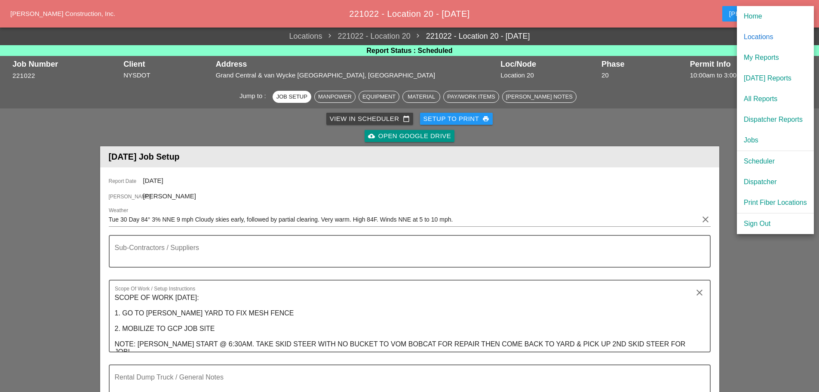
click at [763, 159] on div "Scheduler" at bounding box center [775, 161] width 63 height 10
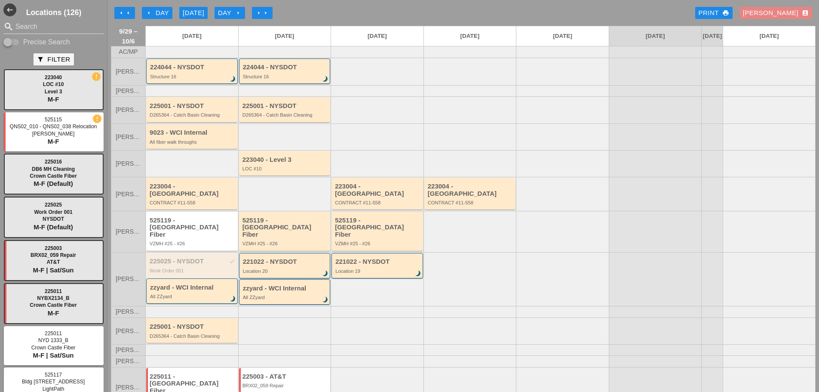
click at [775, 12] on div "Enrico account_box" at bounding box center [776, 13] width 66 height 10
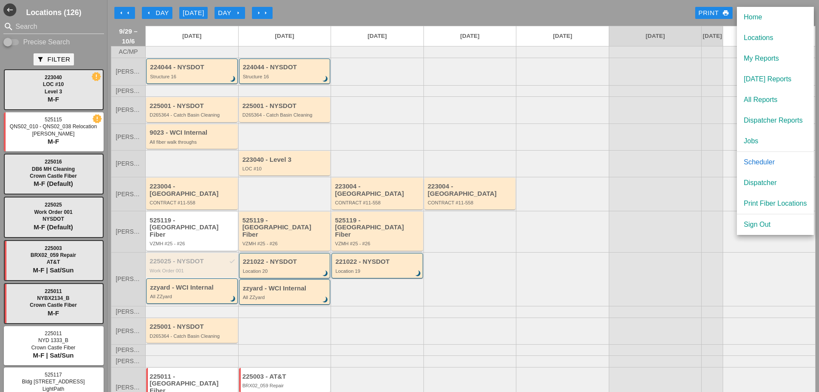
click at [764, 181] on div "Dispatcher" at bounding box center [775, 183] width 63 height 10
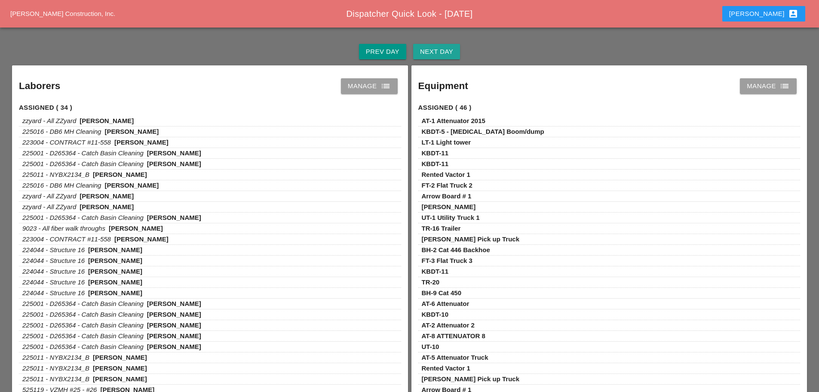
click at [451, 50] on div "Next Day" at bounding box center [436, 52] width 33 height 10
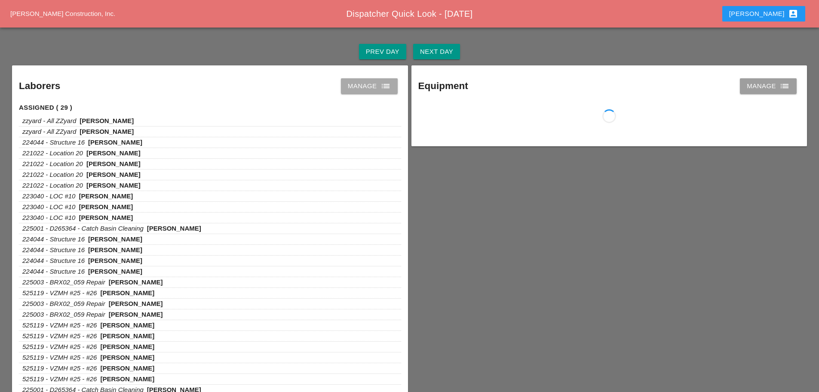
click at [391, 86] on link "Manage list" at bounding box center [369, 85] width 57 height 15
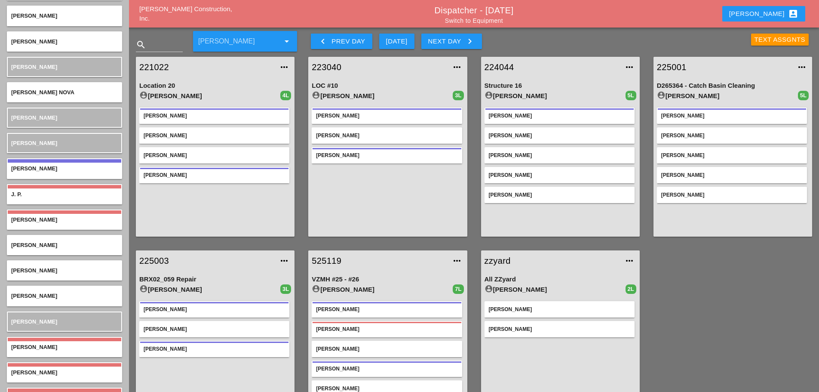
scroll to position [1367, 0]
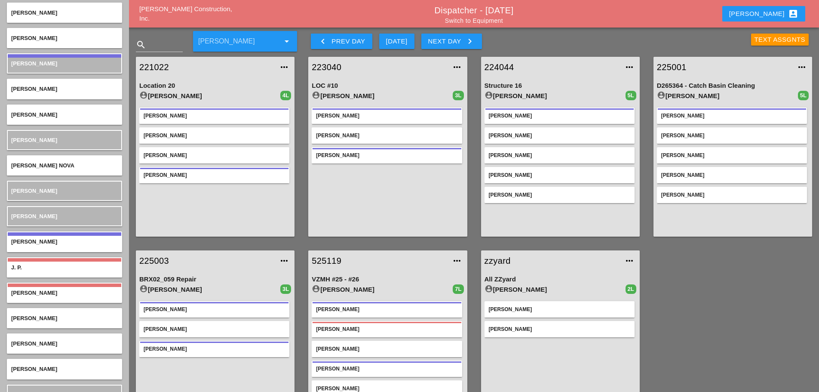
click at [155, 65] on link "221022" at bounding box center [206, 67] width 135 height 13
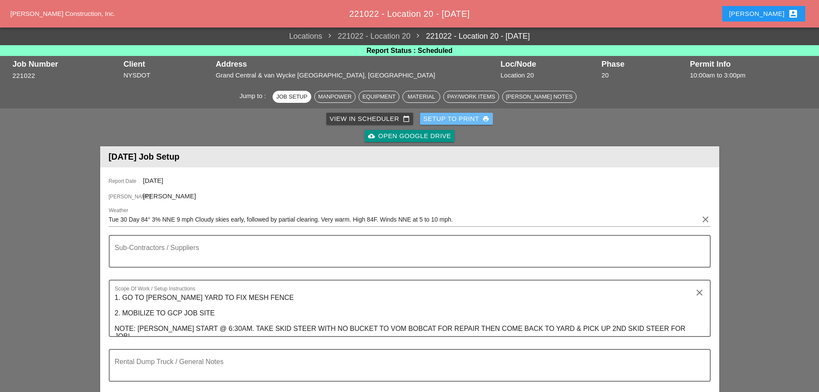
click at [453, 115] on div "Setup to Print print" at bounding box center [456, 119] width 66 height 10
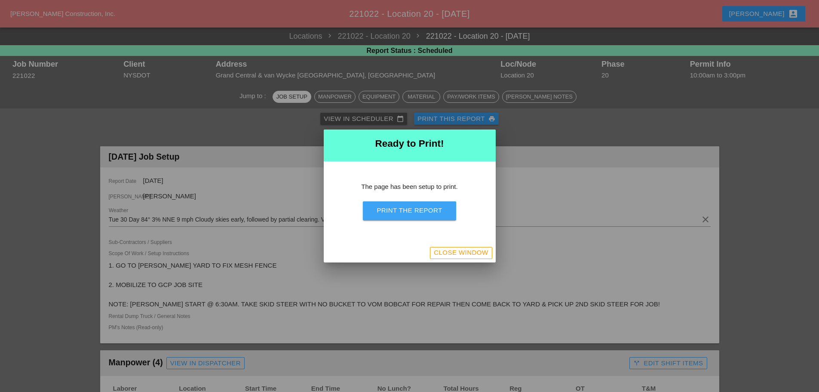
click at [411, 210] on div "Print the Report" at bounding box center [409, 210] width 65 height 10
click at [471, 255] on div "Close Window" at bounding box center [461, 253] width 54 height 10
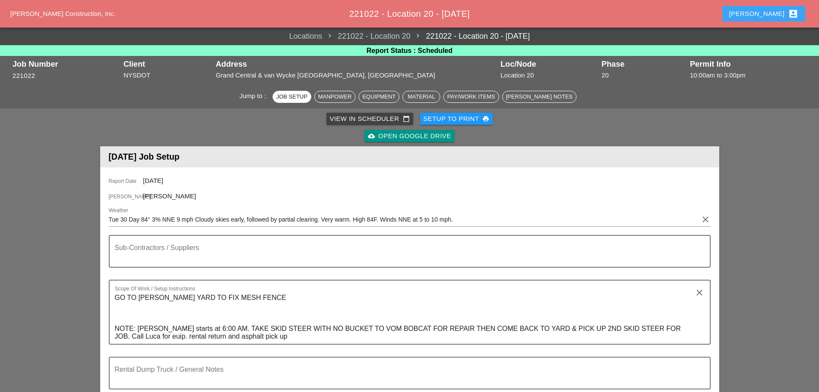
click at [766, 7] on button "[PERSON_NAME] account_box" at bounding box center [763, 13] width 83 height 15
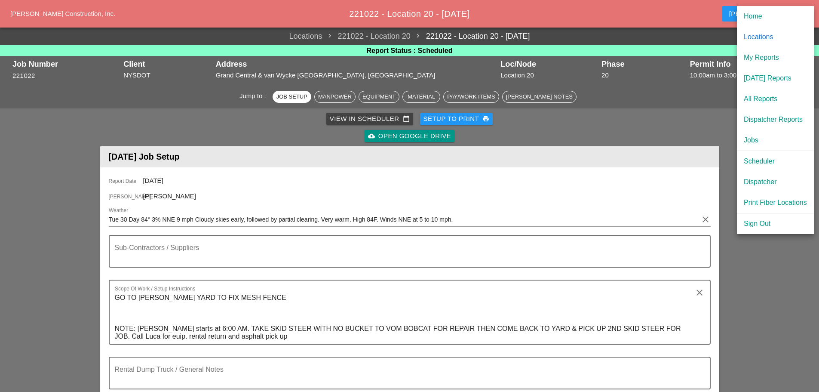
click at [783, 75] on div "[DATE] Reports" at bounding box center [775, 78] width 63 height 10
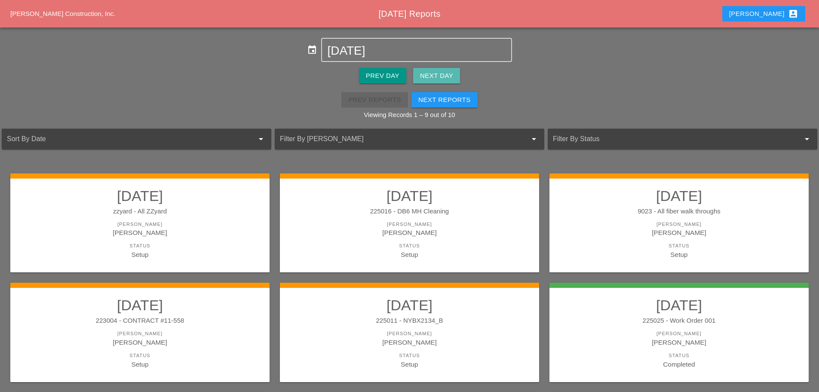
click at [452, 81] on button "Next Day" at bounding box center [436, 75] width 47 height 15
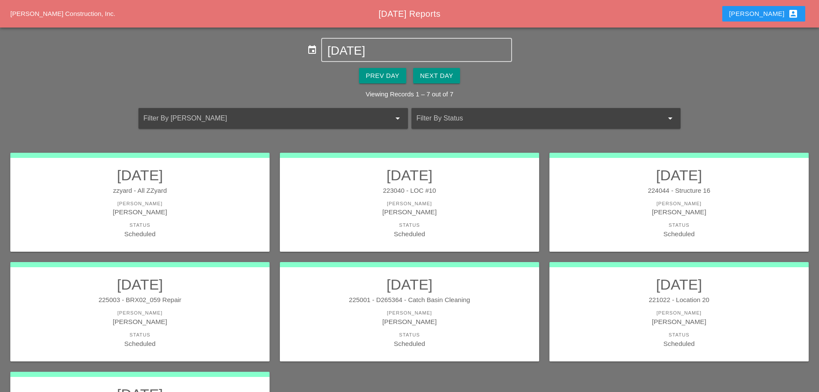
click at [206, 309] on link "[DATE] 225003 - BRX02_059 Repair [PERSON_NAME] [PERSON_NAME] Status Scheduled" at bounding box center [140, 312] width 242 height 72
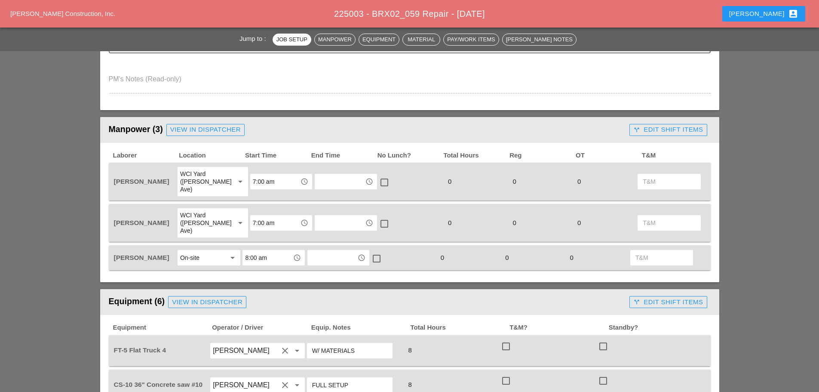
scroll to position [387, 0]
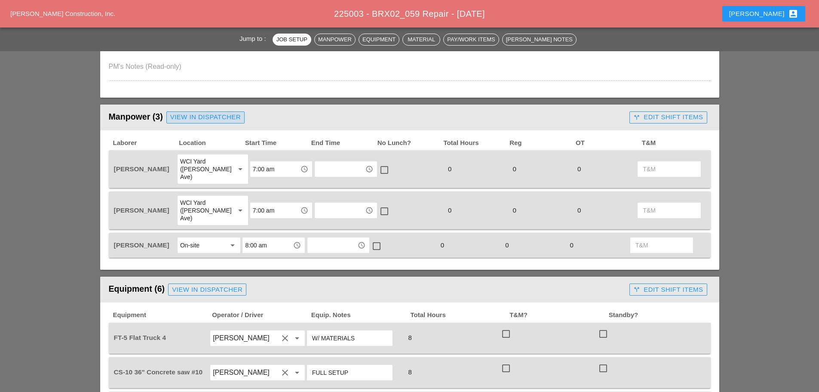
click at [232, 118] on div "View in Dispatcher" at bounding box center [205, 117] width 71 height 10
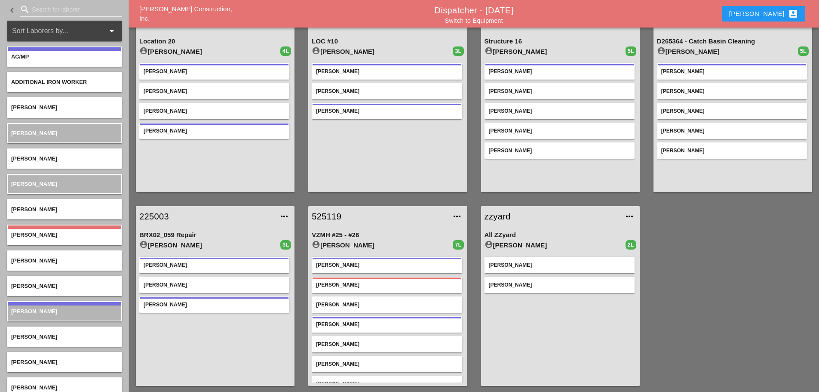
scroll to position [45, 0]
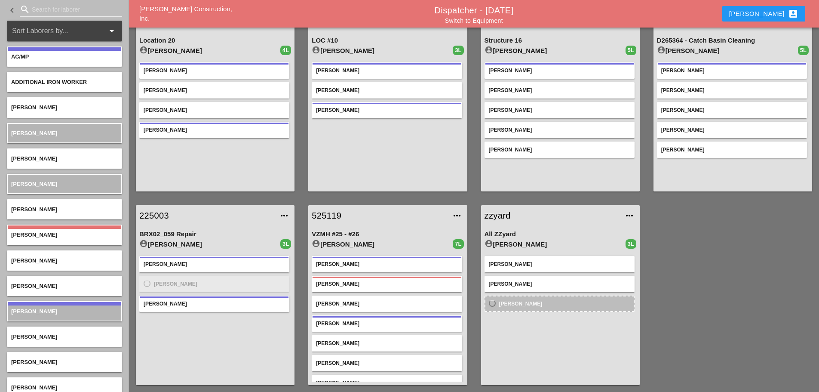
click at [48, 13] on input "Search for laborer" at bounding box center [71, 10] width 78 height 14
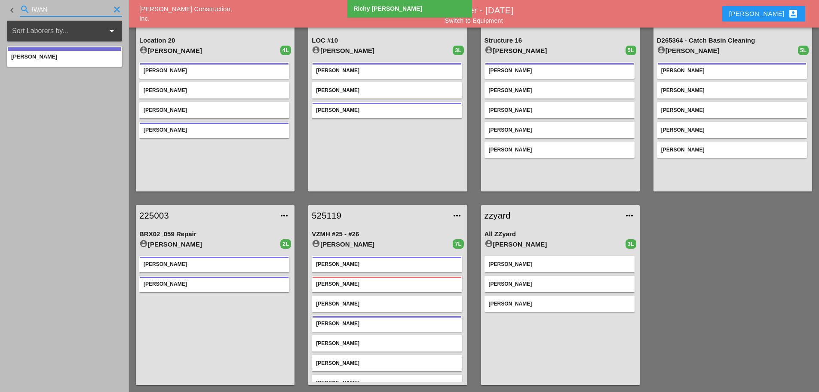
type input "IWAN"
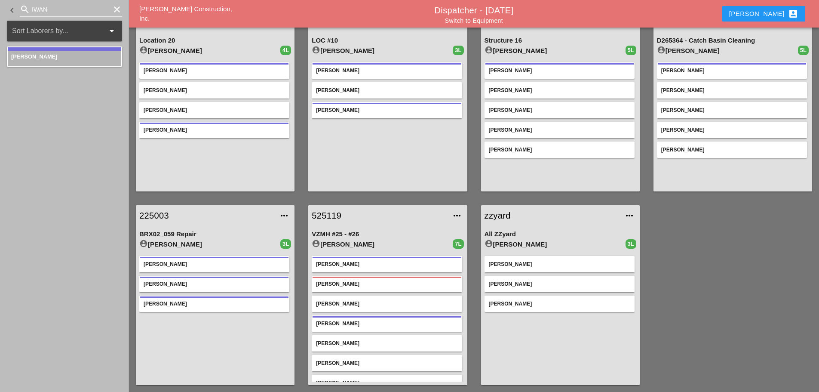
click at [118, 8] on icon "clear" at bounding box center [117, 9] width 10 height 10
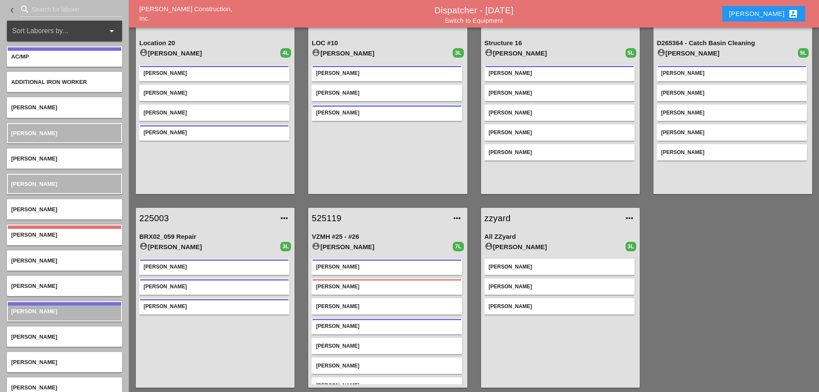
scroll to position [45, 0]
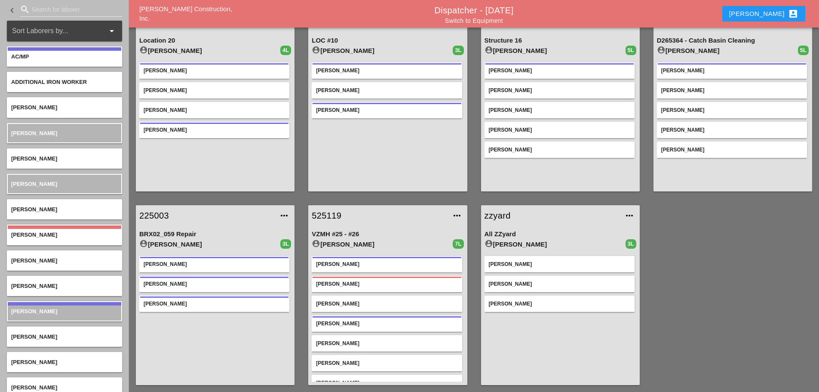
click at [155, 218] on link "225003" at bounding box center [206, 215] width 135 height 13
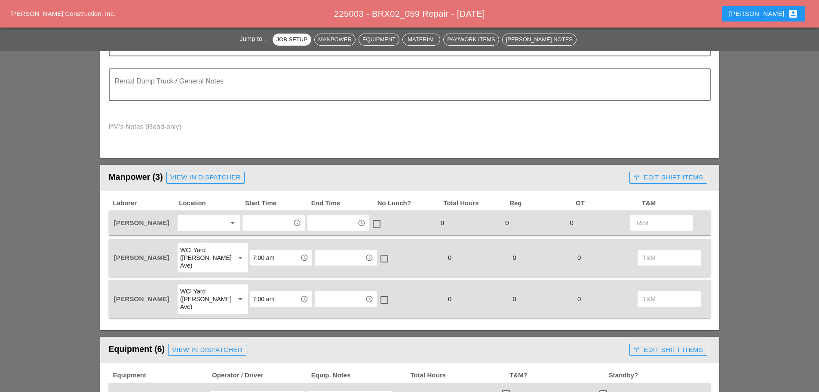
scroll to position [344, 0]
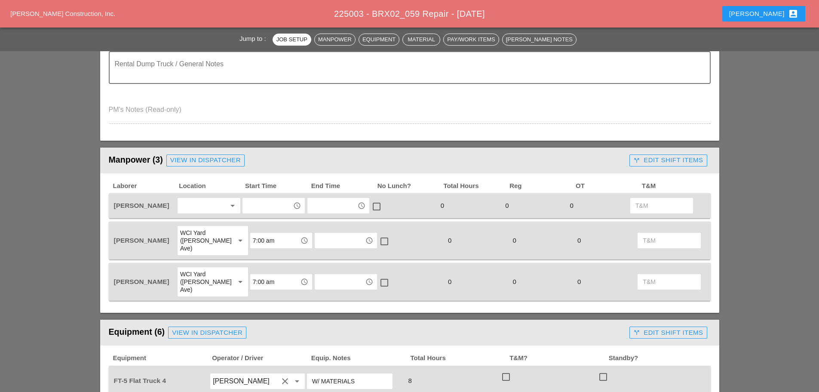
click at [203, 205] on div at bounding box center [203, 206] width 46 height 14
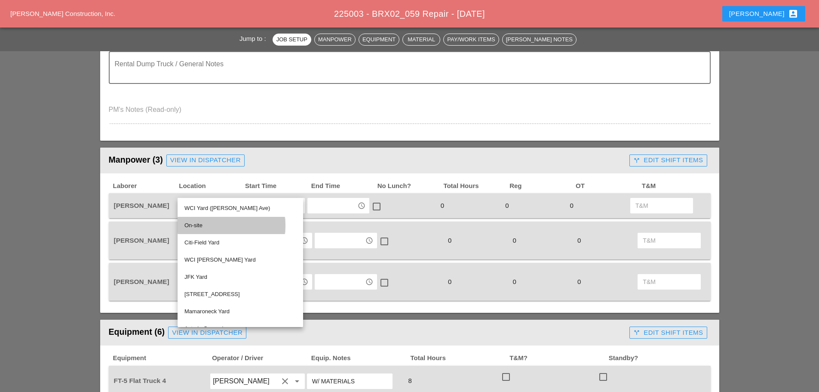
click at [193, 223] on div "On-site" at bounding box center [240, 225] width 112 height 10
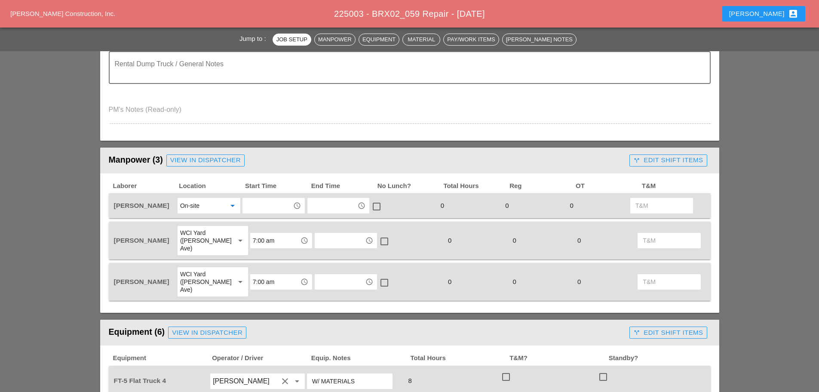
click at [284, 205] on input "text" at bounding box center [267, 206] width 45 height 14
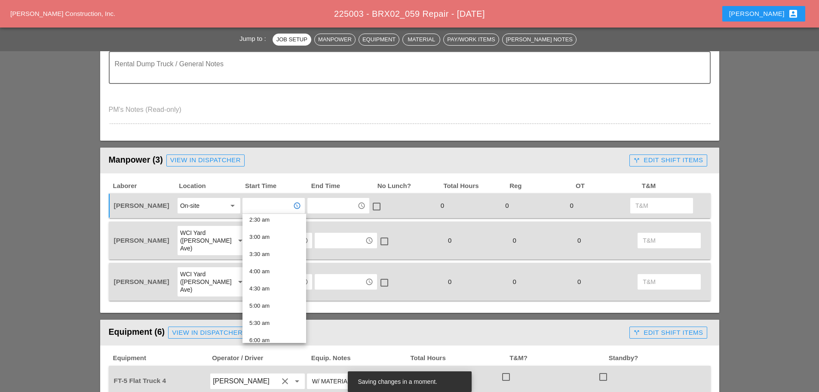
scroll to position [215, 0]
click at [267, 283] on div "8:00 am" at bounding box center [274, 284] width 50 height 10
type input "8:00 am"
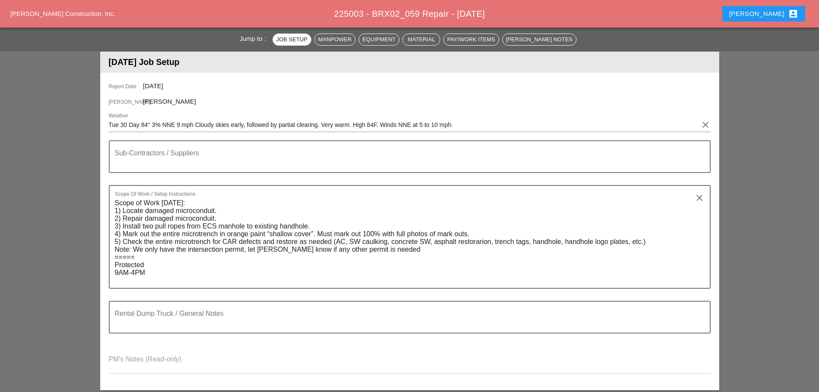
scroll to position [86, 0]
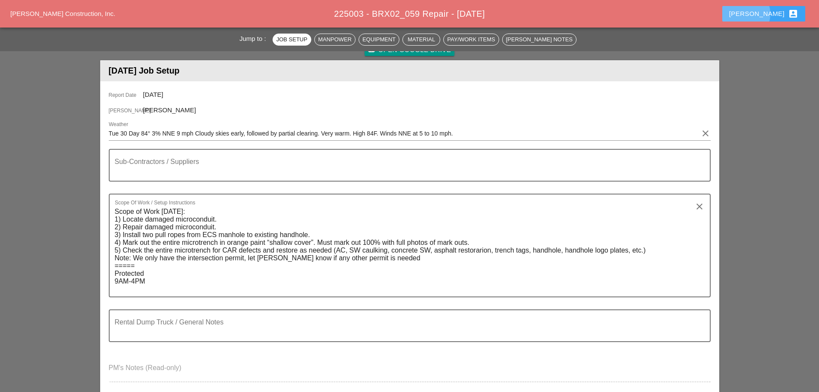
click at [769, 12] on div "[PERSON_NAME] account_box" at bounding box center [763, 14] width 69 height 10
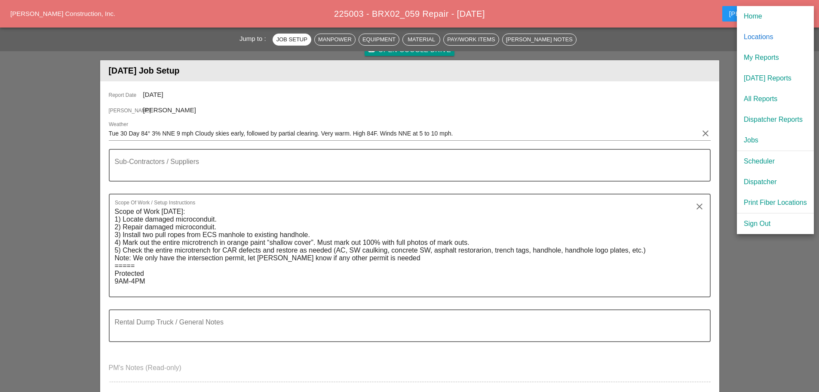
click at [772, 162] on div "Scheduler" at bounding box center [775, 161] width 63 height 10
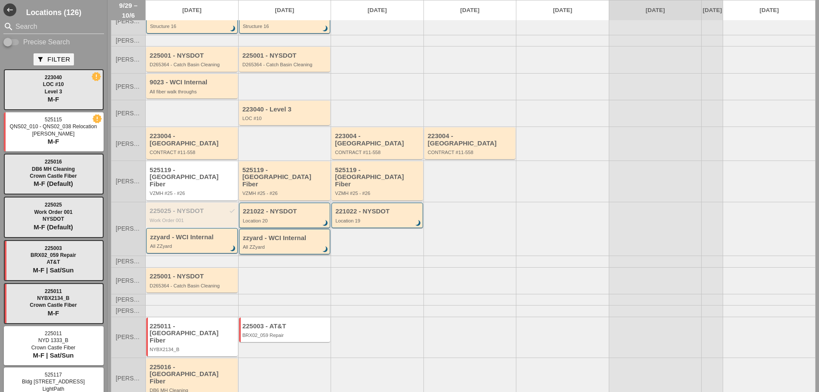
scroll to position [52, 0]
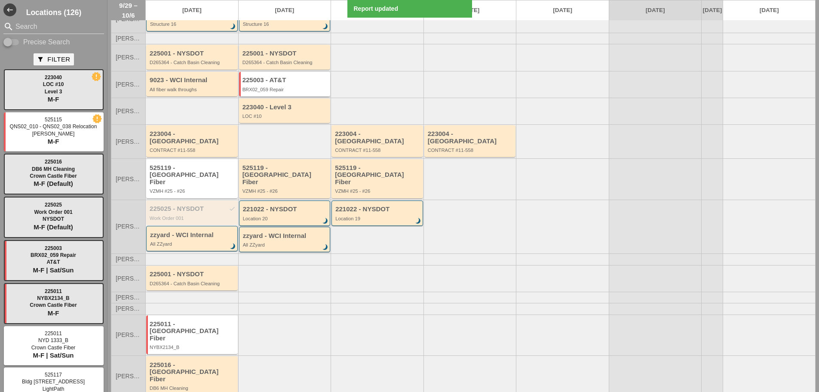
click at [291, 90] on div "225003 - AT&T BRX02_059 Repair" at bounding box center [285, 84] width 86 height 15
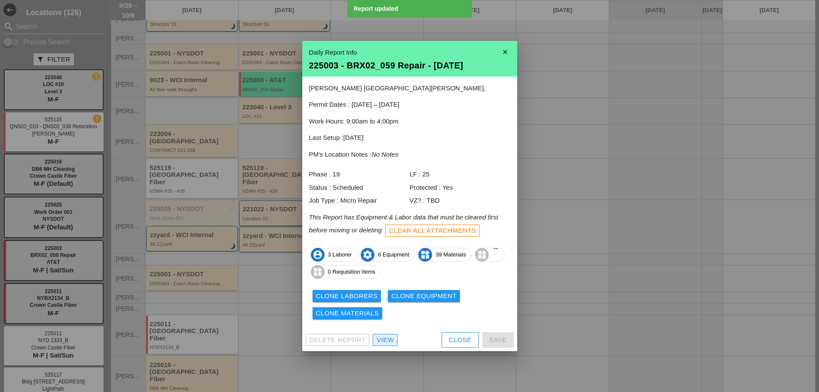
click at [384, 340] on div "View" at bounding box center [385, 340] width 17 height 10
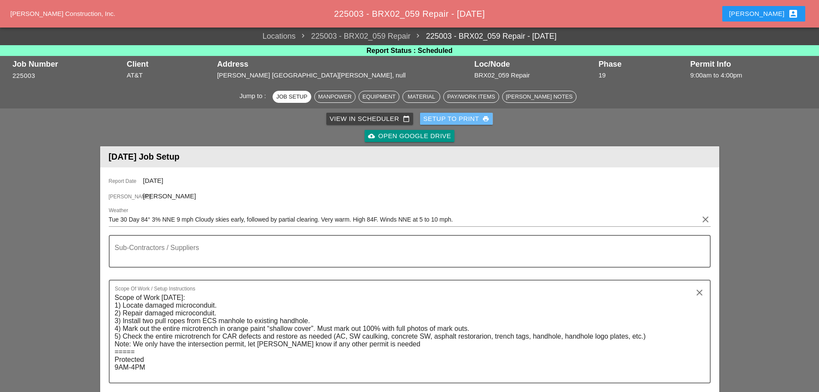
click at [455, 120] on div "Setup to Print print" at bounding box center [456, 119] width 66 height 10
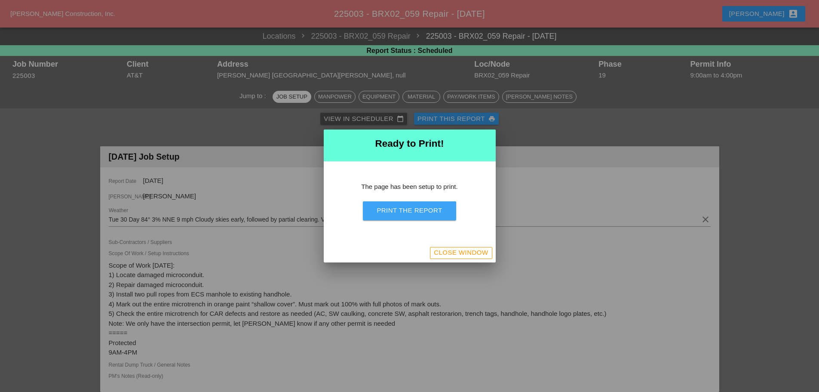
click at [419, 210] on div "Print the Report" at bounding box center [409, 210] width 65 height 10
click at [448, 253] on div "Close Window" at bounding box center [461, 253] width 54 height 10
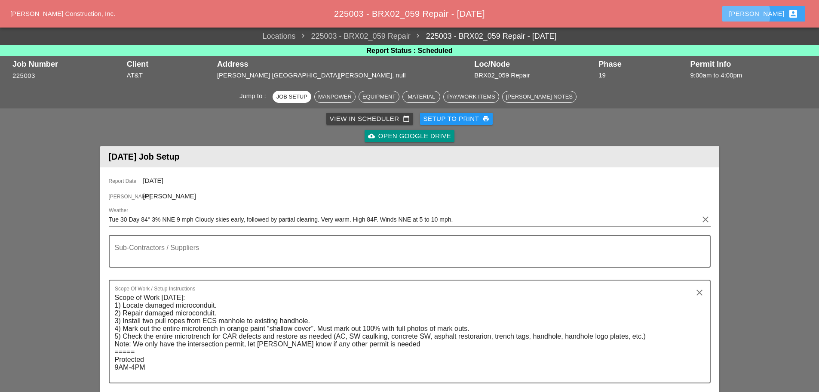
click at [775, 10] on div "[PERSON_NAME] account_box" at bounding box center [763, 14] width 69 height 10
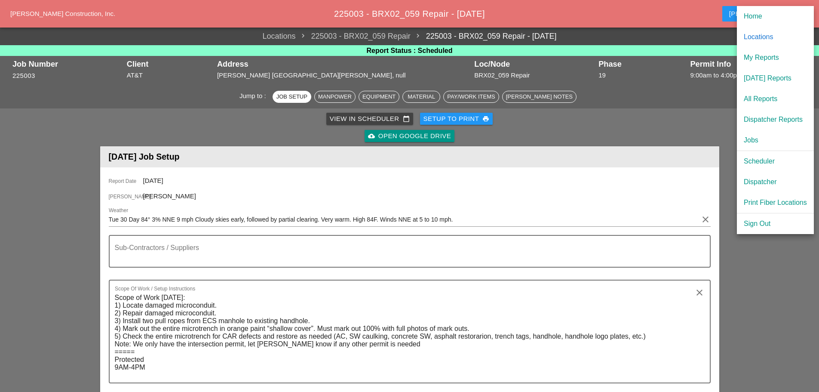
click at [779, 80] on div "[DATE] Reports" at bounding box center [775, 78] width 63 height 10
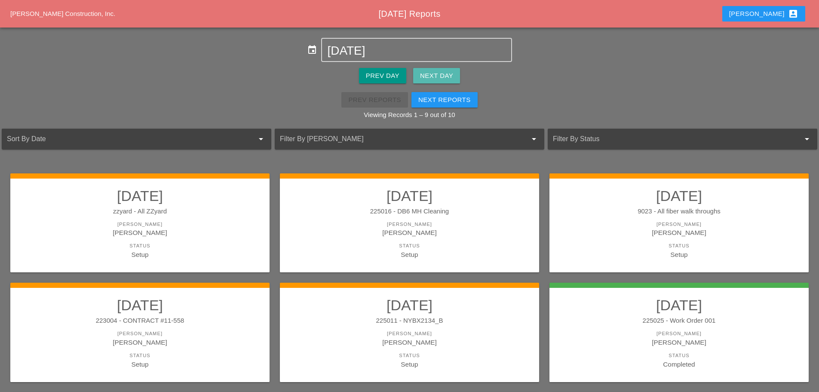
click at [429, 79] on div "Next Day" at bounding box center [436, 76] width 33 height 10
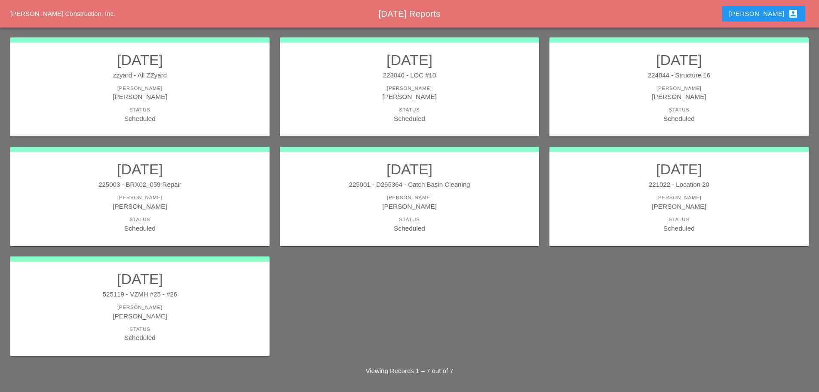
scroll to position [116, 0]
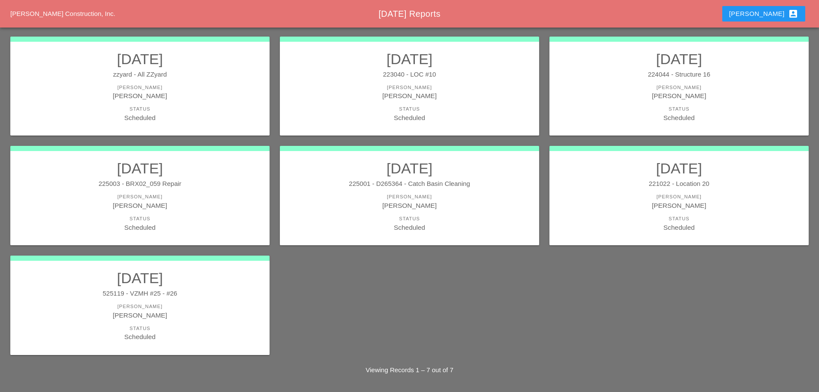
click at [386, 101] on link "09/30/2025 223040 - LOC #10 Foreman Anthony DeGeorge Status Scheduled" at bounding box center [409, 86] width 242 height 72
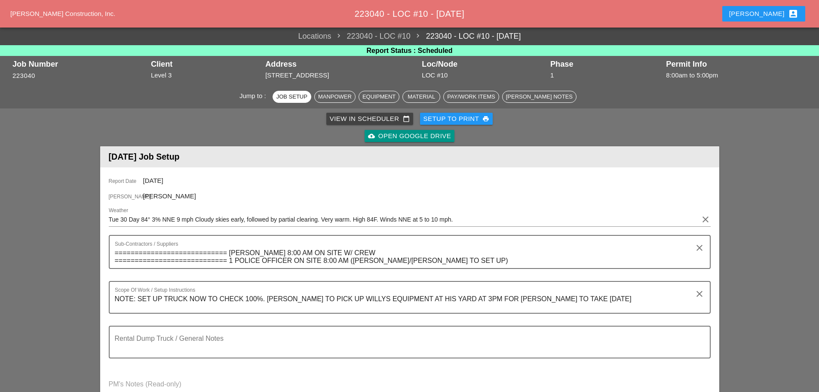
scroll to position [258, 0]
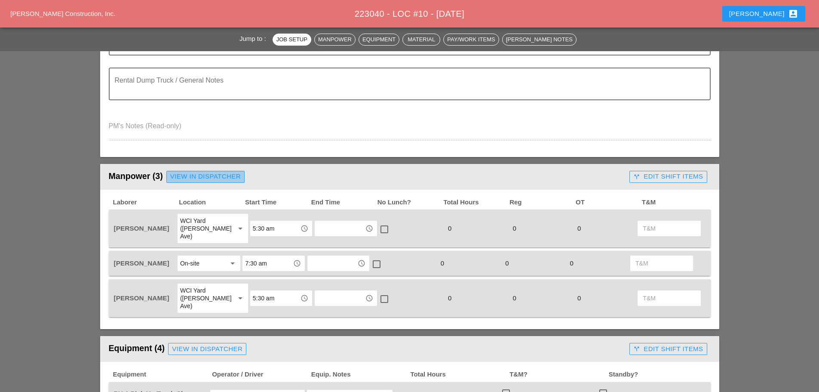
click at [212, 177] on div "View in Dispatcher" at bounding box center [205, 177] width 71 height 10
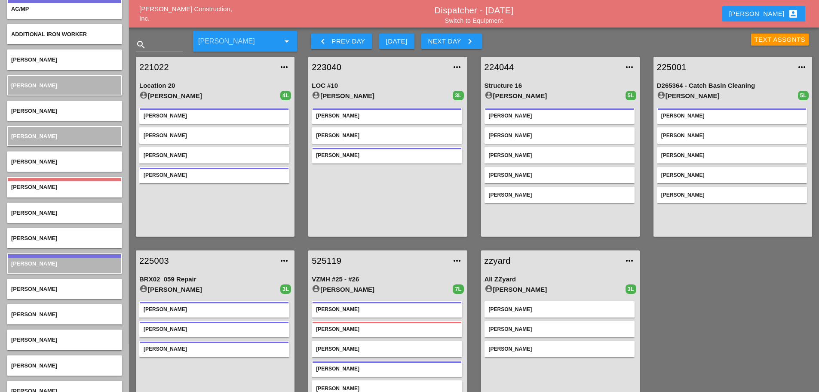
scroll to position [215, 0]
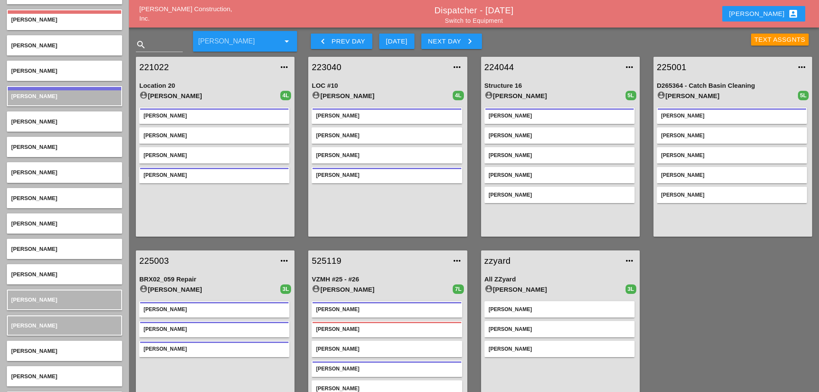
click at [329, 66] on link "223040" at bounding box center [379, 67] width 135 height 13
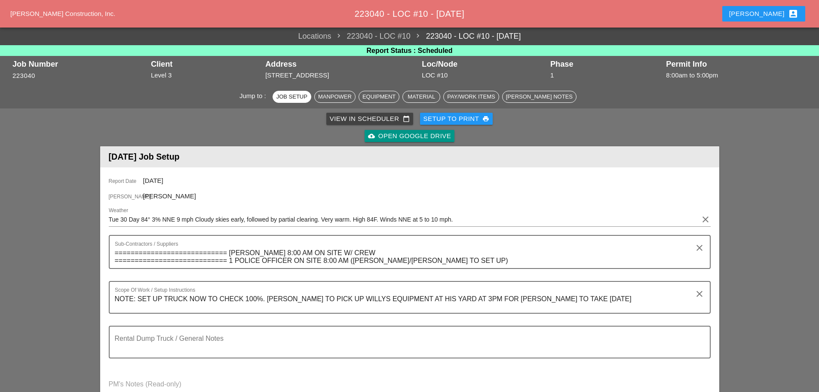
scroll to position [258, 0]
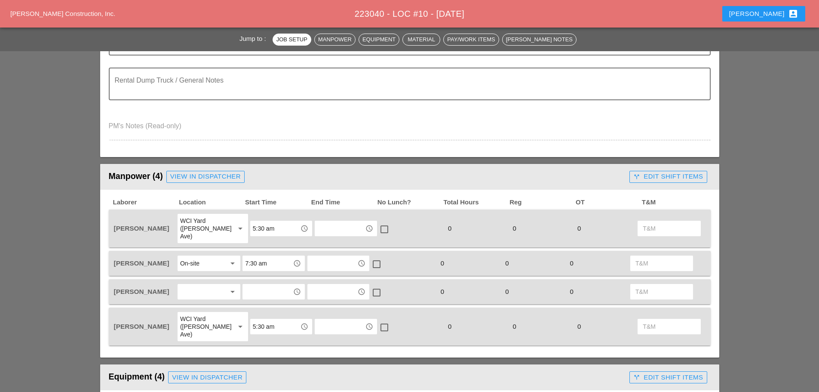
click at [193, 285] on div at bounding box center [203, 292] width 46 height 14
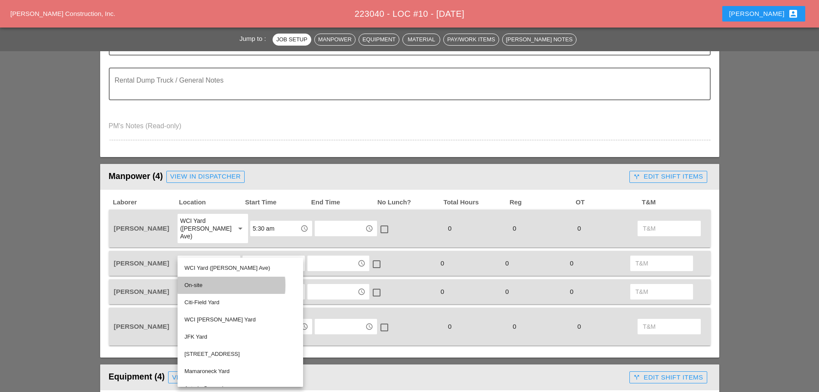
click at [198, 284] on div "On-site" at bounding box center [240, 285] width 112 height 10
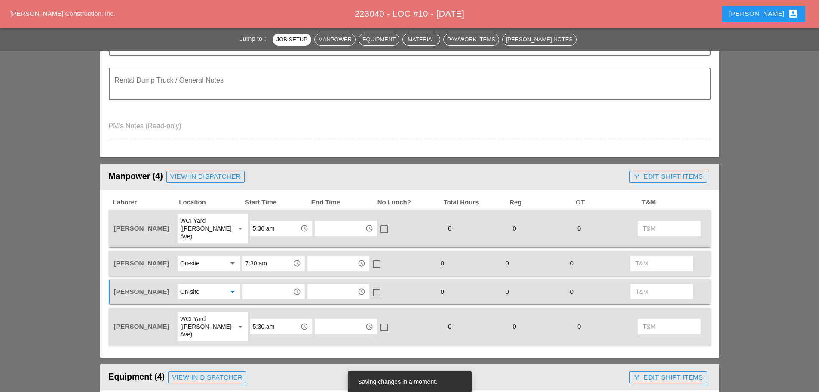
click at [263, 285] on input "text" at bounding box center [267, 292] width 45 height 14
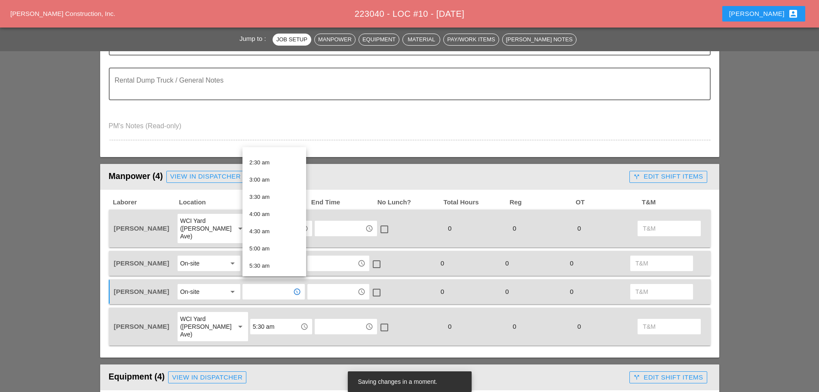
scroll to position [215, 0]
click at [269, 215] on div "8:00 am" at bounding box center [274, 217] width 50 height 10
type input "8:00 am"
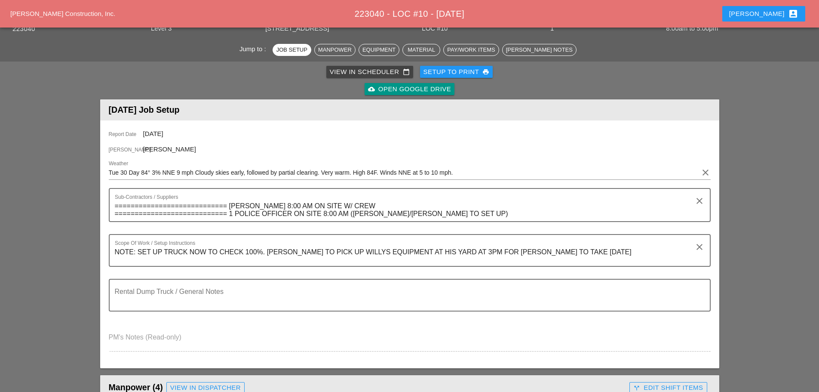
scroll to position [0, 0]
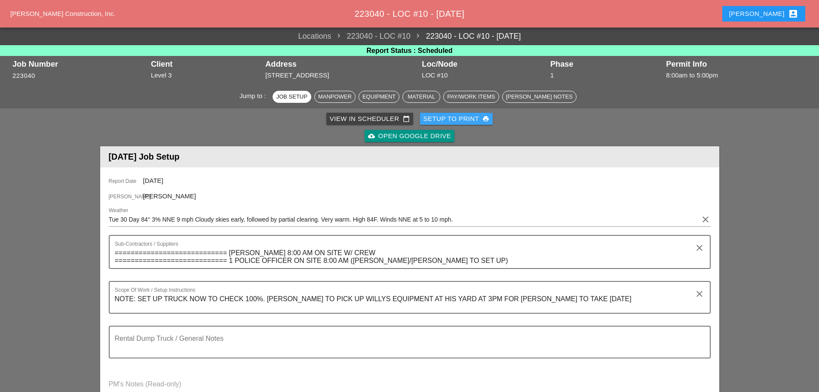
click at [468, 118] on div "Setup to Print print" at bounding box center [456, 119] width 66 height 10
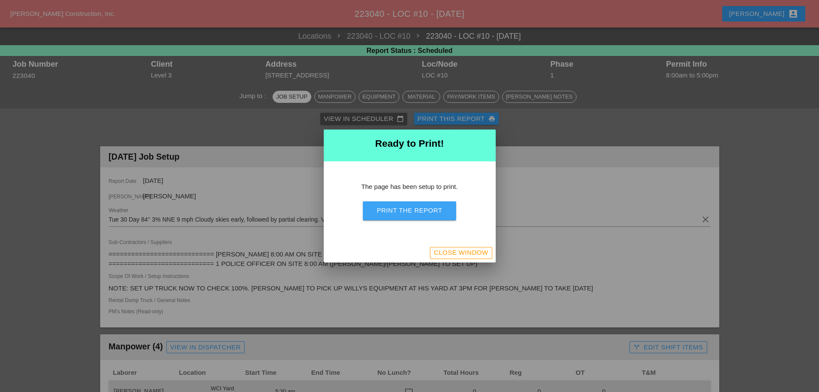
click at [413, 208] on div "Print the Report" at bounding box center [409, 210] width 65 height 10
click at [487, 252] on div "Close Window" at bounding box center [461, 253] width 54 height 10
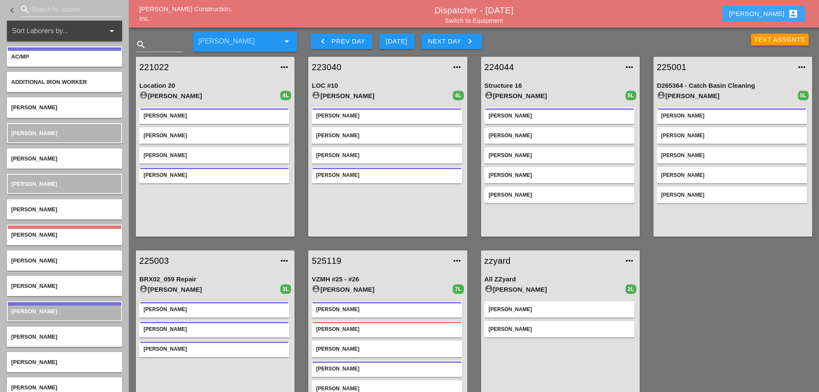
drag, startPoint x: 768, startPoint y: 15, endPoint x: 771, endPoint y: 20, distance: 5.4
click at [768, 15] on div "[PERSON_NAME] account_box" at bounding box center [763, 14] width 69 height 10
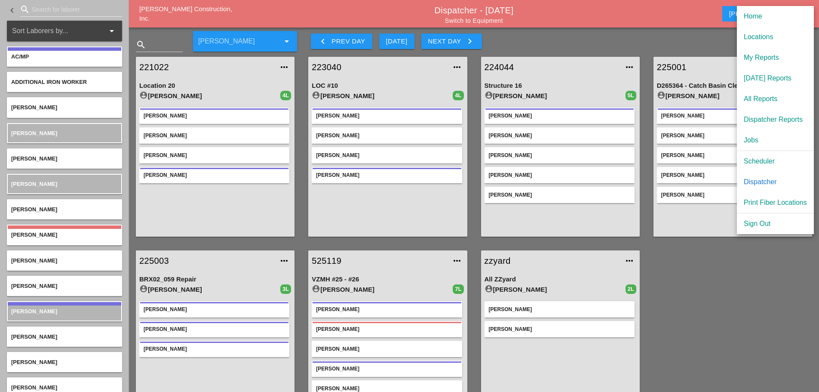
click at [755, 159] on div "Scheduler" at bounding box center [775, 161] width 63 height 10
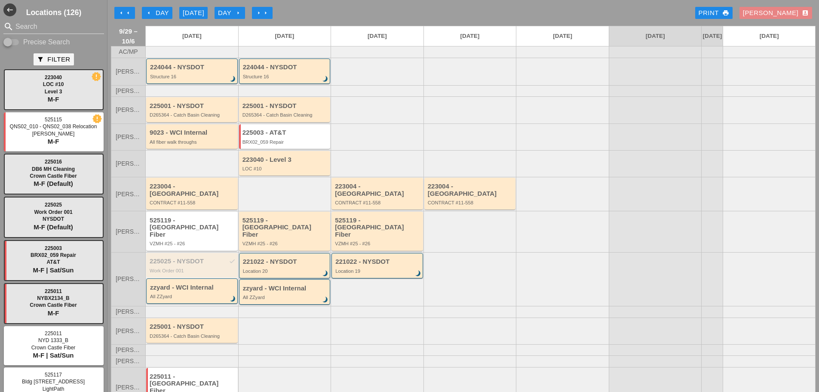
click at [789, 12] on div "[PERSON_NAME] account_box" at bounding box center [776, 13] width 66 height 10
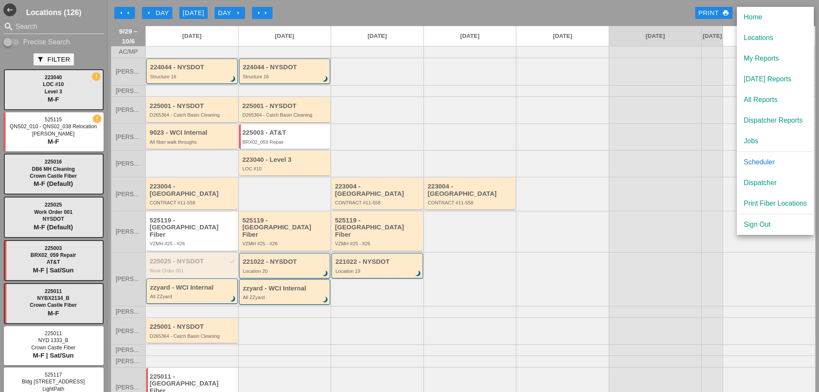
click at [757, 181] on div "Dispatcher" at bounding box center [775, 183] width 63 height 10
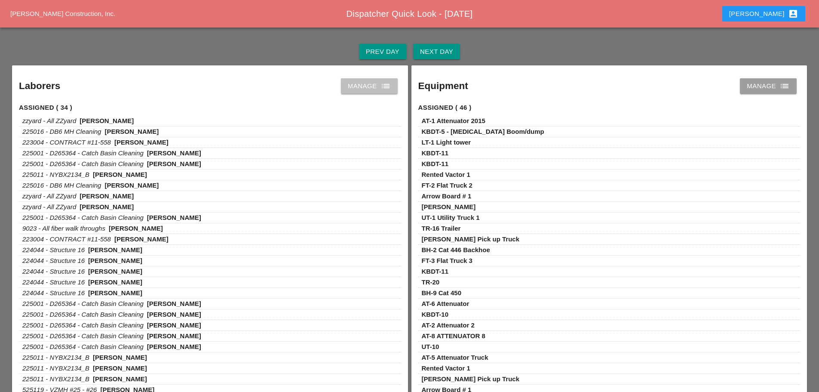
click at [379, 83] on div "Manage list" at bounding box center [369, 86] width 43 height 10
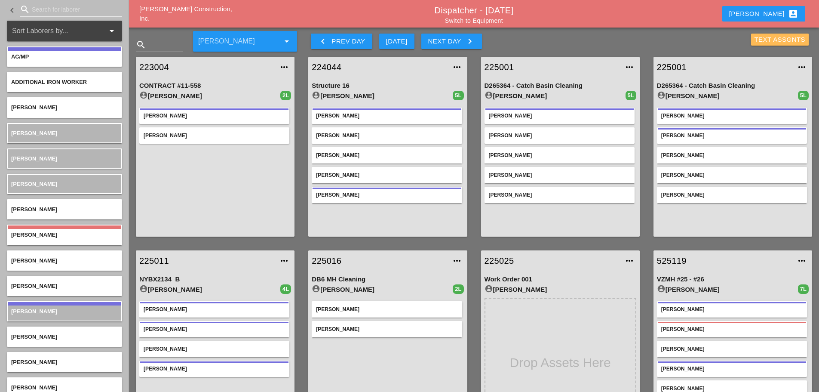
click at [765, 38] on div "Text Assgnts" at bounding box center [779, 40] width 51 height 10
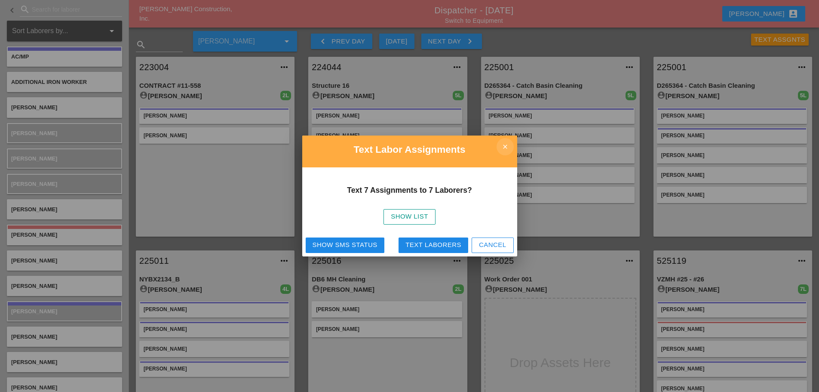
click at [506, 147] on icon "close" at bounding box center [505, 146] width 17 height 17
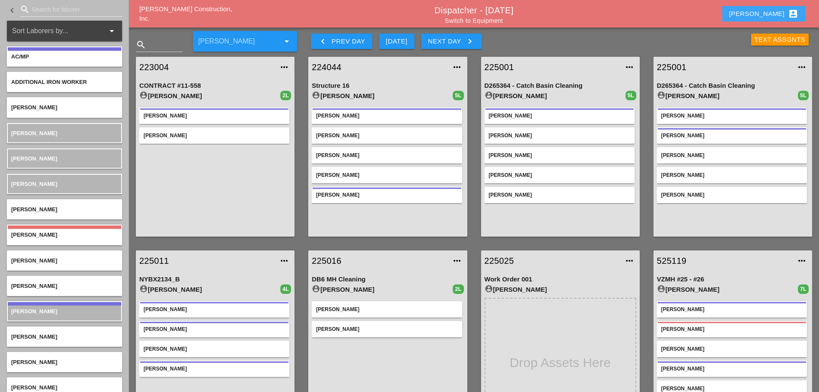
click at [779, 8] on button "[PERSON_NAME] account_box" at bounding box center [763, 13] width 83 height 15
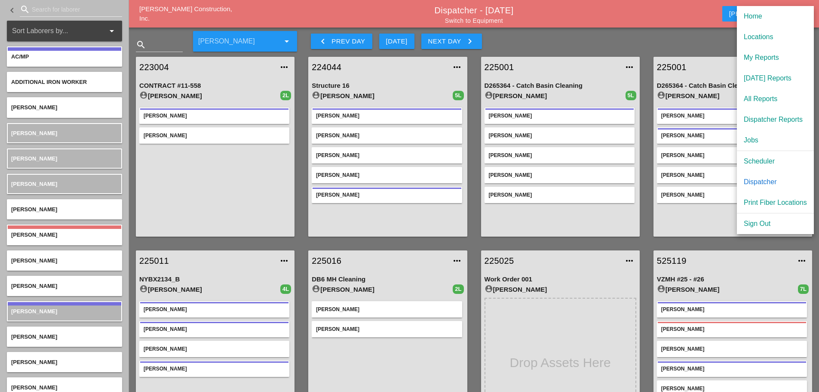
click at [746, 159] on div "Scheduler" at bounding box center [775, 161] width 63 height 10
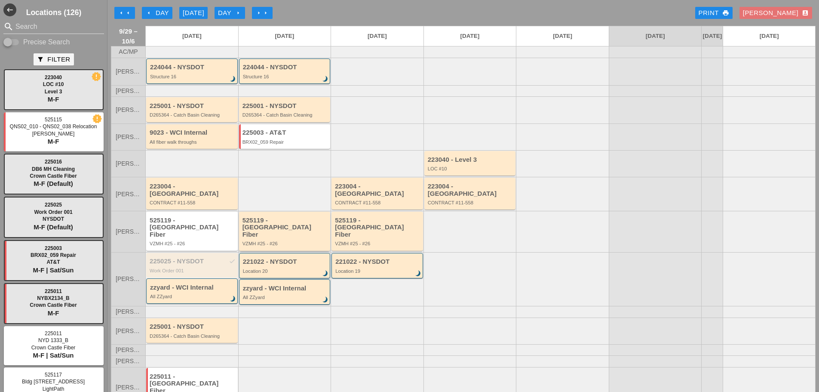
click at [283, 228] on div "525119 - Crown Castle Fiber" at bounding box center [285, 227] width 86 height 21
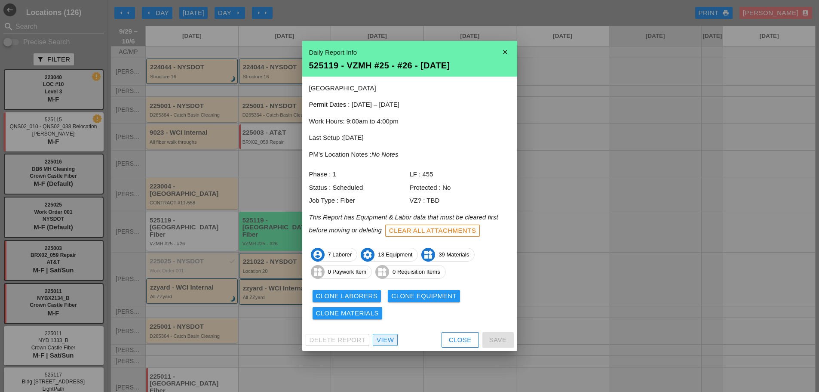
click at [385, 340] on div "View" at bounding box center [385, 340] width 17 height 10
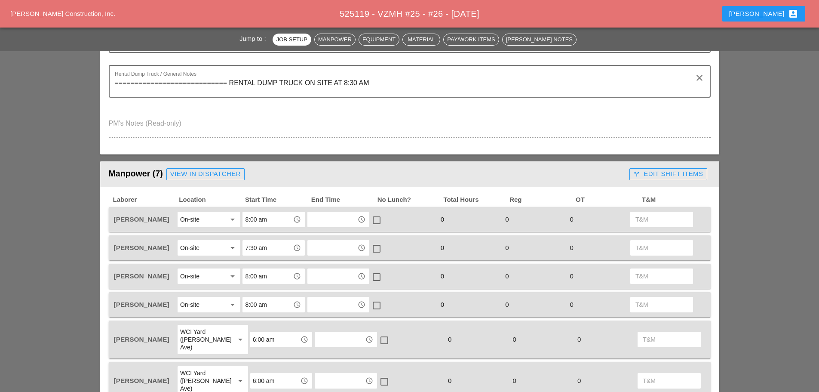
scroll to position [301, 0]
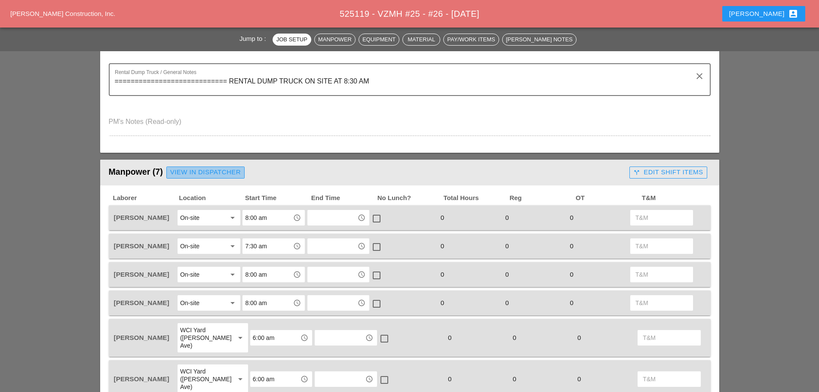
click at [180, 170] on div "View in Dispatcher" at bounding box center [205, 172] width 71 height 10
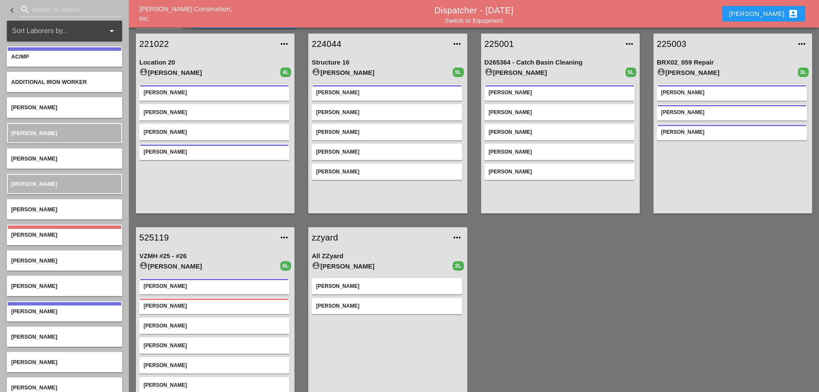
scroll to position [45, 0]
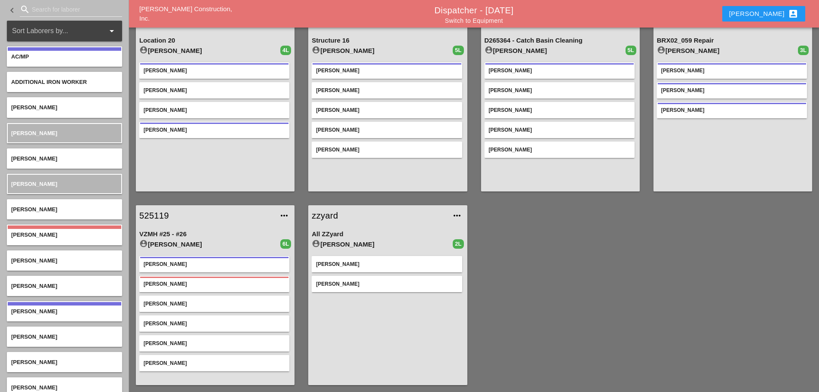
click at [48, 14] on input "Search for laborer" at bounding box center [71, 10] width 78 height 14
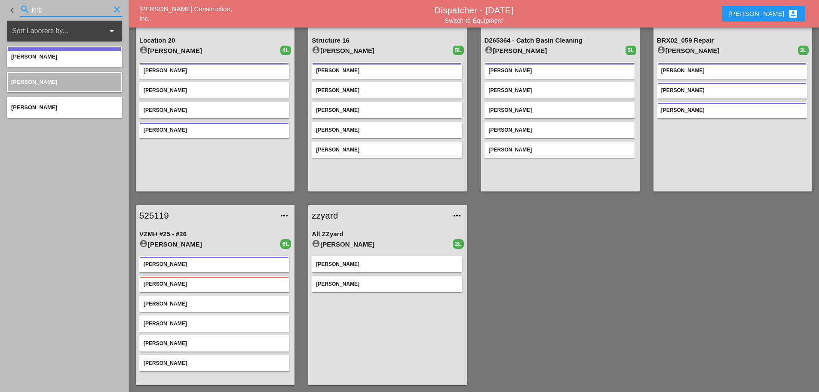
type input "jorg"
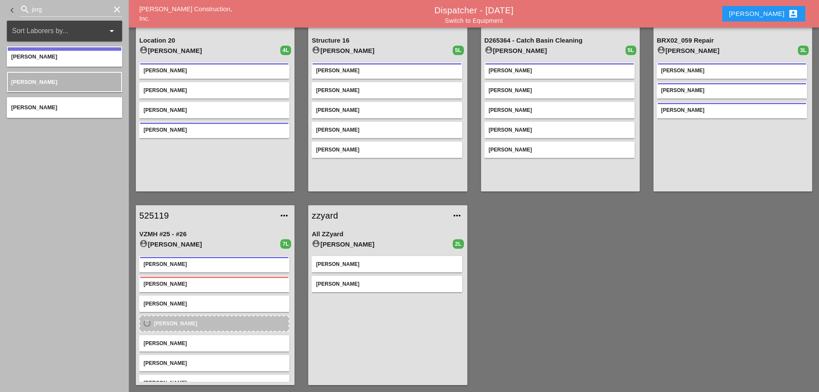
click at [117, 7] on icon "clear" at bounding box center [117, 9] width 10 height 10
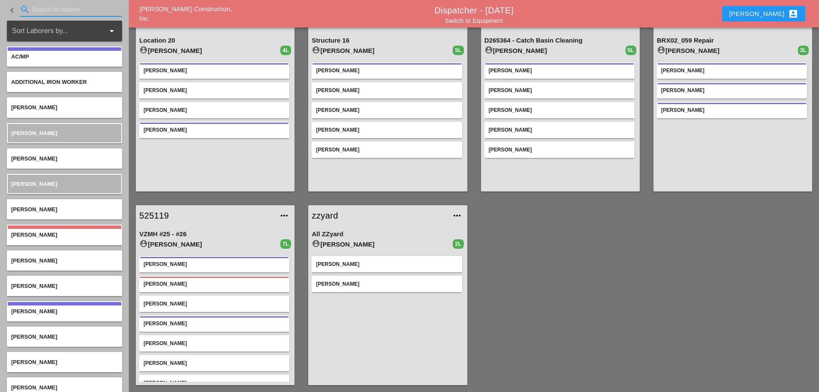
click at [158, 217] on link "525119" at bounding box center [206, 215] width 135 height 13
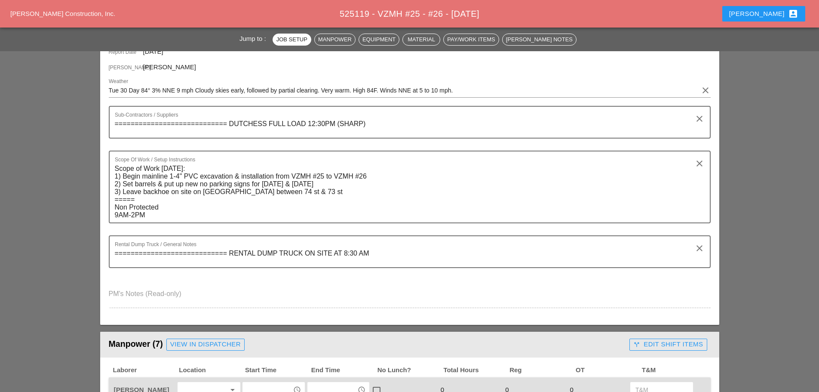
scroll to position [301, 0]
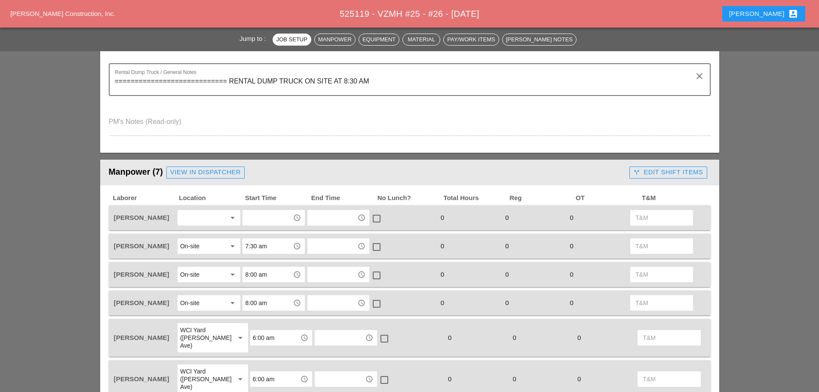
click at [207, 215] on div at bounding box center [203, 218] width 46 height 14
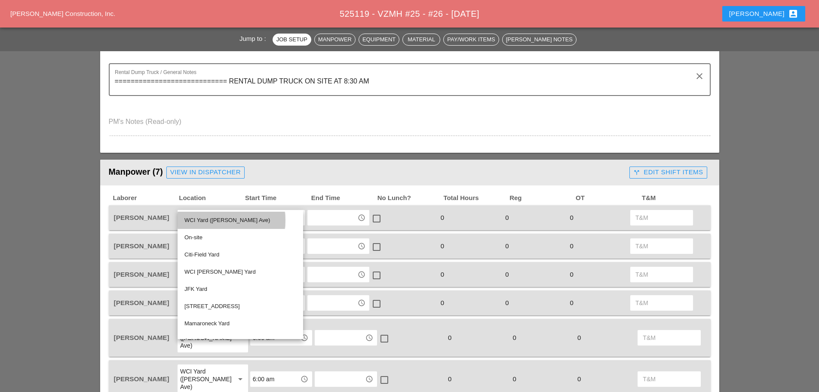
click at [207, 216] on div "WCI Yard ([PERSON_NAME] Ave)" at bounding box center [240, 220] width 112 height 10
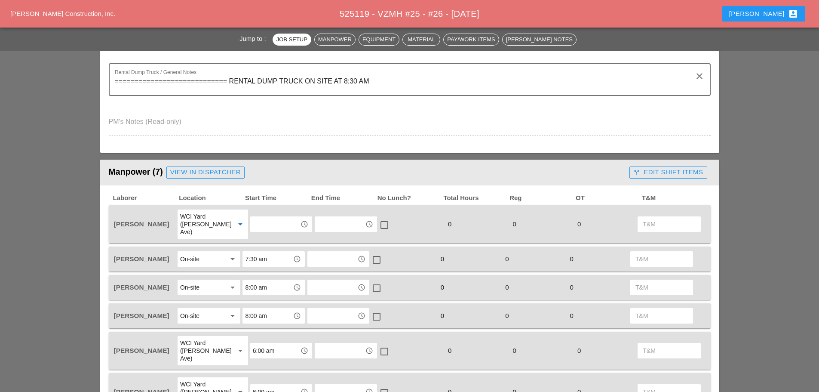
click at [258, 221] on input "text" at bounding box center [275, 224] width 45 height 14
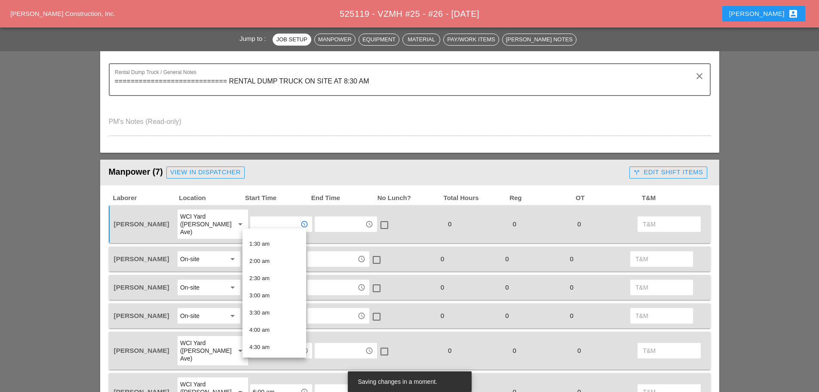
scroll to position [172, 0]
click at [276, 274] on div "6:00 am" at bounding box center [274, 273] width 50 height 10
type input "6:00 am"
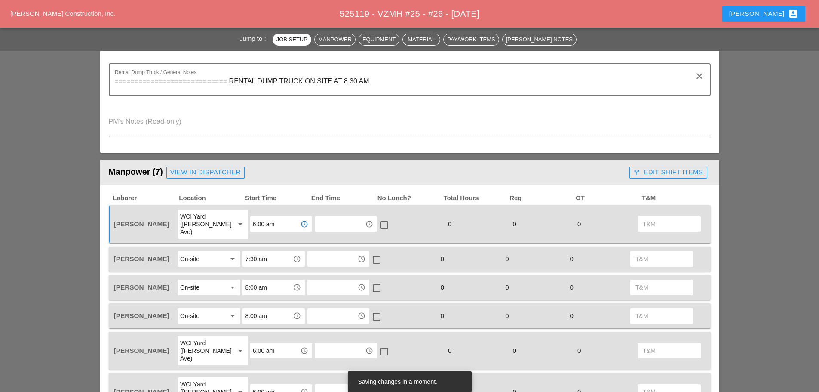
scroll to position [344, 0]
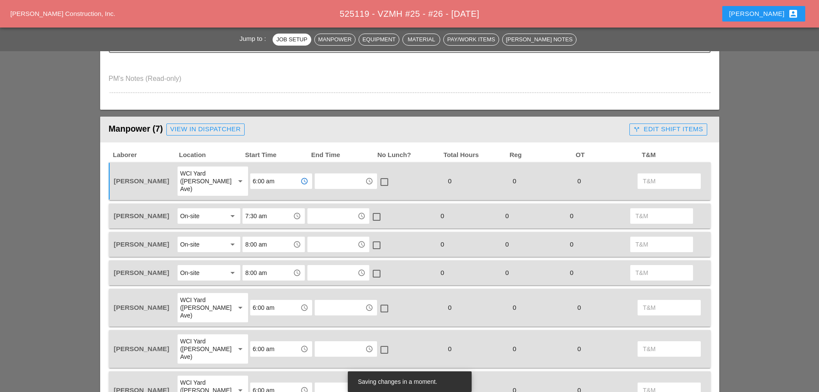
click at [205, 378] on div "WCI Yard ([PERSON_NAME] Ave)" at bounding box center [204, 389] width 48 height 23
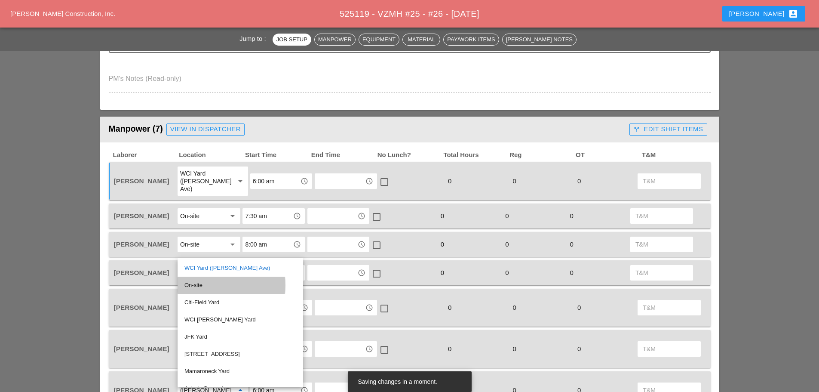
click at [187, 283] on div "On-site" at bounding box center [240, 285] width 112 height 10
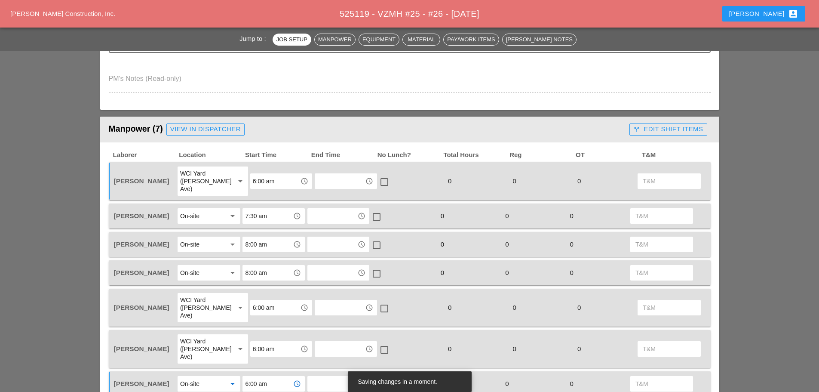
click at [267, 377] on input "6:00 am" at bounding box center [267, 384] width 45 height 14
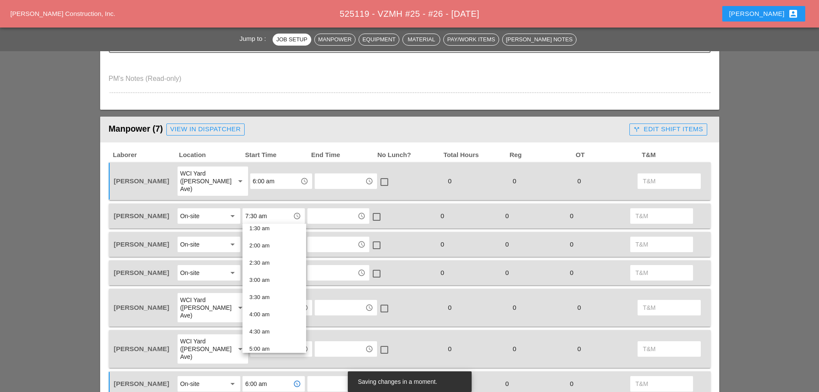
scroll to position [172, 0]
click at [268, 336] on div "8:00 am" at bounding box center [274, 337] width 50 height 10
type input "8:00 am"
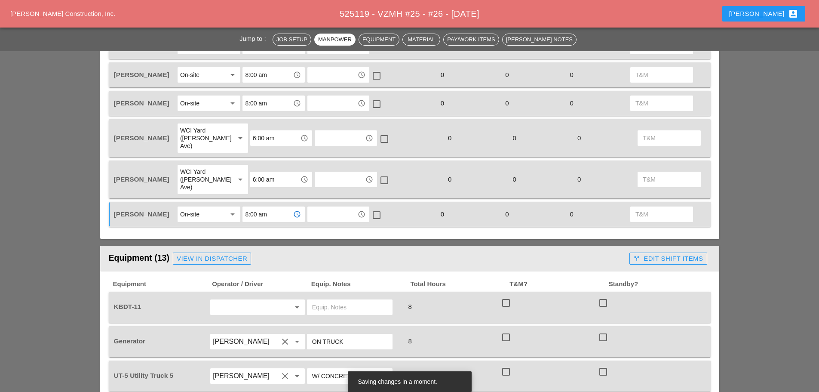
scroll to position [516, 0]
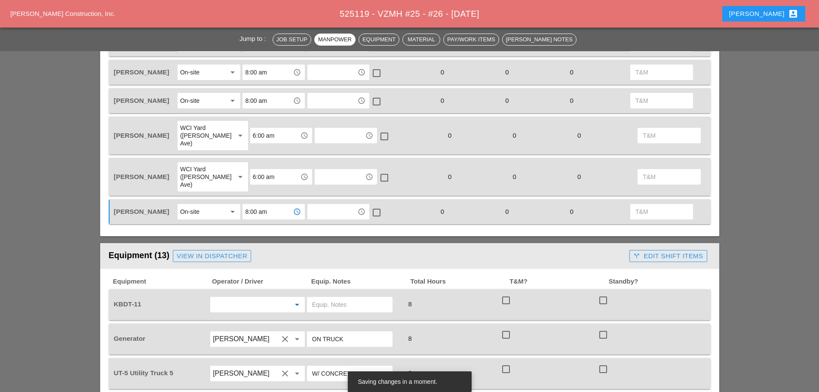
click at [239, 297] on input "text" at bounding box center [245, 304] width 65 height 14
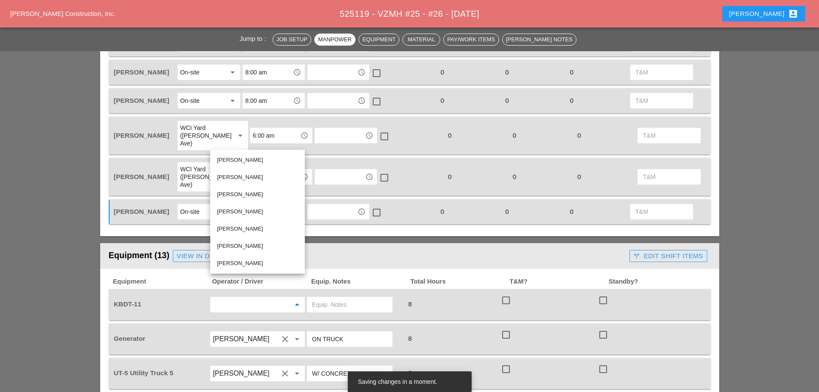
drag, startPoint x: 239, startPoint y: 243, endPoint x: 252, endPoint y: 247, distance: 13.3
click at [239, 243] on div "[PERSON_NAME]" at bounding box center [257, 246] width 81 height 10
type input "[PERSON_NAME]"
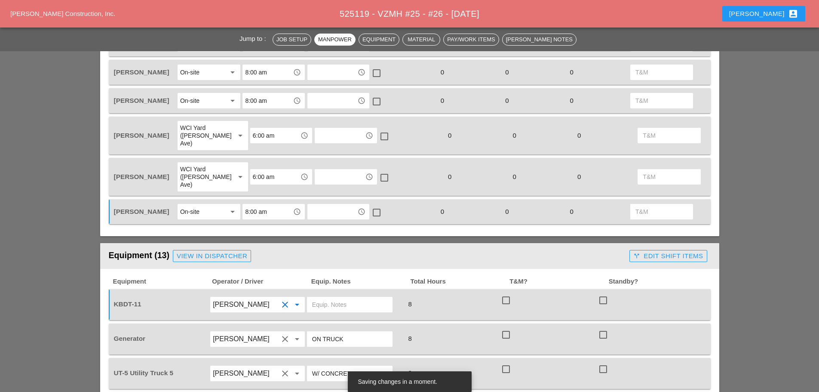
click at [348, 297] on input "text" at bounding box center [349, 304] width 75 height 14
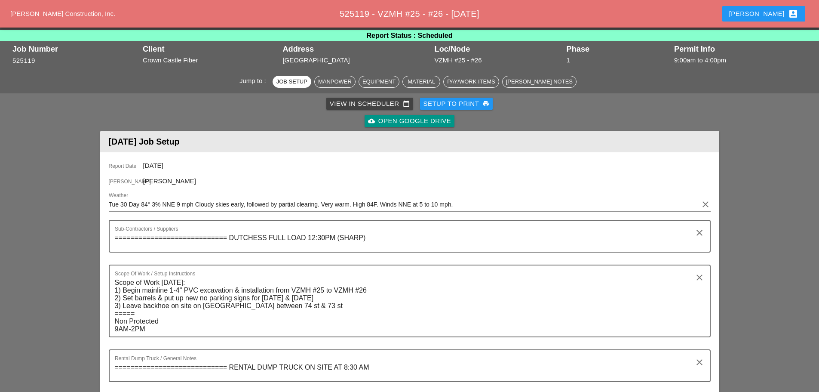
scroll to position [0, 0]
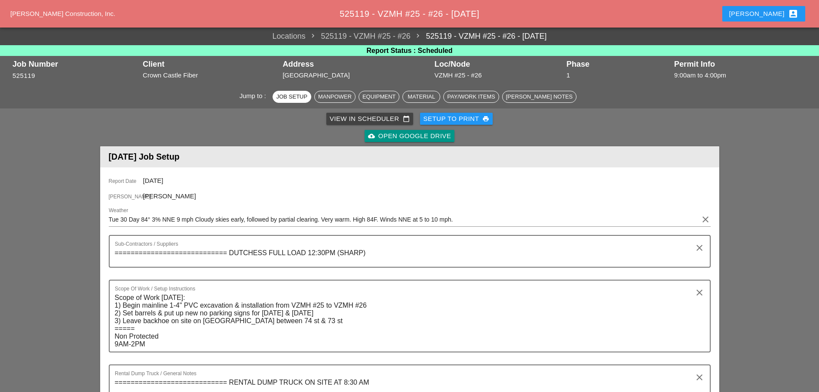
type input "8 MED PLATES / TR20"
click at [439, 117] on div "Setup to Print print" at bounding box center [456, 119] width 66 height 10
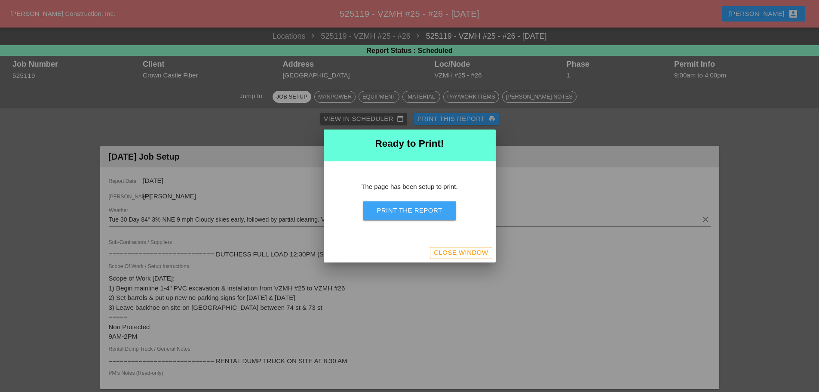
click at [420, 212] on div "Print the Report" at bounding box center [409, 210] width 65 height 10
click at [437, 248] on div "Close Window" at bounding box center [461, 253] width 54 height 10
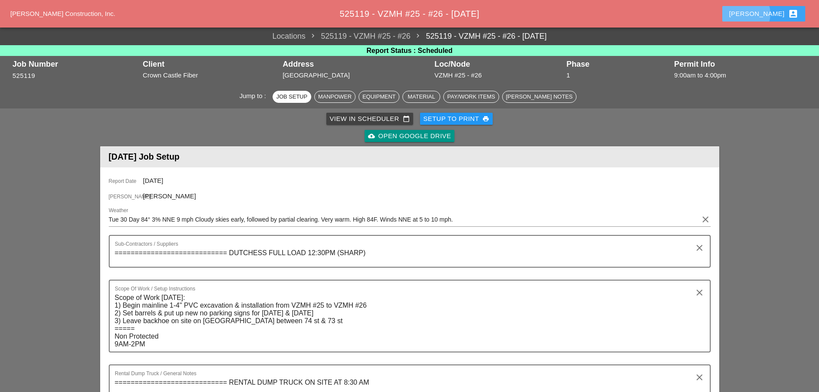
click at [772, 11] on div "[PERSON_NAME] account_box" at bounding box center [763, 14] width 69 height 10
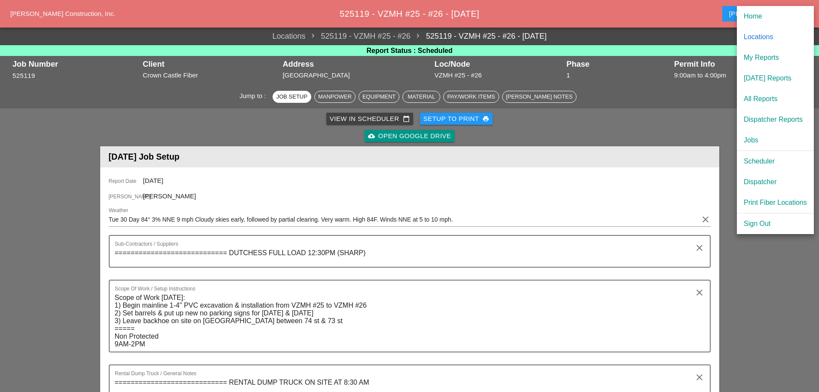
click at [756, 77] on div "[DATE] Reports" at bounding box center [775, 78] width 63 height 10
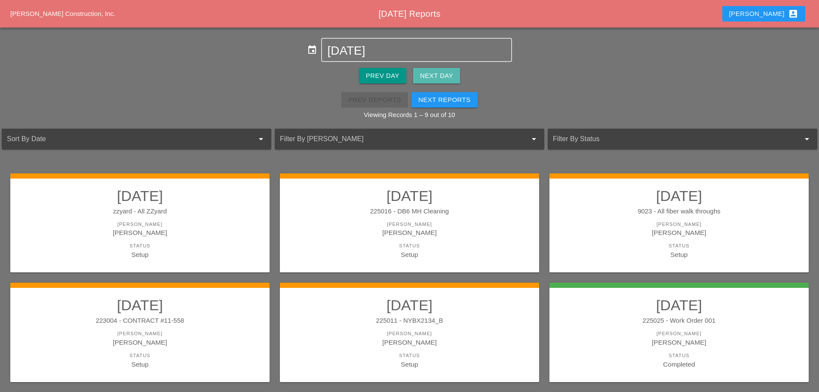
click at [449, 74] on div "Next Day" at bounding box center [436, 76] width 33 height 10
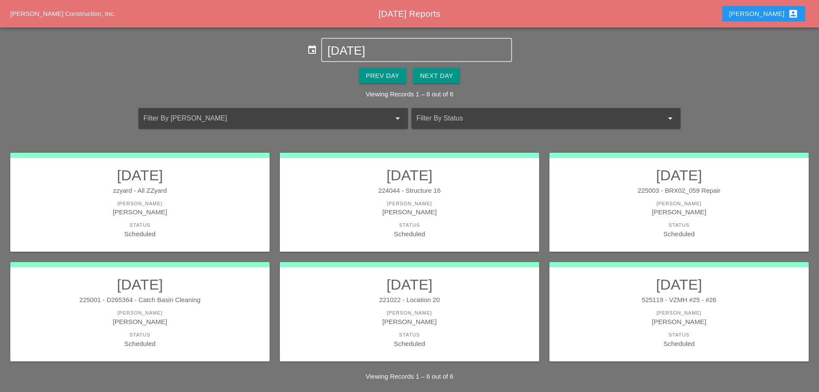
click at [212, 227] on div "Status" at bounding box center [140, 224] width 242 height 7
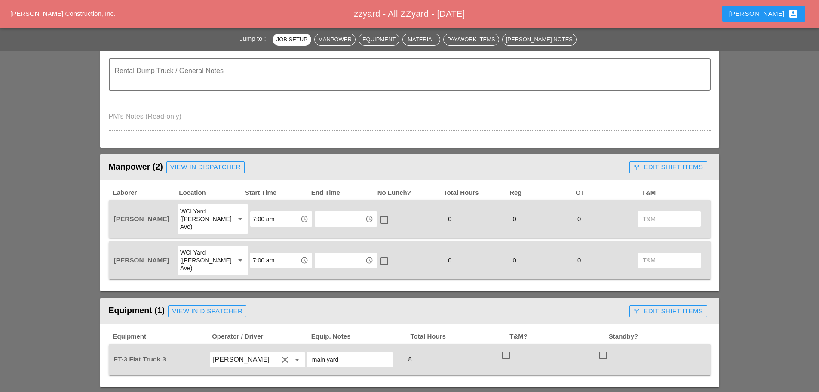
scroll to position [301, 0]
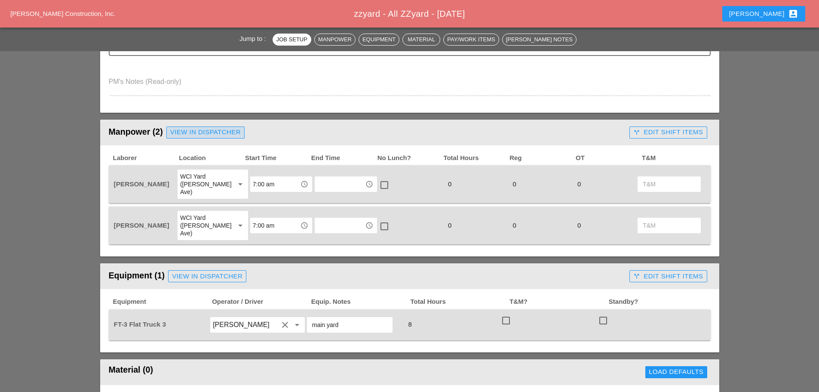
click at [204, 129] on div "View in Dispatcher" at bounding box center [205, 132] width 71 height 10
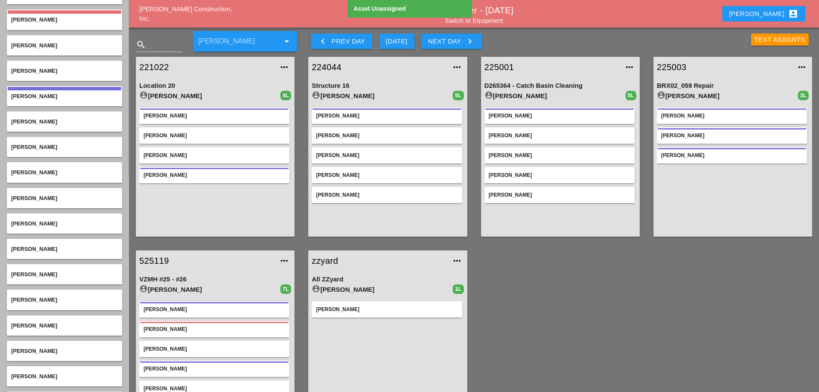
scroll to position [430, 0]
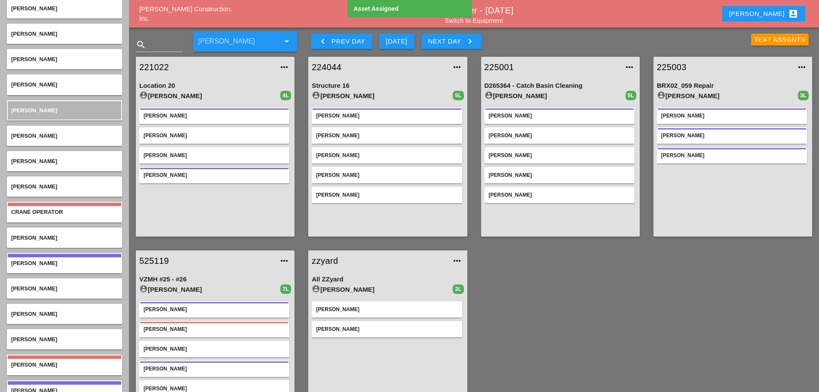
click at [331, 258] on link "zzyard" at bounding box center [379, 260] width 135 height 13
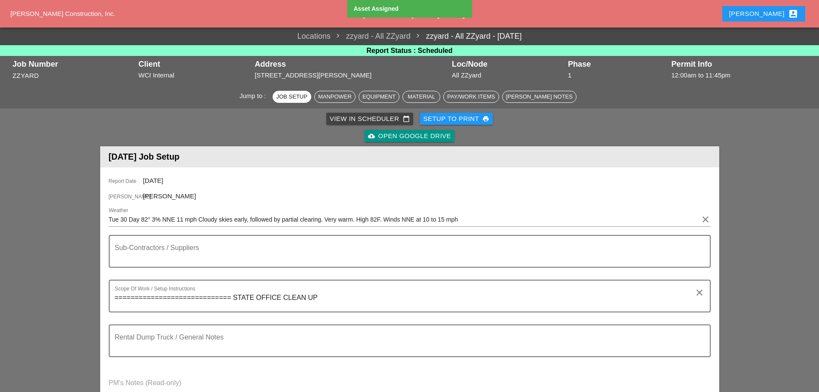
scroll to position [215, 0]
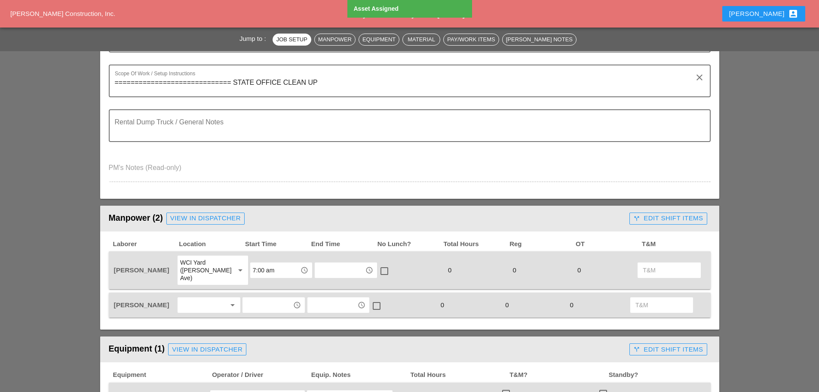
click at [208, 298] on div at bounding box center [203, 305] width 46 height 14
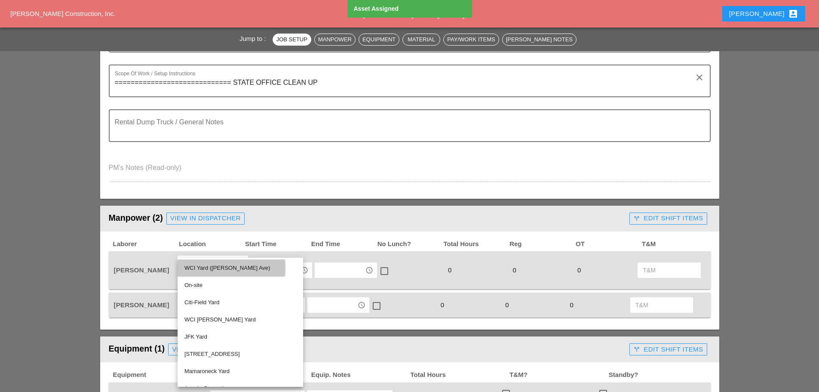
click at [207, 268] on div "WCI Yard ([PERSON_NAME] Ave)" at bounding box center [240, 268] width 112 height 10
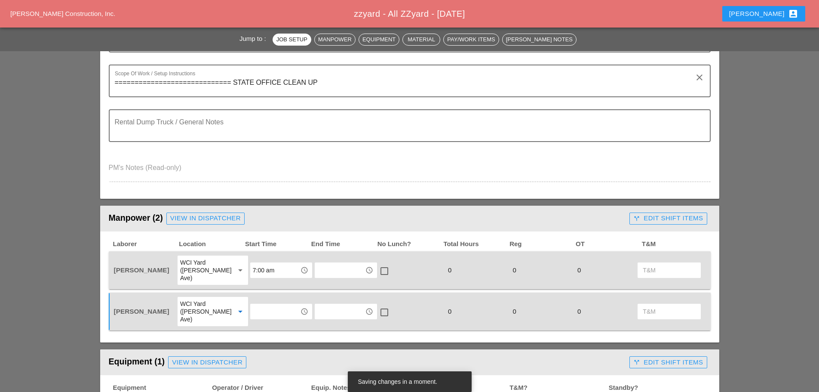
click at [273, 304] on input "text" at bounding box center [275, 311] width 45 height 14
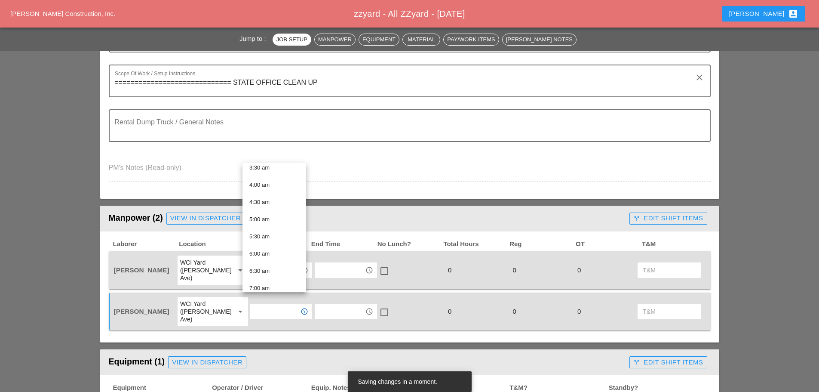
scroll to position [129, 0]
click at [261, 284] on div "7:00 am" at bounding box center [274, 285] width 50 height 10
type input "7:00 am"
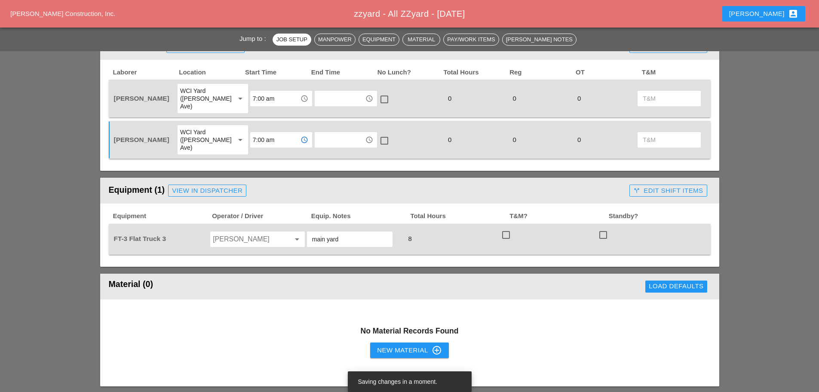
scroll to position [387, 0]
click at [242, 232] on input "Richy Jean Mejia" at bounding box center [245, 239] width 65 height 14
click at [237, 238] on div "[PERSON_NAME]" at bounding box center [257, 241] width 81 height 10
type input "[PERSON_NAME]"
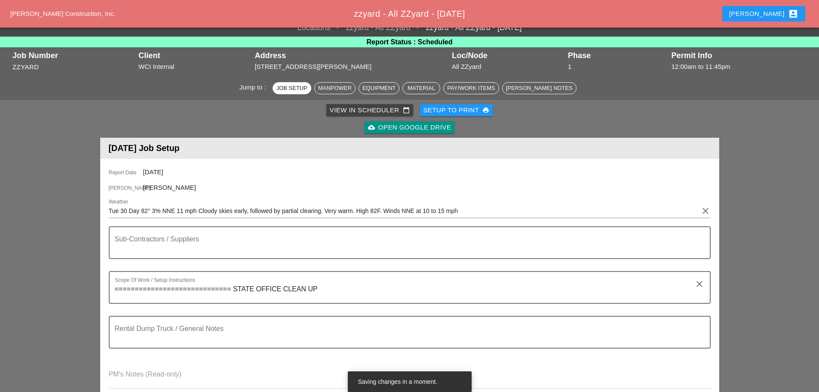
scroll to position [0, 0]
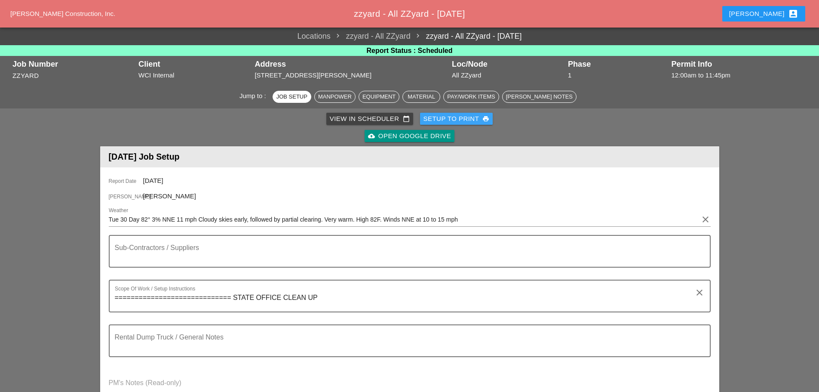
click at [435, 120] on div "Setup to Print print" at bounding box center [456, 119] width 66 height 10
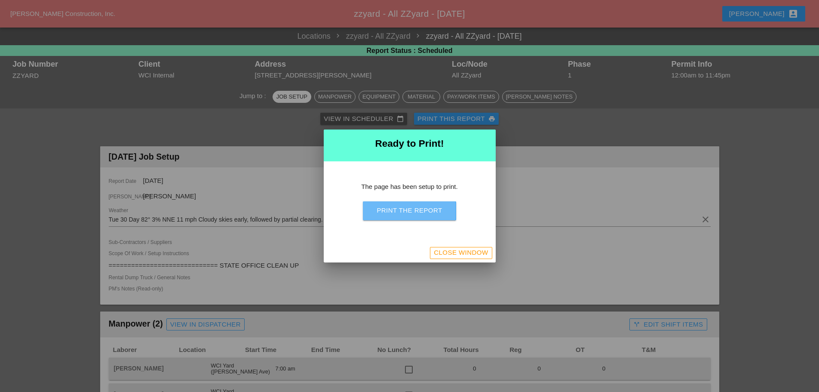
click at [443, 213] on button "Print the Report" at bounding box center [409, 210] width 93 height 19
click at [460, 253] on div "Close Window" at bounding box center [461, 253] width 54 height 10
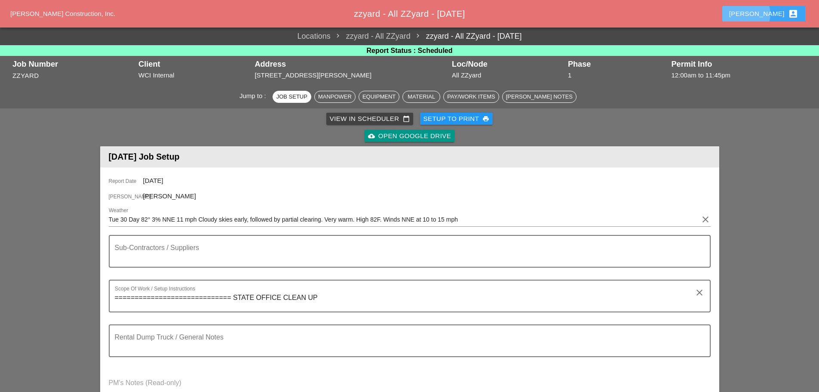
click at [776, 9] on button "[PERSON_NAME] account_box" at bounding box center [763, 13] width 83 height 15
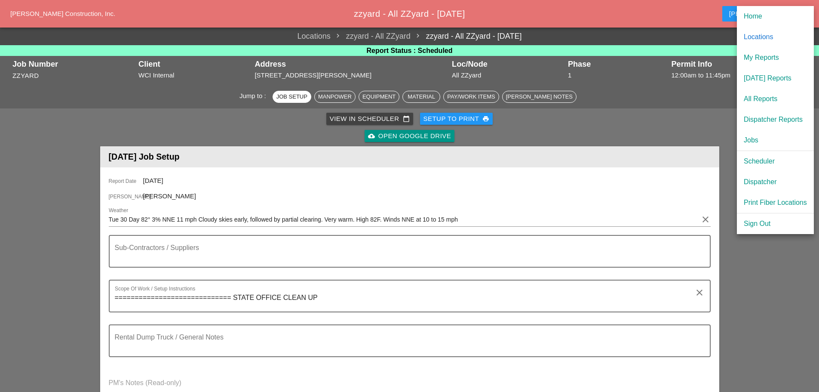
click at [771, 79] on div "[DATE] Reports" at bounding box center [775, 78] width 63 height 10
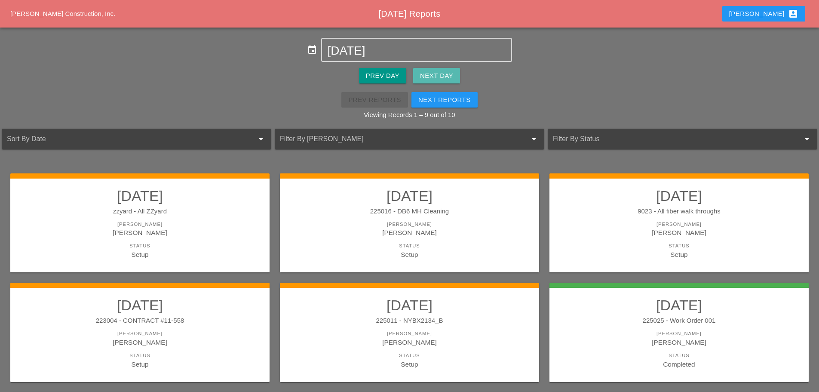
click at [432, 77] on div "Next Day" at bounding box center [436, 76] width 33 height 10
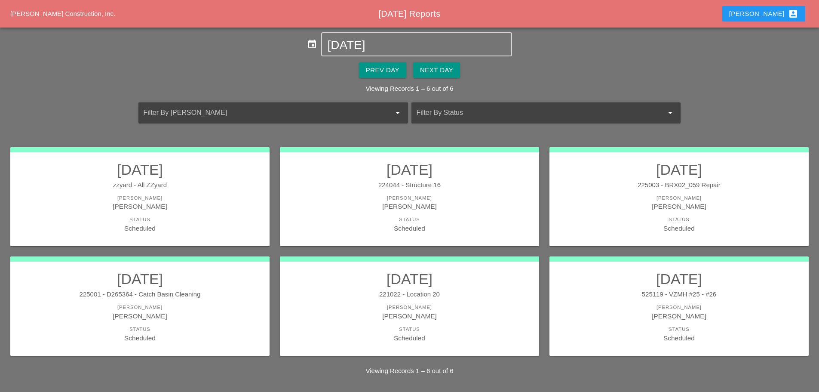
scroll to position [7, 0]
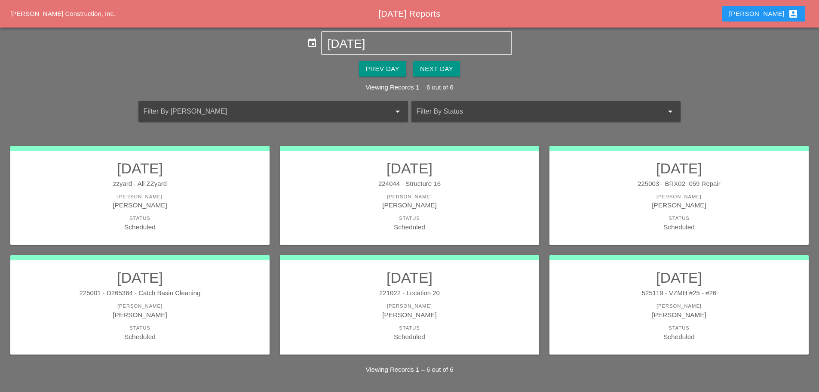
click at [204, 310] on div "[PERSON_NAME]" at bounding box center [140, 315] width 242 height 10
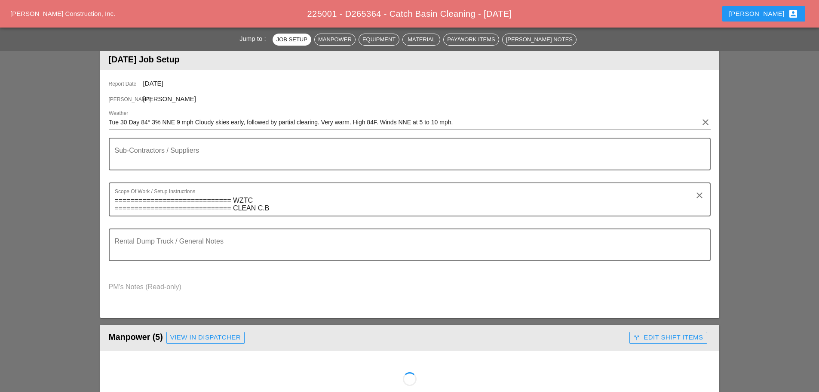
scroll to position [258, 0]
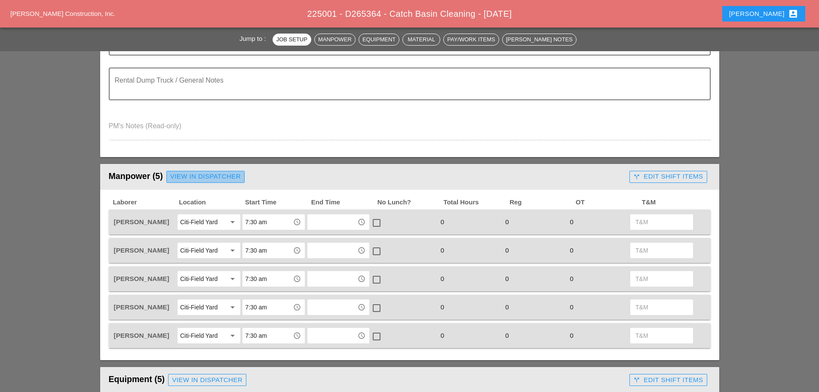
click at [212, 176] on div "View in Dispatcher" at bounding box center [205, 177] width 71 height 10
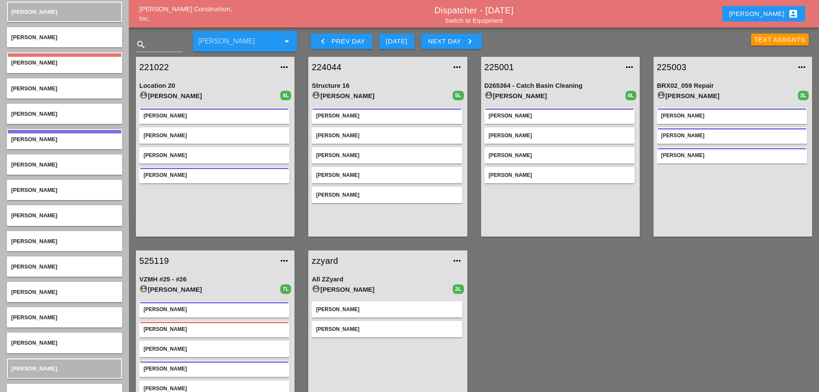
scroll to position [129, 0]
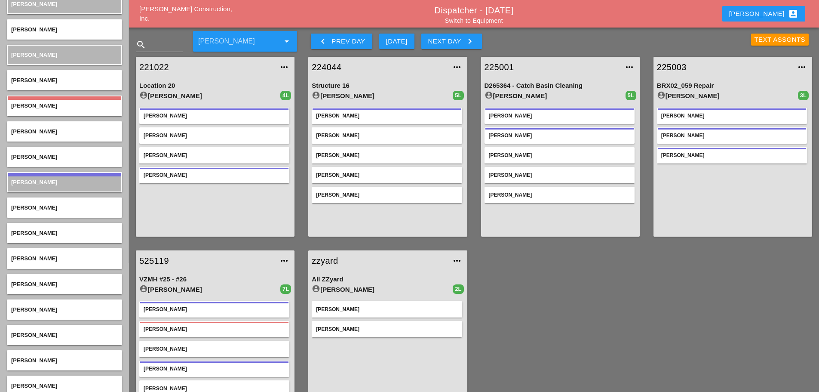
click at [496, 74] on div "225001 more_horiz" at bounding box center [560, 67] width 159 height 21
click at [494, 62] on link "225001" at bounding box center [552, 67] width 135 height 13
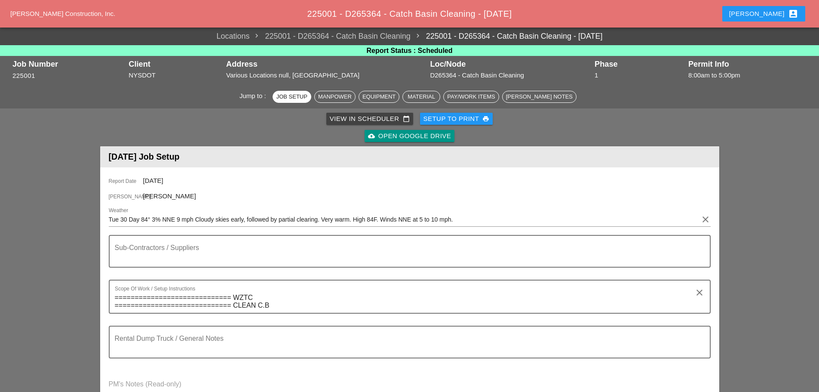
scroll to position [215, 0]
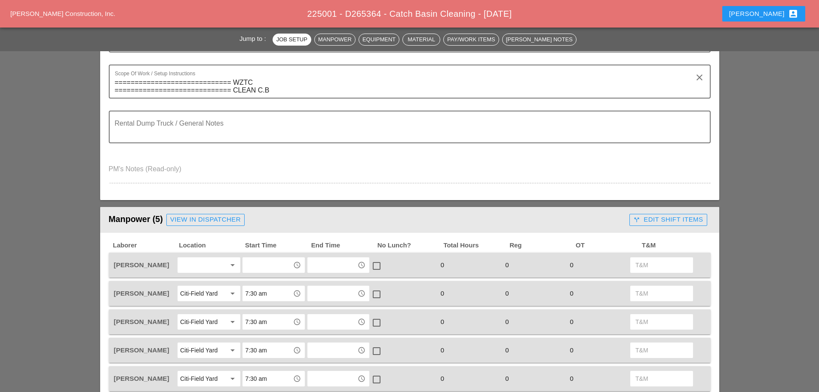
click at [209, 266] on div at bounding box center [203, 265] width 46 height 14
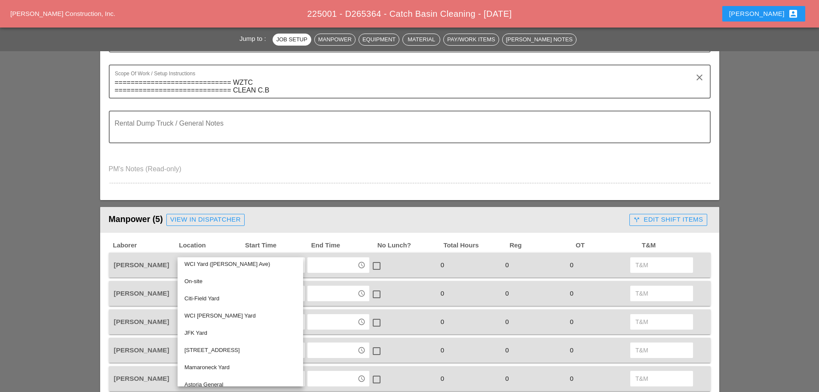
scroll to position [0, 0]
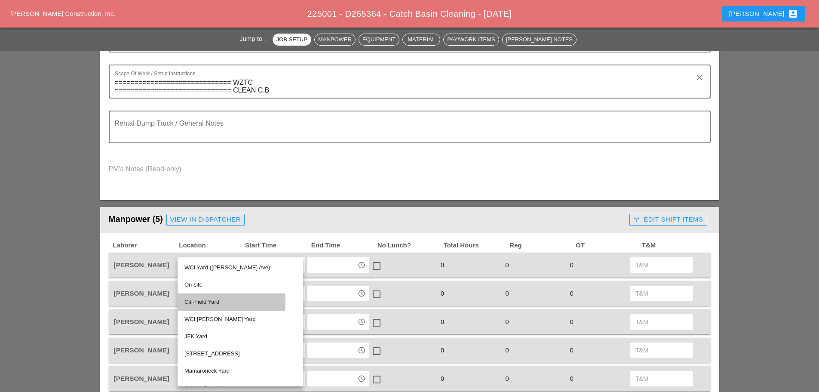
click at [215, 298] on div "Citi-Field Yard" at bounding box center [240, 302] width 112 height 10
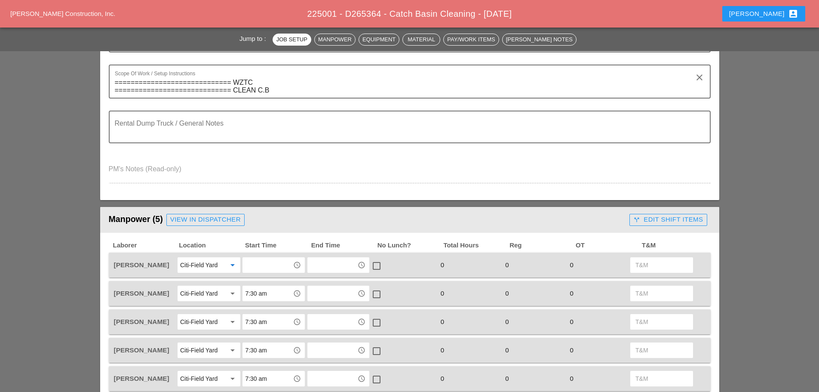
click at [256, 266] on input "text" at bounding box center [267, 265] width 45 height 14
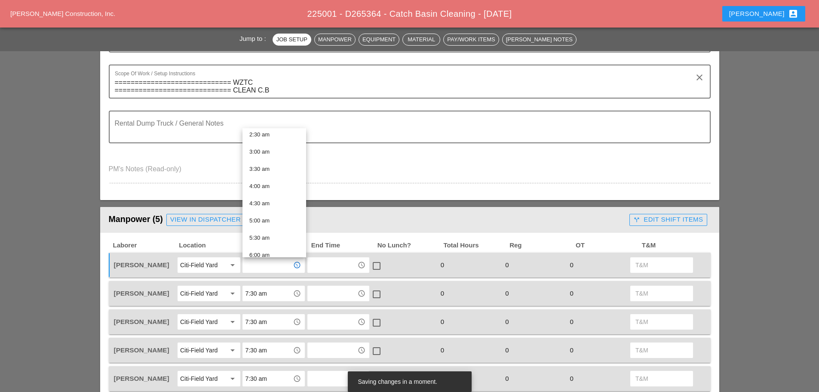
scroll to position [172, 0]
click at [271, 223] on div "7:30 am" at bounding box center [274, 224] width 50 height 10
type input "7:30 am"
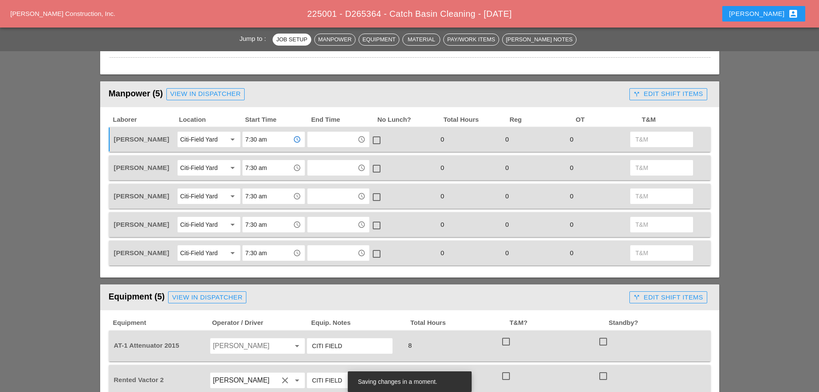
scroll to position [344, 0]
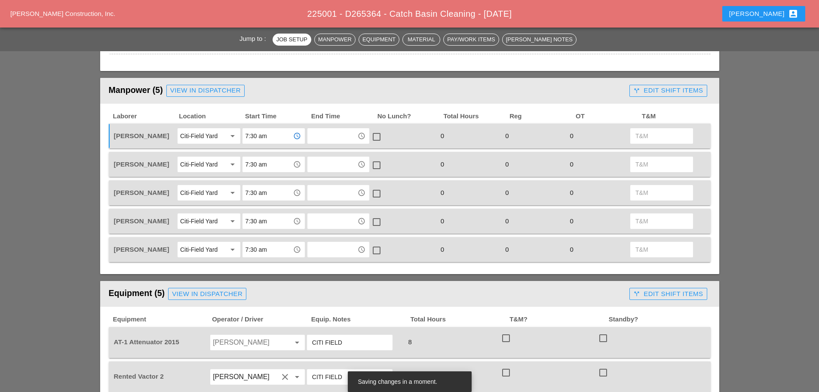
click at [259, 342] on input "Octavio Grosso" at bounding box center [245, 342] width 65 height 14
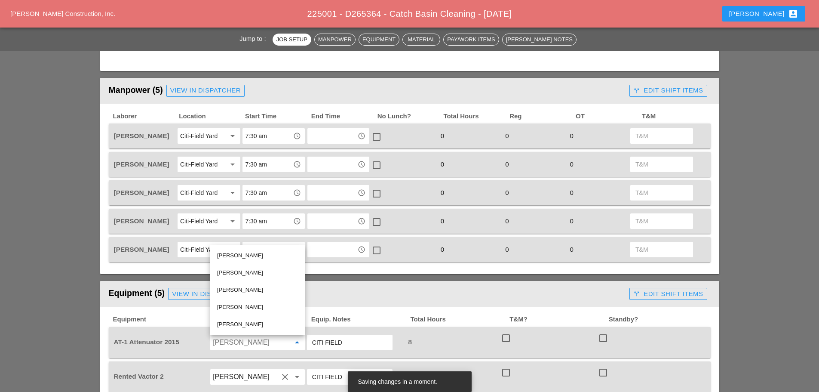
click at [254, 250] on div "[PERSON_NAME]" at bounding box center [257, 255] width 81 height 17
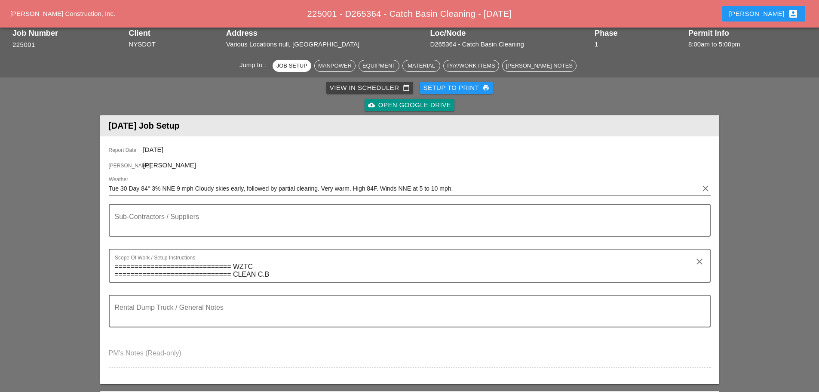
scroll to position [0, 0]
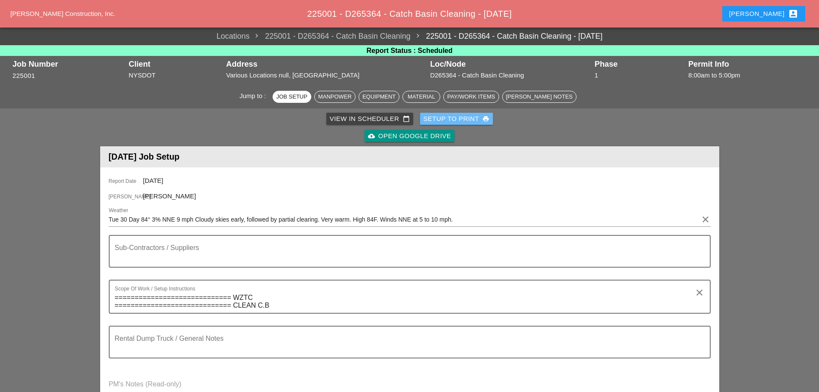
click at [445, 114] on div "Setup to Print print" at bounding box center [456, 119] width 66 height 10
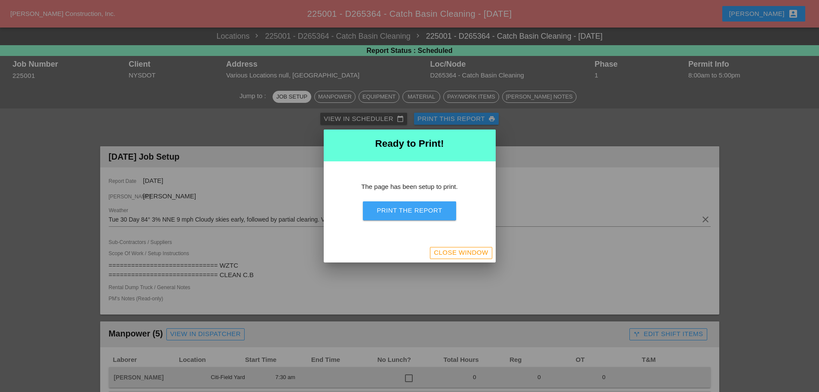
click at [415, 212] on div "Print the Report" at bounding box center [409, 210] width 65 height 10
click at [436, 256] on div "Close Window" at bounding box center [461, 253] width 54 height 10
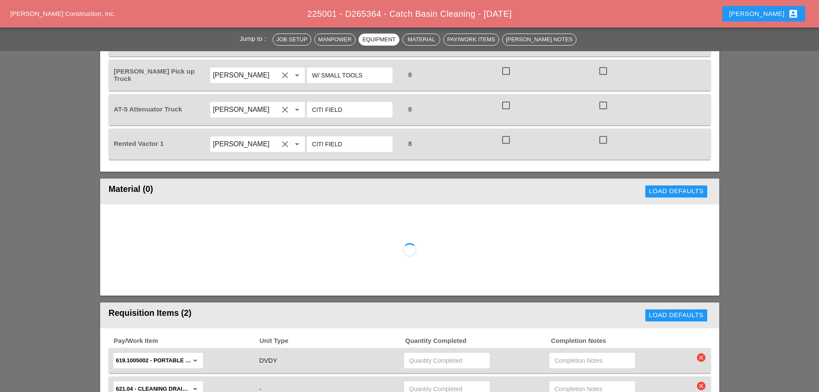
scroll to position [774, 0]
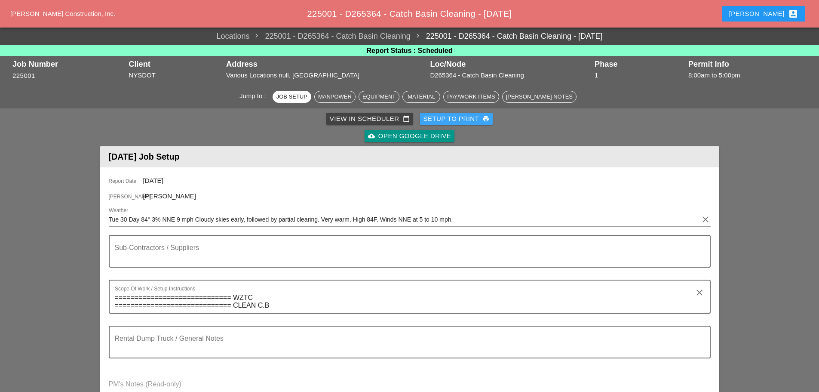
click at [454, 117] on div "Setup to Print print" at bounding box center [456, 119] width 66 height 10
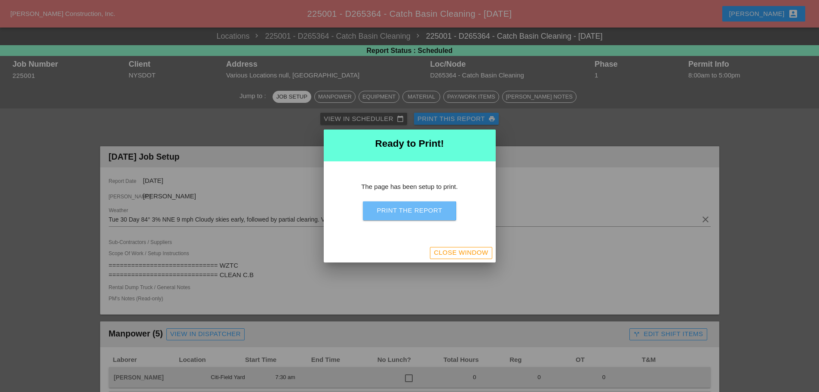
click at [425, 216] on button "Print the Report" at bounding box center [409, 210] width 93 height 19
click at [478, 258] on button "Close Window" at bounding box center [461, 253] width 62 height 12
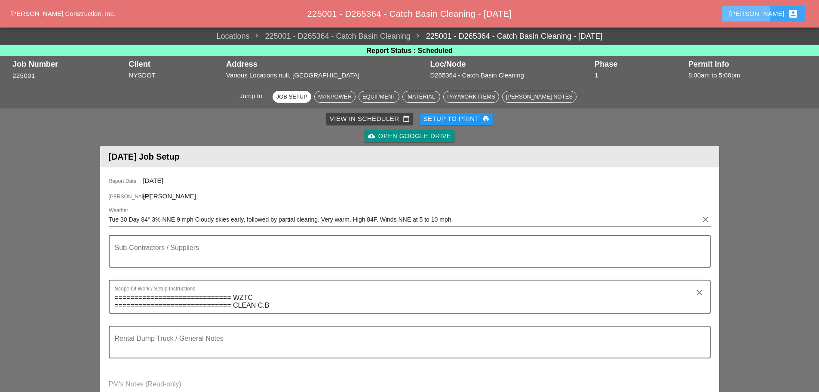
click at [773, 16] on div "Enrico account_box" at bounding box center [763, 14] width 69 height 10
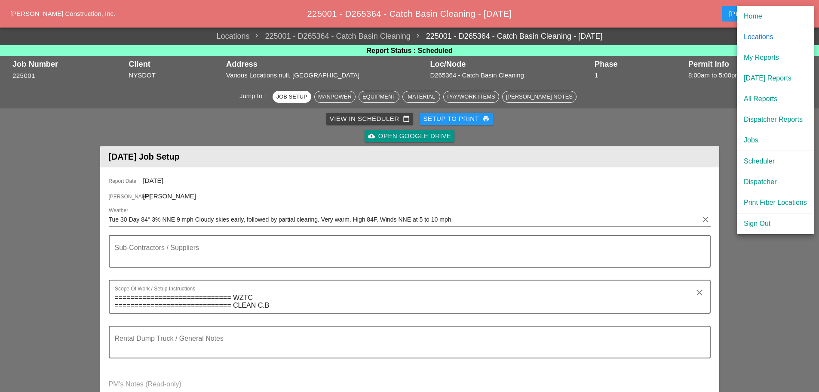
click at [761, 181] on div "Dispatcher" at bounding box center [775, 182] width 63 height 10
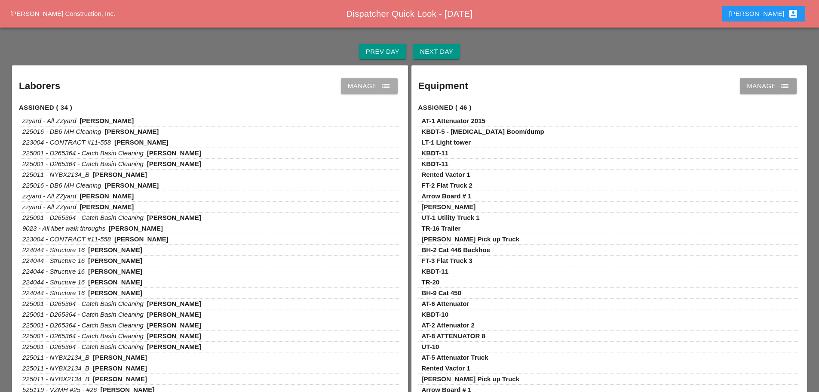
click at [389, 89] on icon "list" at bounding box center [385, 86] width 10 height 10
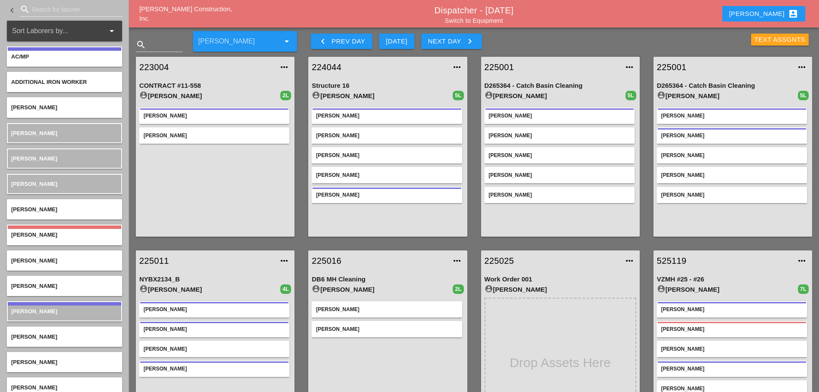
click at [759, 37] on div "Text Assgnts" at bounding box center [779, 40] width 51 height 10
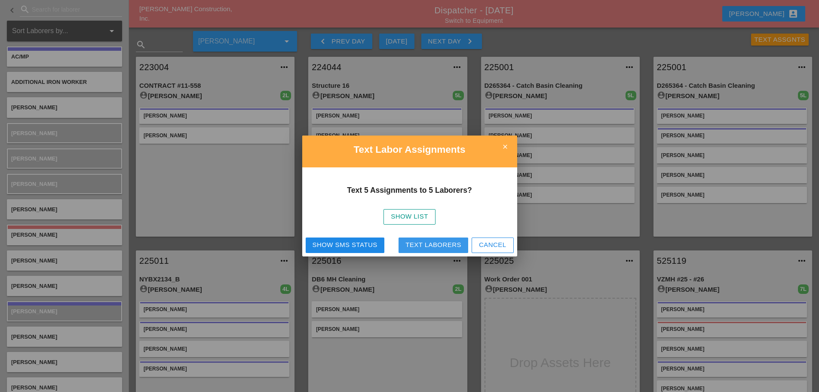
click at [446, 243] on div "Text Laborers" at bounding box center [433, 245] width 56 height 10
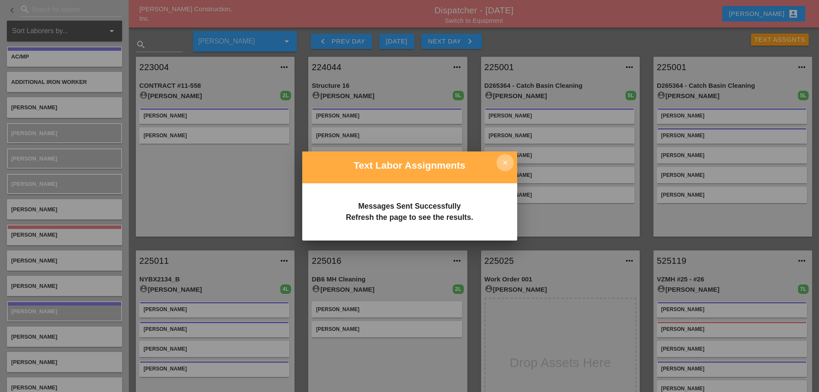
click at [509, 161] on icon "close" at bounding box center [505, 162] width 17 height 17
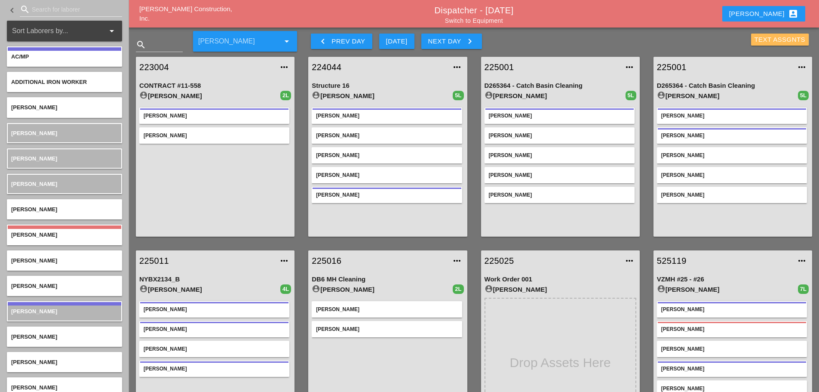
click at [773, 43] on div "Text Assgnts" at bounding box center [779, 40] width 51 height 10
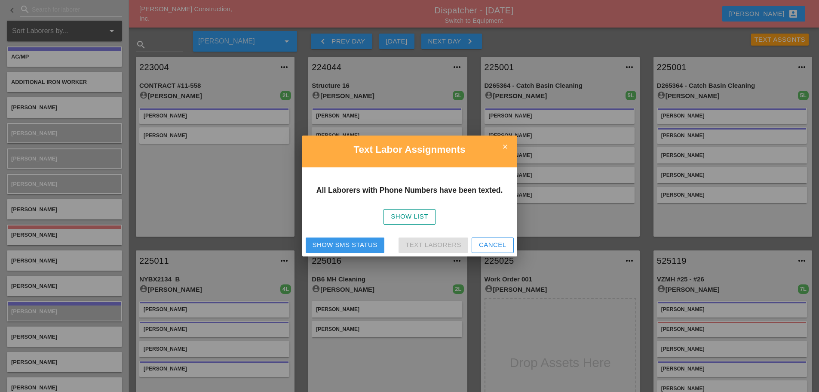
click at [325, 245] on div "Show SMS Status" at bounding box center [345, 245] width 65 height 10
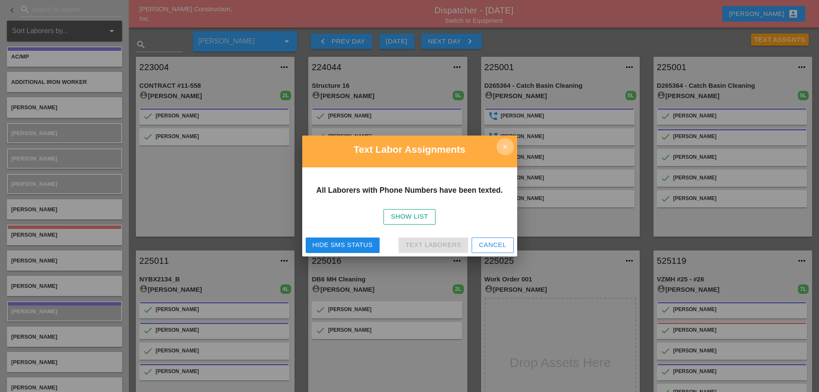
click at [505, 155] on icon "close" at bounding box center [505, 146] width 17 height 17
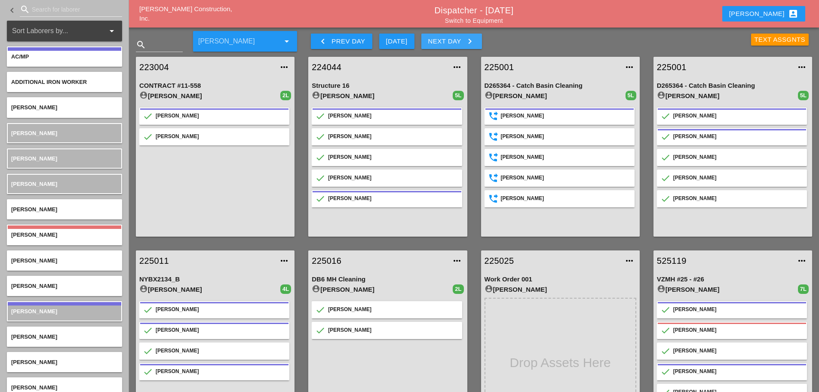
click at [471, 37] on icon "keyboard_arrow_right" at bounding box center [470, 41] width 10 height 10
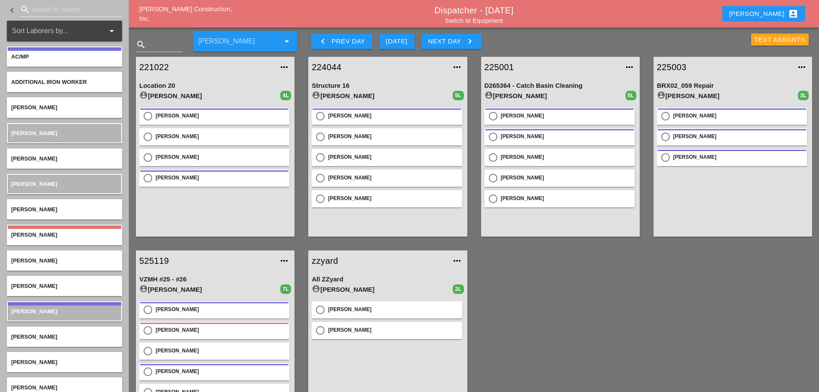
click at [753, 37] on button "Text Assgnts" at bounding box center [780, 40] width 58 height 12
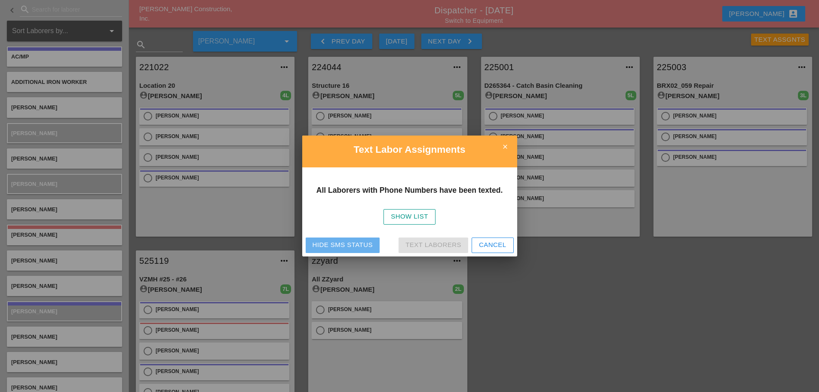
click at [331, 251] on button "Hide SMS Status" at bounding box center [343, 244] width 74 height 15
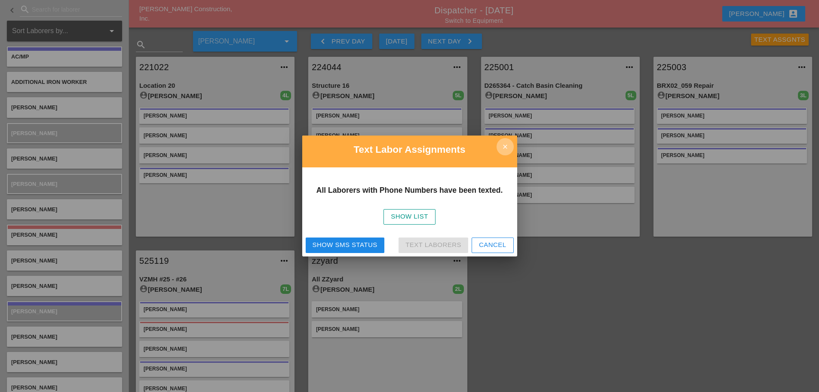
click at [505, 145] on icon "close" at bounding box center [505, 146] width 17 height 17
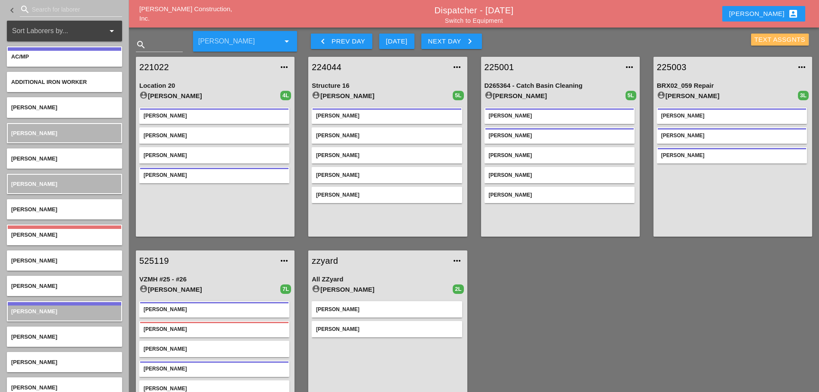
click at [793, 38] on div "Text Assgnts" at bounding box center [779, 40] width 51 height 10
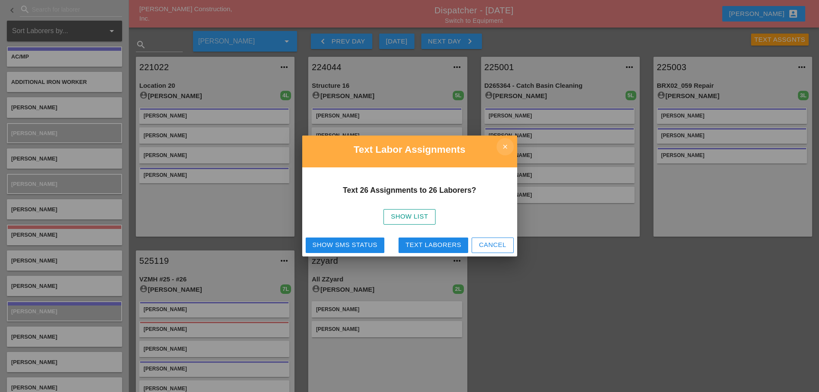
click at [507, 150] on icon "close" at bounding box center [505, 146] width 17 height 17
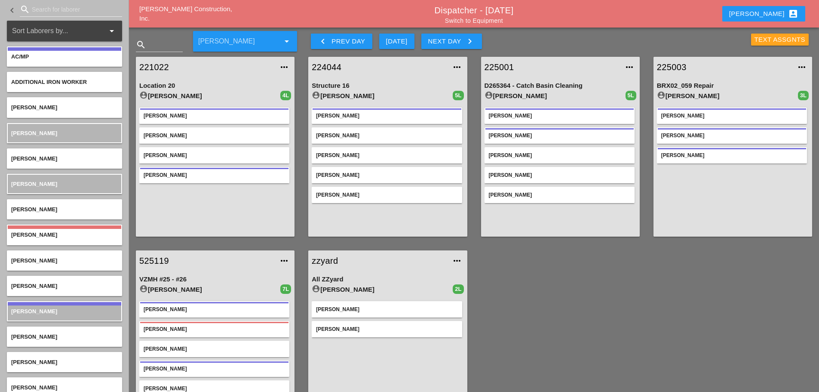
click at [788, 40] on div "Text Assgnts" at bounding box center [779, 40] width 51 height 10
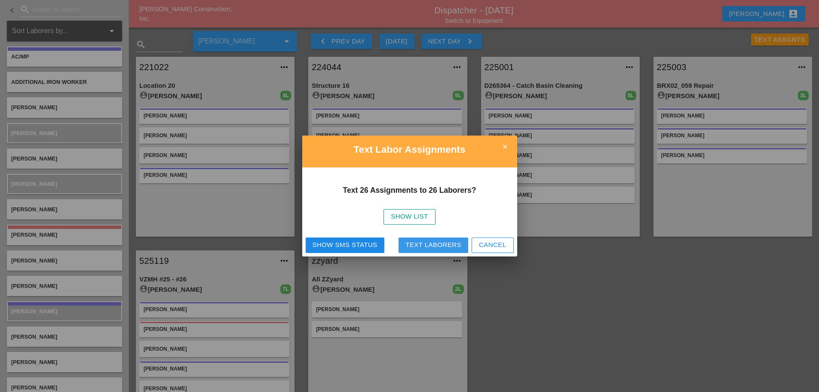
click at [451, 245] on div "Text Laborers" at bounding box center [433, 245] width 56 height 10
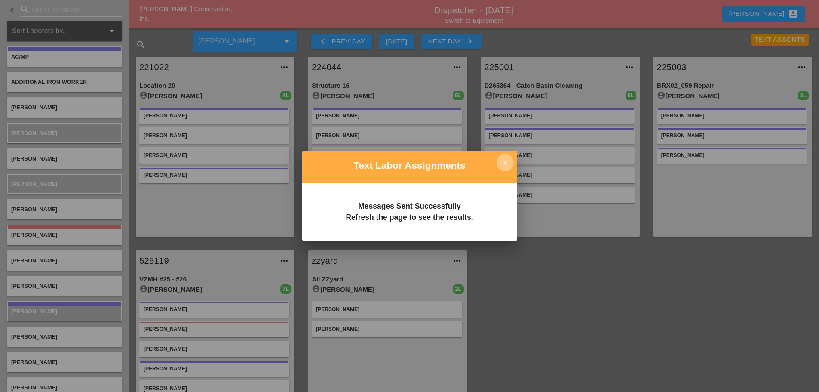
click at [505, 159] on icon "close" at bounding box center [505, 162] width 17 height 17
